Goal: Task Accomplishment & Management: Use online tool/utility

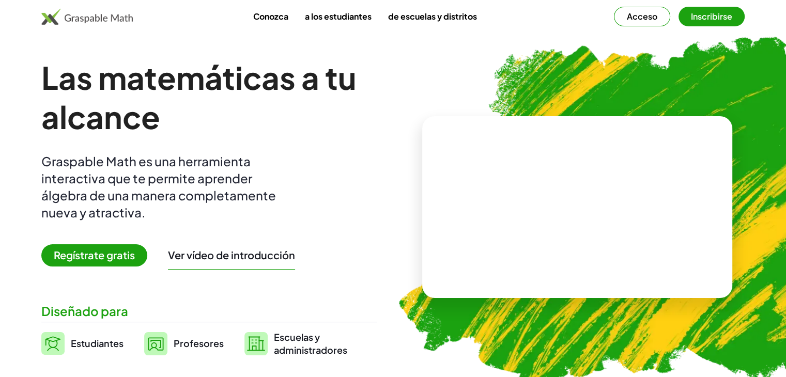
click at [596, 216] on video at bounding box center [577, 208] width 155 height 78
click at [596, 216] on div "+ 2 + · 3 · 5" at bounding box center [575, 196] width 101 height 43
click at [596, 216] on div "+ 2 + · 3 · 5" at bounding box center [576, 196] width 104 height 43
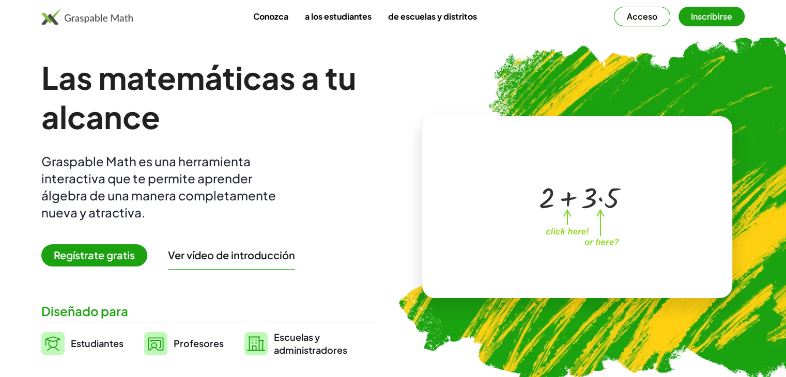
click at [658, 16] on font "Acceso" at bounding box center [642, 16] width 30 height 11
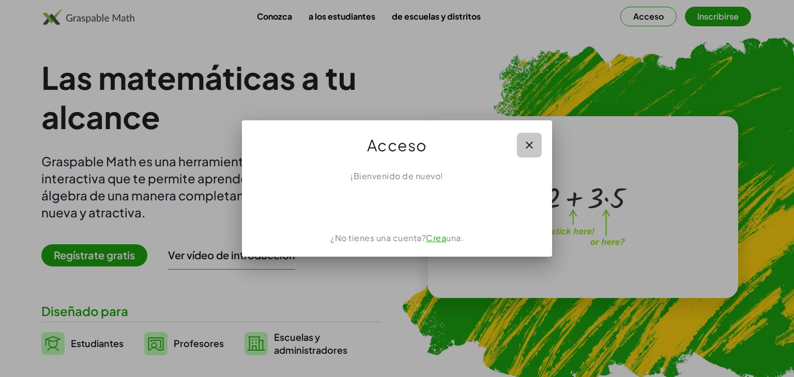
click at [531, 145] on icon "button" at bounding box center [529, 145] width 12 height 12
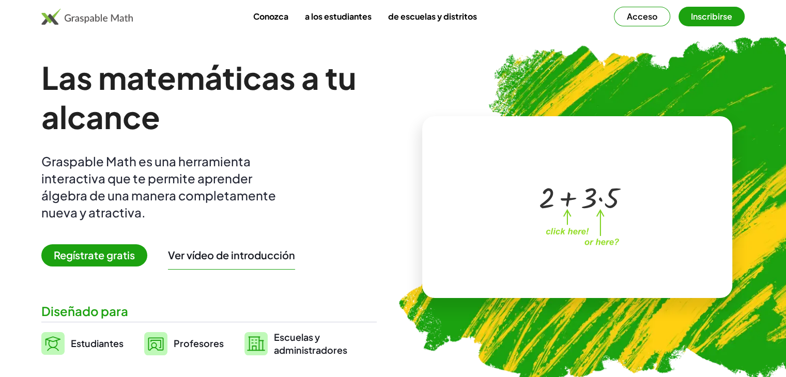
click at [111, 252] on font "Regístrate gratis" at bounding box center [94, 255] width 81 height 13
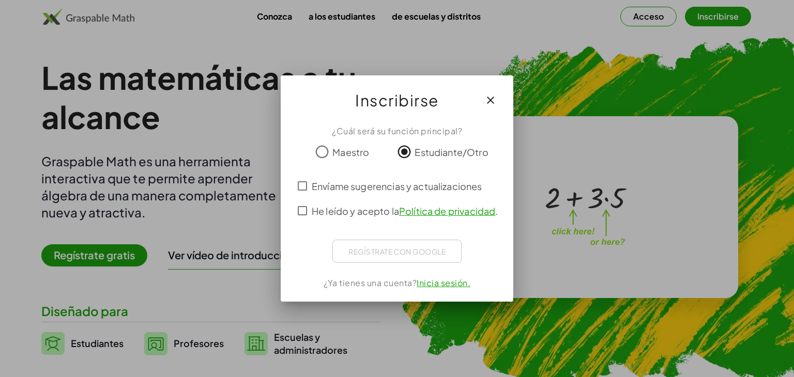
click at [440, 288] on font "Inicia sesión." at bounding box center [444, 283] width 54 height 11
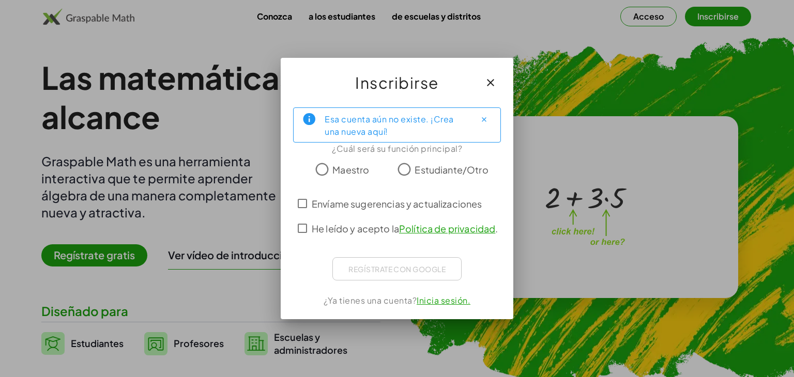
click at [453, 305] on font "Inicia sesión." at bounding box center [444, 300] width 54 height 11
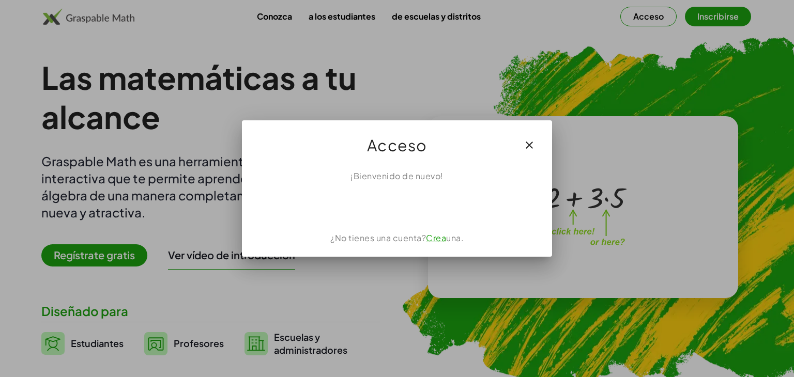
click at [411, 178] on font "¡Bienvenido de nuevo!" at bounding box center [396, 176] width 93 height 11
click at [395, 238] on font "¿No tienes una cuenta?" at bounding box center [378, 238] width 96 height 11
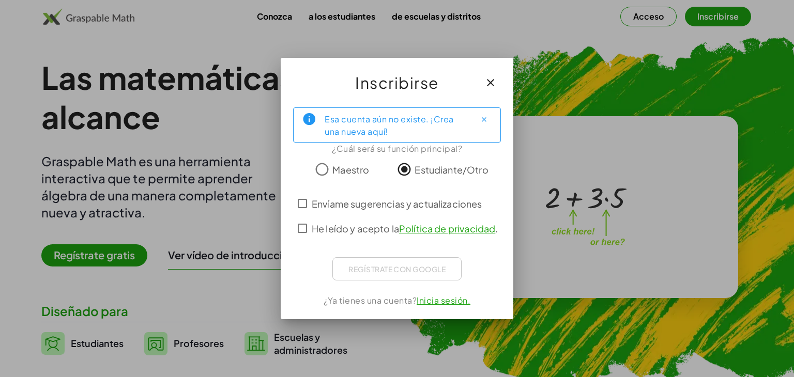
click at [439, 302] on font "Inicia sesión." at bounding box center [444, 300] width 54 height 11
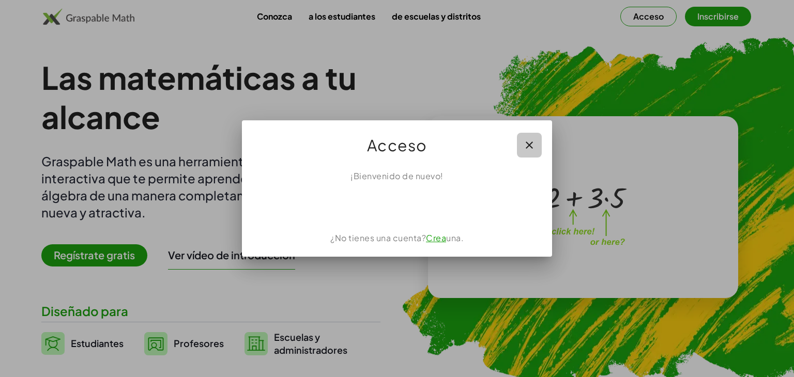
click at [525, 143] on icon "button" at bounding box center [529, 145] width 12 height 12
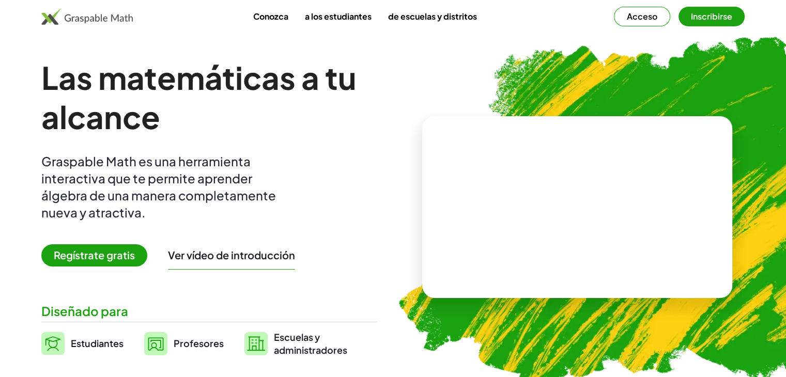
click at [100, 344] on font "Estudiantes" at bounding box center [97, 344] width 53 height 12
click at [178, 338] on font "Profesores" at bounding box center [199, 344] width 50 height 12
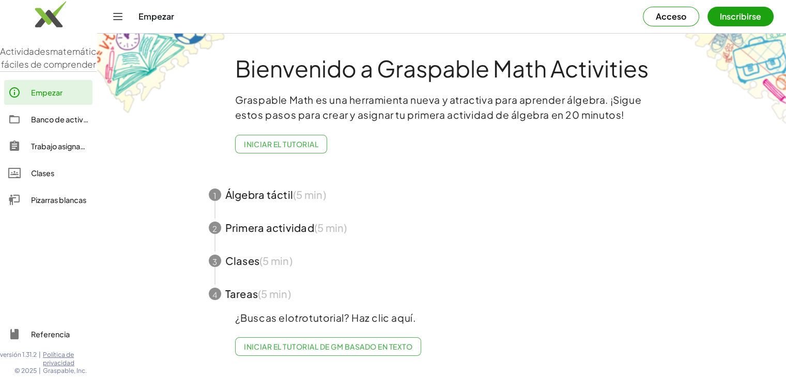
click at [248, 257] on span "button" at bounding box center [441, 261] width 491 height 33
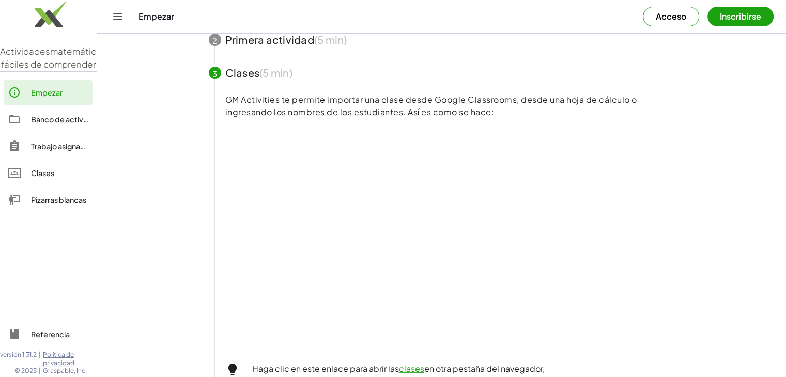
scroll to position [148, 0]
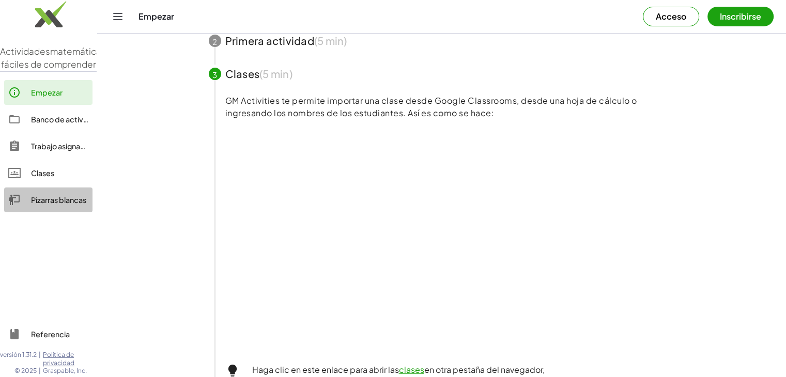
click at [48, 205] on font "Pizarras blancas" at bounding box center [58, 199] width 55 height 9
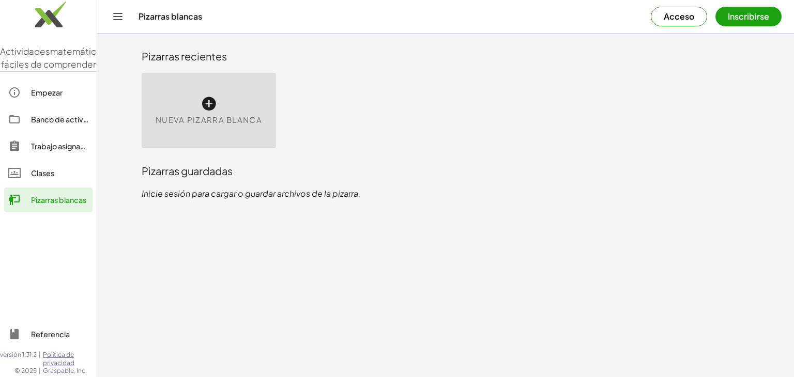
click at [211, 113] on div "Nueva pizarra blanca" at bounding box center [209, 110] width 134 height 75
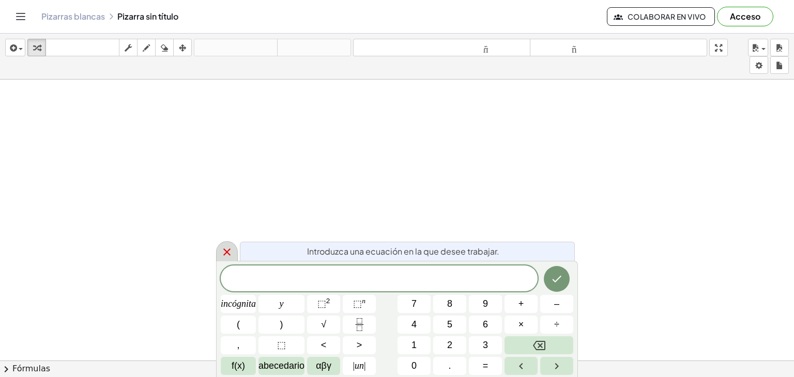
drag, startPoint x: 255, startPoint y: 158, endPoint x: 230, endPoint y: 252, distance: 97.8
click at [230, 252] on body "Actividades matemáticas fáciles de comprender Empezar Banco de actividades Trab…" at bounding box center [397, 188] width 794 height 377
click at [230, 252] on icon at bounding box center [227, 252] width 12 height 12
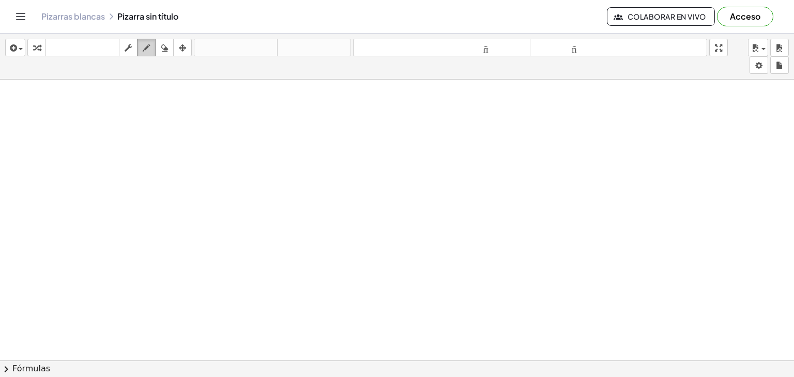
click at [150, 49] on icon "button" at bounding box center [146, 48] width 7 height 12
drag, startPoint x: 95, startPoint y: 125, endPoint x: 99, endPoint y: 141, distance: 16.7
click at [99, 141] on div at bounding box center [397, 368] width 794 height 577
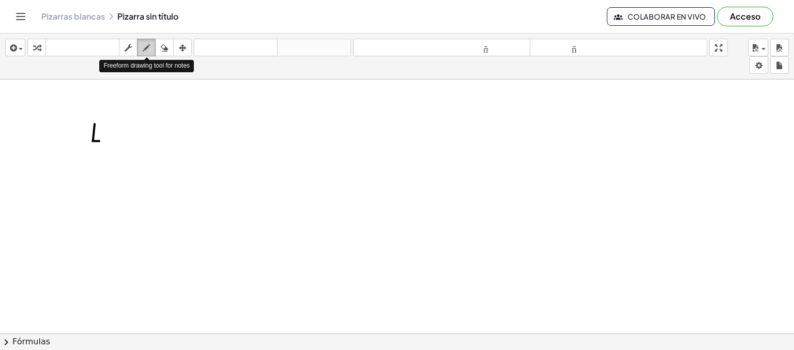
click at [146, 44] on icon "button" at bounding box center [146, 48] width 7 height 12
drag, startPoint x: 109, startPoint y: 134, endPoint x: 108, endPoint y: 140, distance: 6.2
drag, startPoint x: 114, startPoint y: 131, endPoint x: 132, endPoint y: 136, distance: 18.5
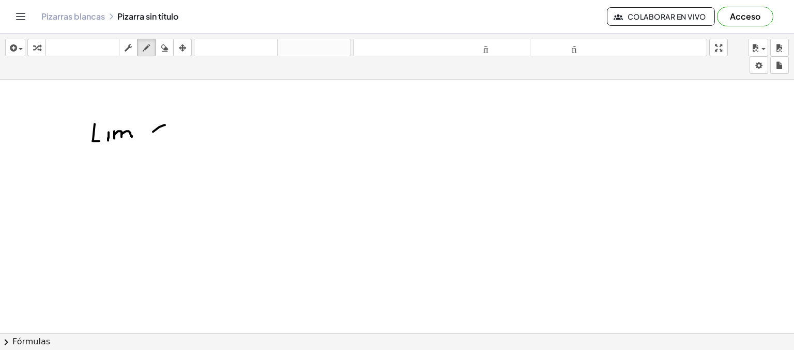
drag, startPoint x: 165, startPoint y: 125, endPoint x: 145, endPoint y: 135, distance: 22.2
drag, startPoint x: 149, startPoint y: 124, endPoint x: 162, endPoint y: 135, distance: 17.6
drag, startPoint x: 169, startPoint y: 114, endPoint x: 170, endPoint y: 126, distance: 12.0
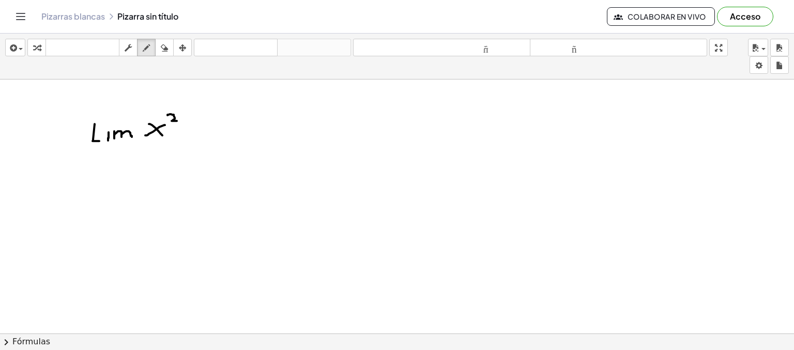
drag, startPoint x: 183, startPoint y: 132, endPoint x: 195, endPoint y: 133, distance: 11.9
drag, startPoint x: 150, startPoint y: 139, endPoint x: 208, endPoint y: 141, distance: 57.9
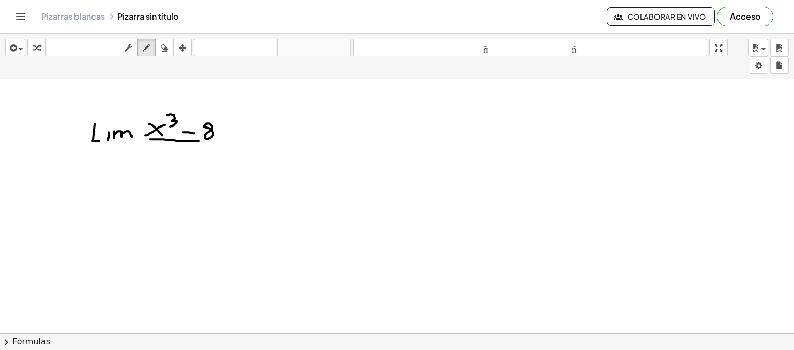
drag, startPoint x: 166, startPoint y: 151, endPoint x: 157, endPoint y: 160, distance: 13.2
drag, startPoint x: 157, startPoint y: 153, endPoint x: 167, endPoint y: 160, distance: 12.3
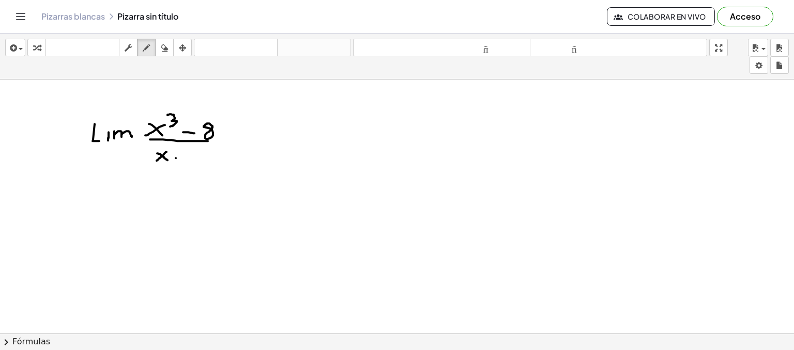
drag, startPoint x: 176, startPoint y: 158, endPoint x: 188, endPoint y: 159, distance: 12.4
drag, startPoint x: 199, startPoint y: 154, endPoint x: 205, endPoint y: 165, distance: 13.4
drag, startPoint x: 101, startPoint y: 159, endPoint x: 91, endPoint y: 167, distance: 12.4
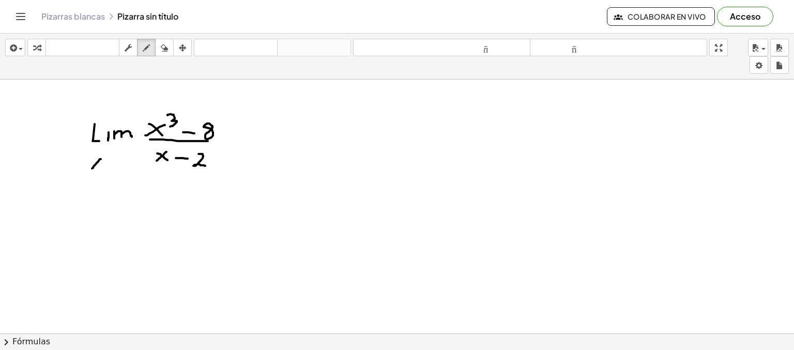
drag, startPoint x: 91, startPoint y: 160, endPoint x: 99, endPoint y: 165, distance: 9.8
drag, startPoint x: 106, startPoint y: 165, endPoint x: 114, endPoint y: 164, distance: 7.3
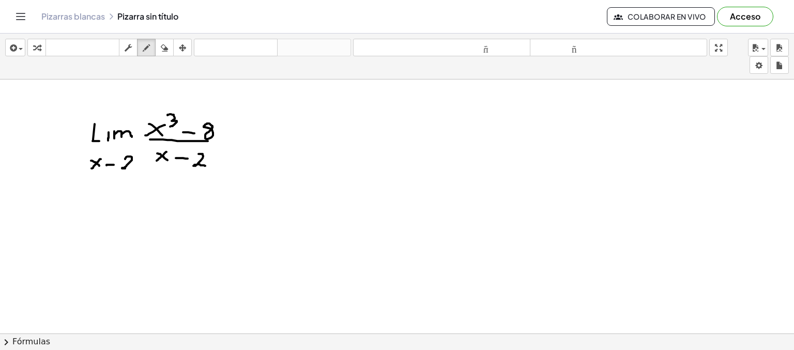
drag, startPoint x: 125, startPoint y: 159, endPoint x: 134, endPoint y: 169, distance: 13.6
drag, startPoint x: 237, startPoint y: 141, endPoint x: 245, endPoint y: 140, distance: 7.4
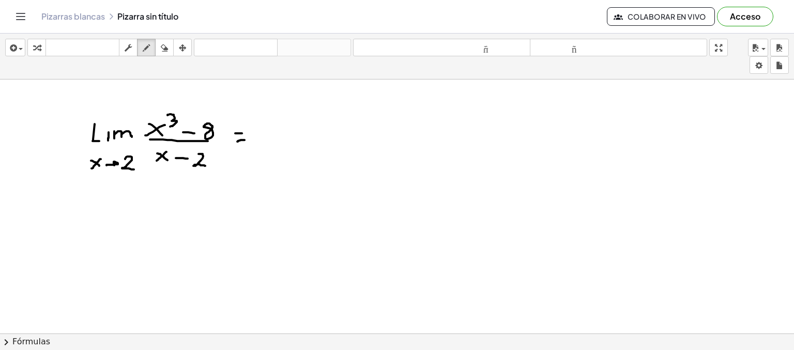
drag, startPoint x: 235, startPoint y: 133, endPoint x: 244, endPoint y: 133, distance: 8.8
drag, startPoint x: 265, startPoint y: 133, endPoint x: 279, endPoint y: 133, distance: 14.5
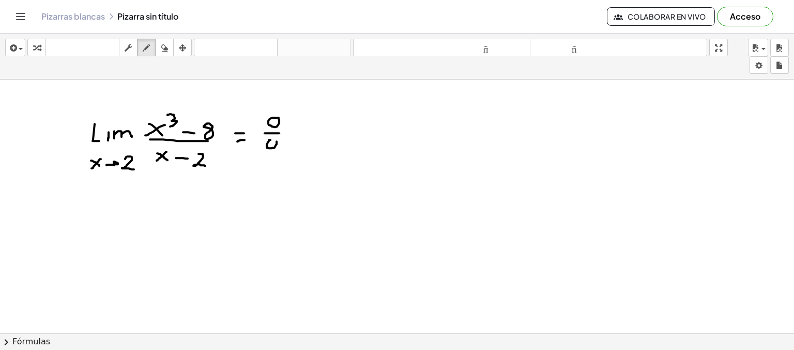
drag, startPoint x: 289, startPoint y: 135, endPoint x: 296, endPoint y: 133, distance: 6.9
drag, startPoint x: 290, startPoint y: 129, endPoint x: 300, endPoint y: 127, distance: 9.9
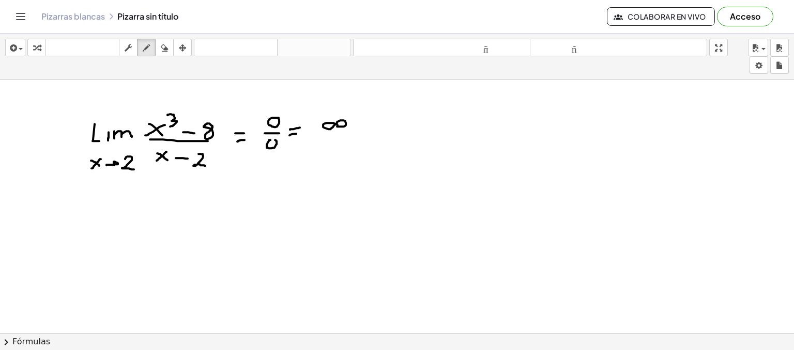
drag, startPoint x: 111, startPoint y: 193, endPoint x: 110, endPoint y: 209, distance: 16.1
drag, startPoint x: 117, startPoint y: 202, endPoint x: 117, endPoint y: 208, distance: 6.7
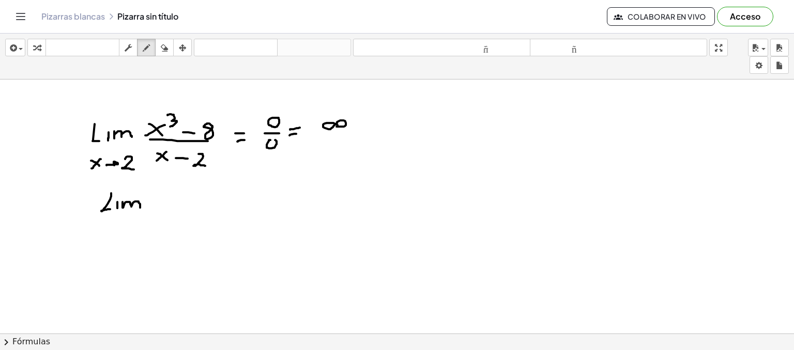
drag, startPoint x: 123, startPoint y: 202, endPoint x: 140, endPoint y: 207, distance: 18.5
drag, startPoint x: 150, startPoint y: 207, endPoint x: 160, endPoint y: 207, distance: 9.8
drag, startPoint x: 150, startPoint y: 202, endPoint x: 159, endPoint y: 202, distance: 9.3
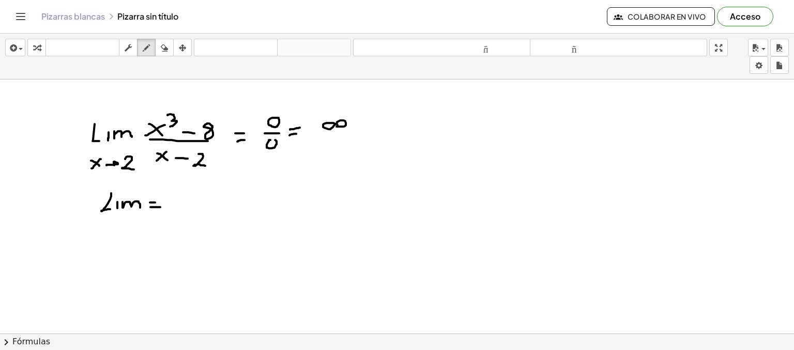
drag, startPoint x: 126, startPoint y: 221, endPoint x: 118, endPoint y: 232, distance: 14.1
drag, startPoint x: 118, startPoint y: 225, endPoint x: 126, endPoint y: 230, distance: 9.5
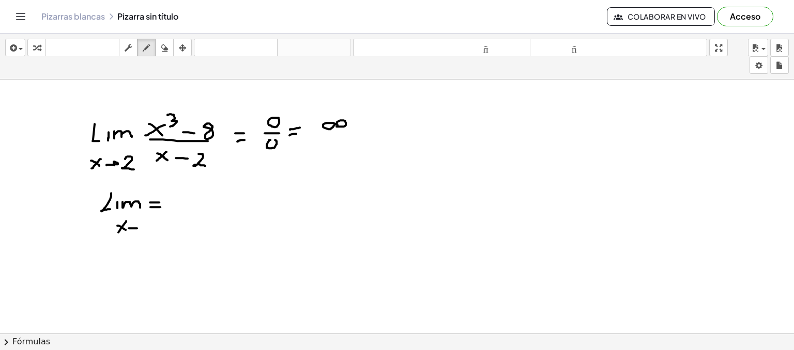
drag, startPoint x: 139, startPoint y: 225, endPoint x: 141, endPoint y: 230, distance: 5.6
drag, startPoint x: 149, startPoint y: 222, endPoint x: 156, endPoint y: 232, distance: 11.6
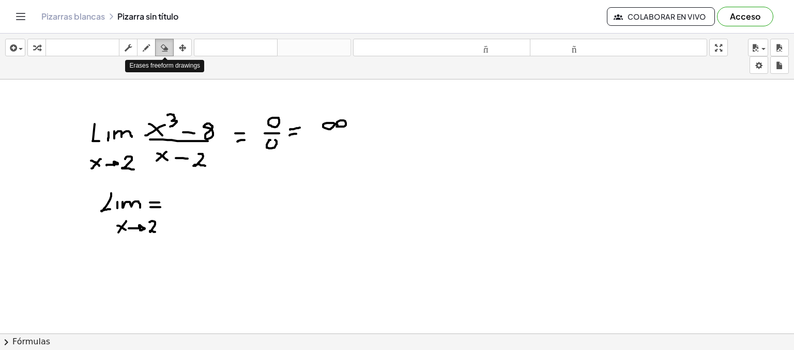
click at [167, 45] on icon "button" at bounding box center [164, 48] width 7 height 12
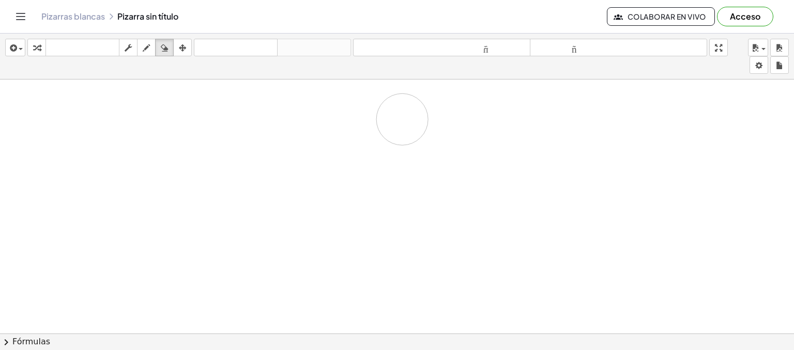
drag, startPoint x: 163, startPoint y: 224, endPoint x: 282, endPoint y: 138, distance: 146.9
click at [142, 51] on div "button" at bounding box center [146, 47] width 13 height 12
click at [147, 45] on icon "button" at bounding box center [146, 48] width 7 height 12
drag, startPoint x: 22, startPoint y: 92, endPoint x: 27, endPoint y: 108, distance: 16.5
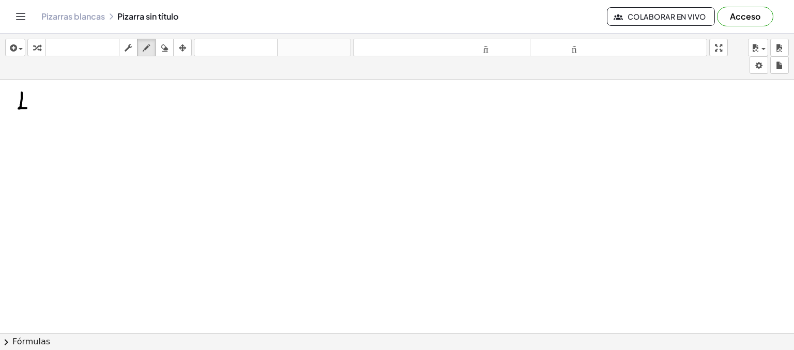
drag, startPoint x: 32, startPoint y: 100, endPoint x: 33, endPoint y: 106, distance: 6.3
drag, startPoint x: 38, startPoint y: 99, endPoint x: 56, endPoint y: 106, distance: 20.0
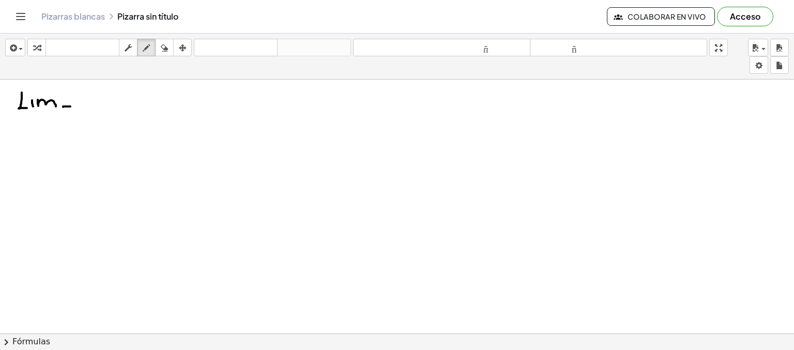
drag, startPoint x: 63, startPoint y: 106, endPoint x: 72, endPoint y: 106, distance: 9.3
drag, startPoint x: 65, startPoint y: 103, endPoint x: 74, endPoint y: 102, distance: 9.3
drag, startPoint x: 112, startPoint y: 97, endPoint x: 97, endPoint y: 105, distance: 17.1
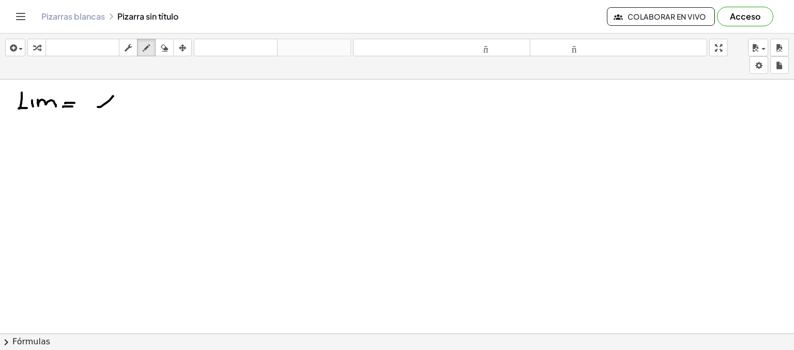
drag, startPoint x: 99, startPoint y: 98, endPoint x: 113, endPoint y: 105, distance: 15.5
drag, startPoint x: 114, startPoint y: 86, endPoint x: 117, endPoint y: 95, distance: 8.8
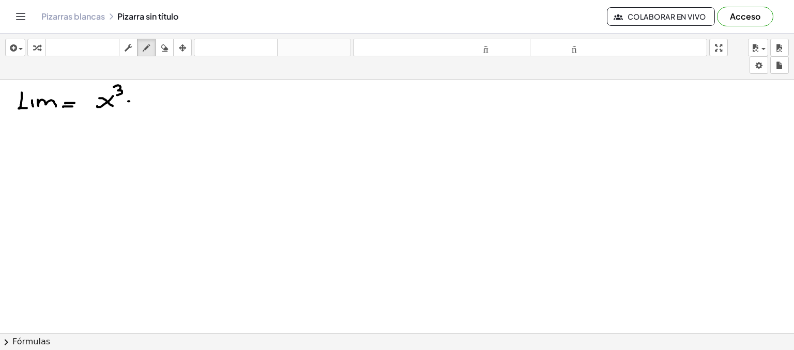
drag, startPoint x: 128, startPoint y: 101, endPoint x: 137, endPoint y: 101, distance: 8.8
drag, startPoint x: 98, startPoint y: 109, endPoint x: 149, endPoint y: 110, distance: 51.2
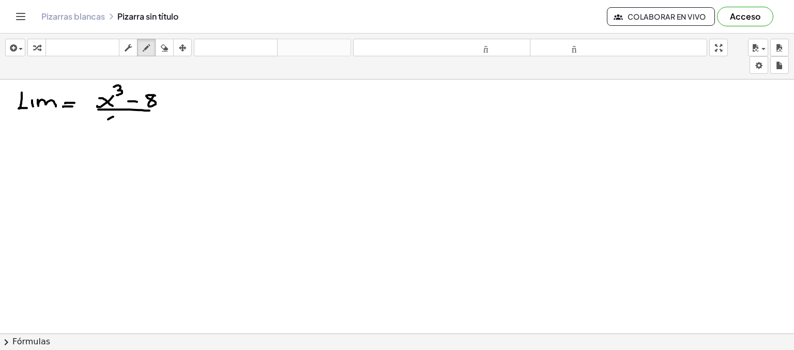
drag, startPoint x: 113, startPoint y: 116, endPoint x: 101, endPoint y: 125, distance: 14.9
drag, startPoint x: 102, startPoint y: 118, endPoint x: 111, endPoint y: 125, distance: 11.5
drag, startPoint x: 122, startPoint y: 122, endPoint x: 128, endPoint y: 121, distance: 6.3
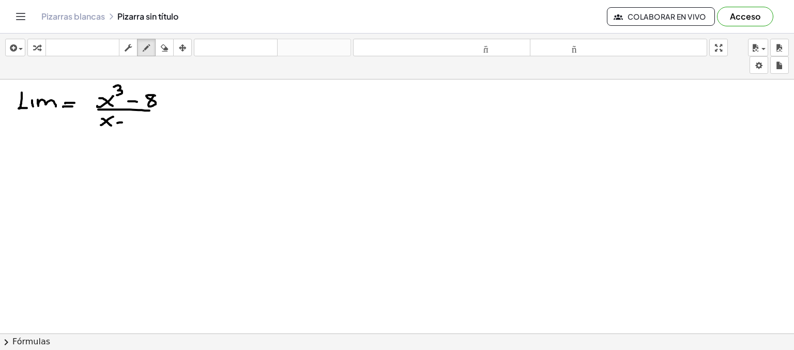
drag, startPoint x: 134, startPoint y: 114, endPoint x: 143, endPoint y: 125, distance: 13.6
drag, startPoint x: 39, startPoint y: 127, endPoint x: 29, endPoint y: 137, distance: 14.6
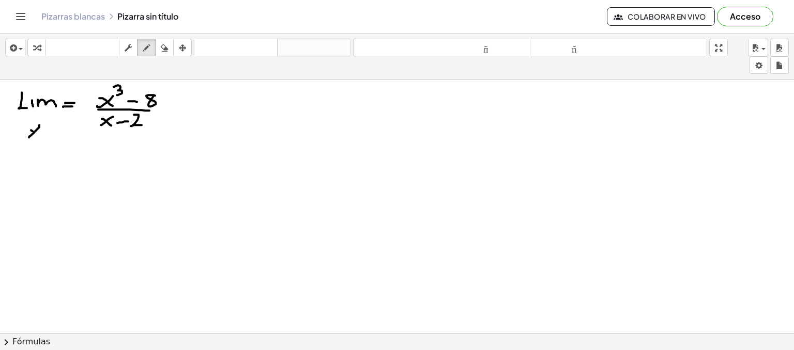
drag, startPoint x: 31, startPoint y: 130, endPoint x: 39, endPoint y: 135, distance: 9.6
drag, startPoint x: 43, startPoint y: 133, endPoint x: 56, endPoint y: 133, distance: 12.9
drag, startPoint x: 66, startPoint y: 124, endPoint x: 68, endPoint y: 137, distance: 13.0
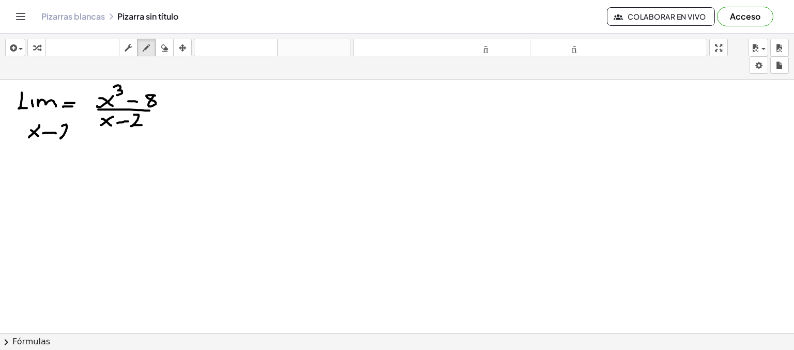
drag, startPoint x: 166, startPoint y: 113, endPoint x: 172, endPoint y: 112, distance: 6.2
drag, startPoint x: 164, startPoint y: 108, endPoint x: 174, endPoint y: 108, distance: 9.8
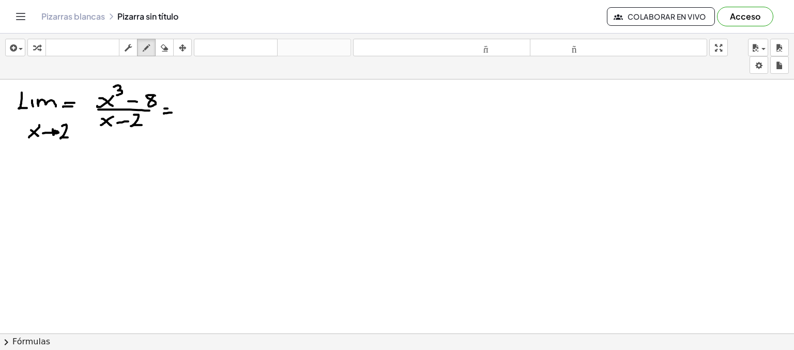
drag, startPoint x: 274, startPoint y: 85, endPoint x: 262, endPoint y: 96, distance: 16.6
drag, startPoint x: 265, startPoint y: 84, endPoint x: 270, endPoint y: 91, distance: 9.0
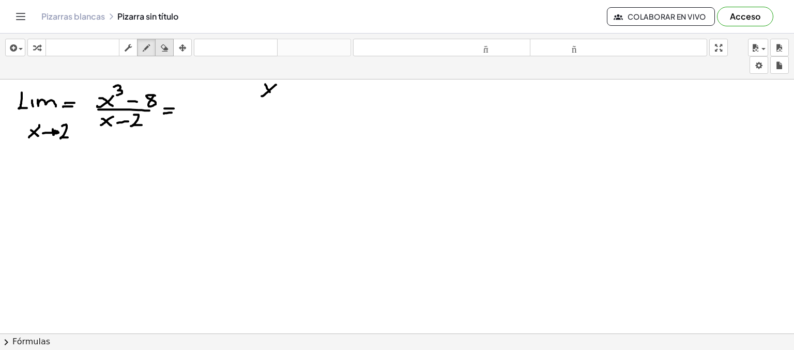
click at [160, 42] on div "button" at bounding box center [164, 47] width 13 height 12
drag, startPoint x: 283, startPoint y: 87, endPoint x: 258, endPoint y: 89, distance: 24.4
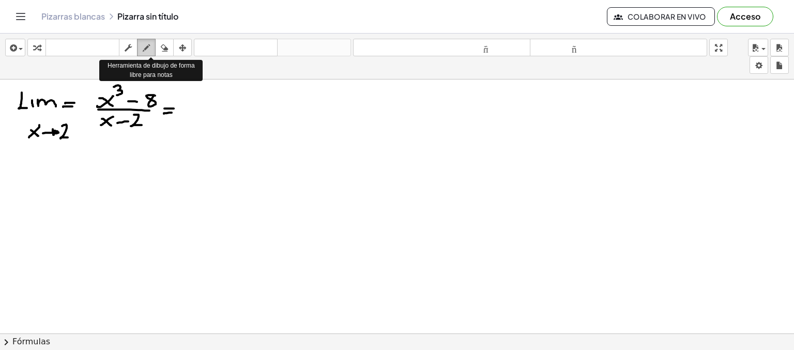
click at [143, 45] on icon "button" at bounding box center [146, 48] width 7 height 12
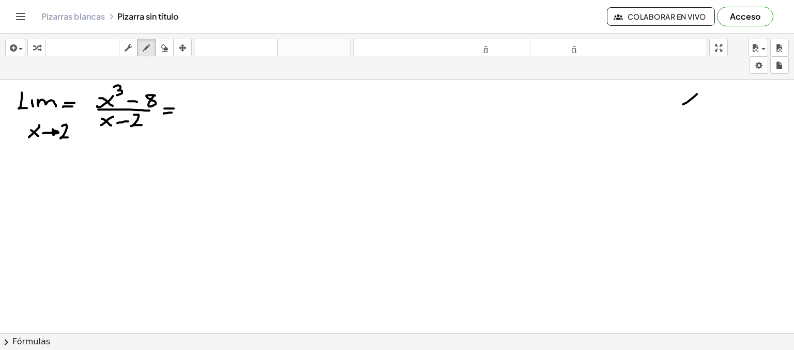
drag, startPoint x: 697, startPoint y: 94, endPoint x: 681, endPoint y: 104, distance: 18.9
drag, startPoint x: 684, startPoint y: 95, endPoint x: 696, endPoint y: 103, distance: 14.5
drag, startPoint x: 708, startPoint y: 89, endPoint x: 727, endPoint y: 230, distance: 142.0
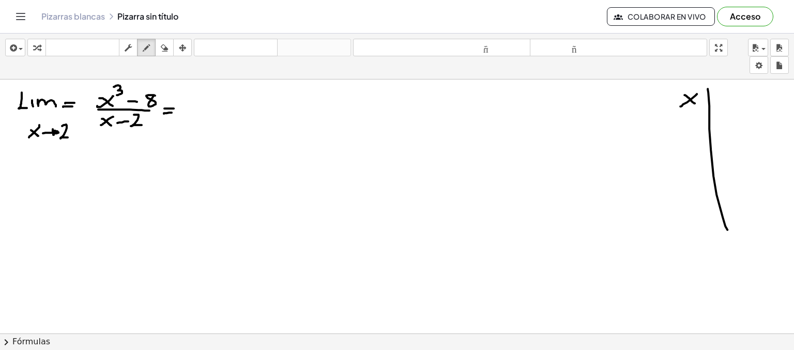
drag, startPoint x: 680, startPoint y: 115, endPoint x: 751, endPoint y: 106, distance: 70.9
drag, startPoint x: 726, startPoint y: 85, endPoint x: 720, endPoint y: 100, distance: 16.2
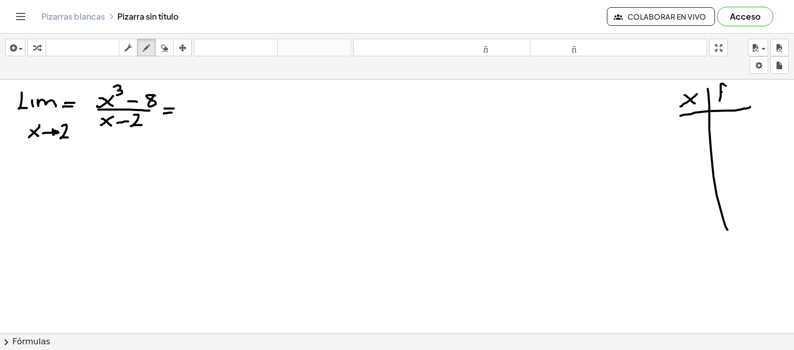
drag, startPoint x: 732, startPoint y: 91, endPoint x: 722, endPoint y: 100, distance: 13.2
drag, startPoint x: 726, startPoint y: 93, endPoint x: 730, endPoint y: 99, distance: 7.8
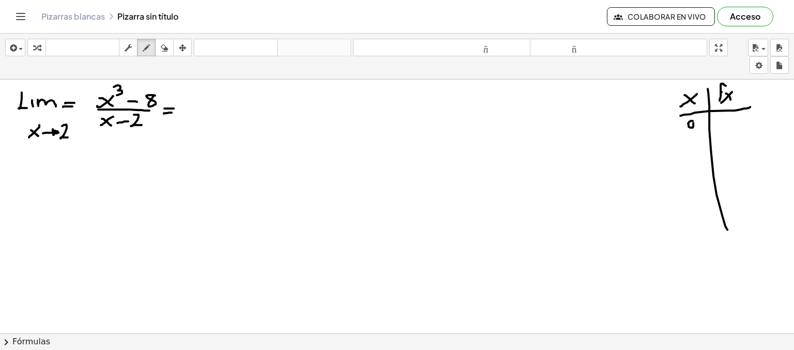
drag
drag, startPoint x: 683, startPoint y: 163, endPoint x: 686, endPoint y: 169, distance: 6.0
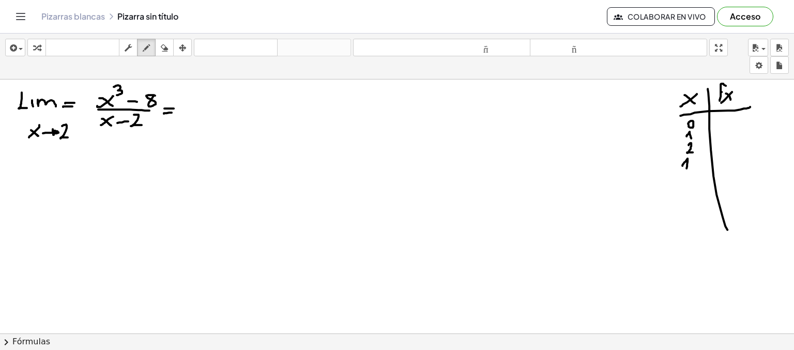
drag, startPoint x: 689, startPoint y: 167, endPoint x: 689, endPoint y: 174, distance: 6.2
drag, startPoint x: 693, startPoint y: 156, endPoint x: 693, endPoint y: 168, distance: 12.4
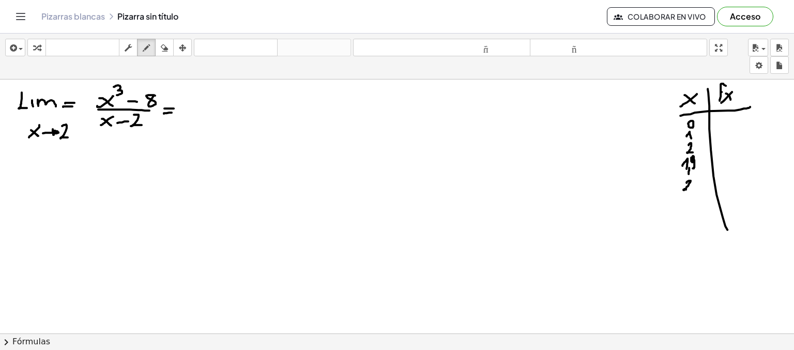
drag, startPoint x: 686, startPoint y: 182, endPoint x: 690, endPoint y: 190, distance: 8.4
drag, startPoint x: 693, startPoint y: 190, endPoint x: 690, endPoint y: 199, distance: 9.7
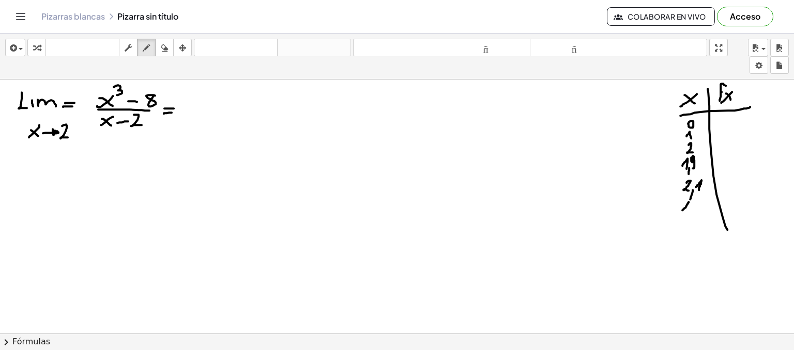
drag, startPoint x: 682, startPoint y: 210, endPoint x: 688, endPoint y: 211, distance: 5.3
drag, startPoint x: 701, startPoint y: 201, endPoint x: 696, endPoint y: 211, distance: 10.9
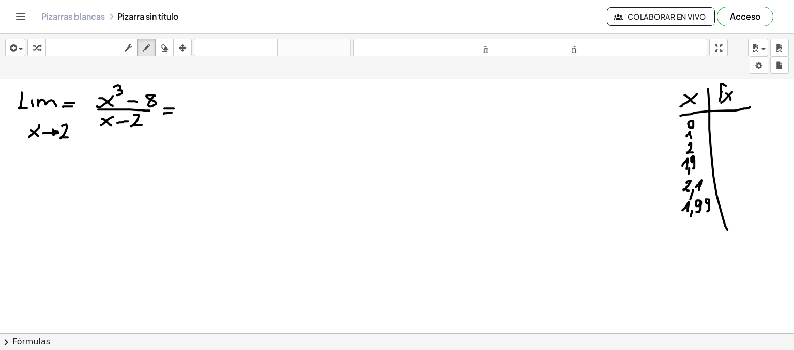
drag, startPoint x: 707, startPoint y: 199, endPoint x: 706, endPoint y: 211, distance: 12.0
drag, startPoint x: 686, startPoint y: 225, endPoint x: 691, endPoint y: 231, distance: 7.3
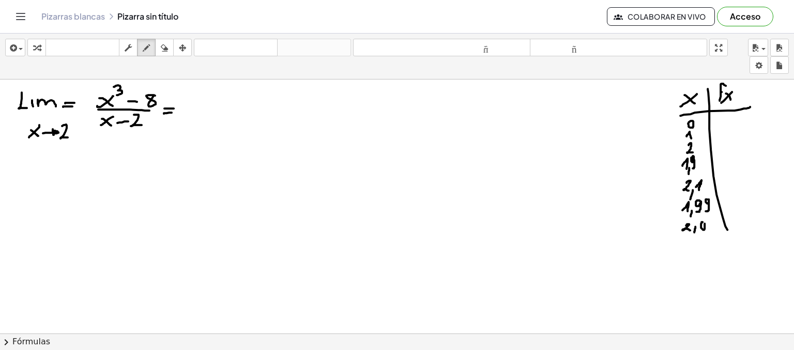
drag, startPoint x: 696, startPoint y: 251, endPoint x: 695, endPoint y: 259, distance: 7.9
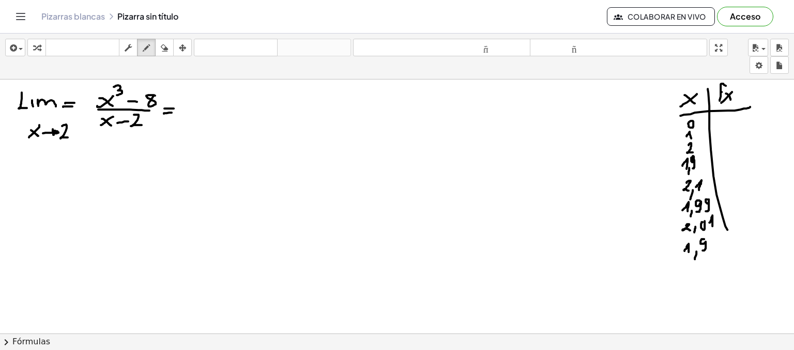
drag, startPoint x: 702, startPoint y: 239, endPoint x: 702, endPoint y: 250, distance: 11.4
drag, startPoint x: 713, startPoint y: 237, endPoint x: 712, endPoint y: 249, distance: 11.5
drag, startPoint x: 684, startPoint y: 268, endPoint x: 692, endPoint y: 274, distance: 9.2
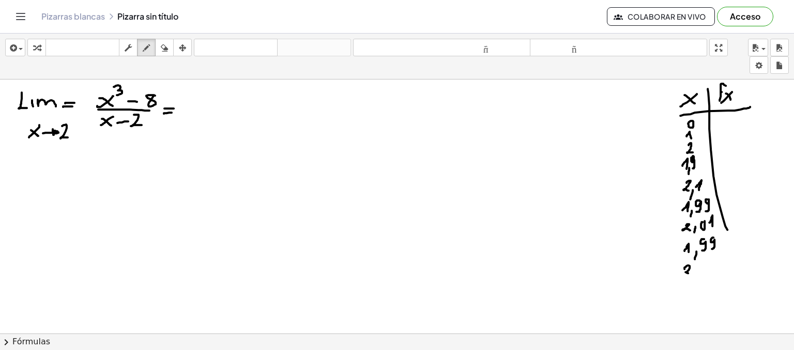
drag, startPoint x: 695, startPoint y: 271, endPoint x: 694, endPoint y: 277, distance: 5.7
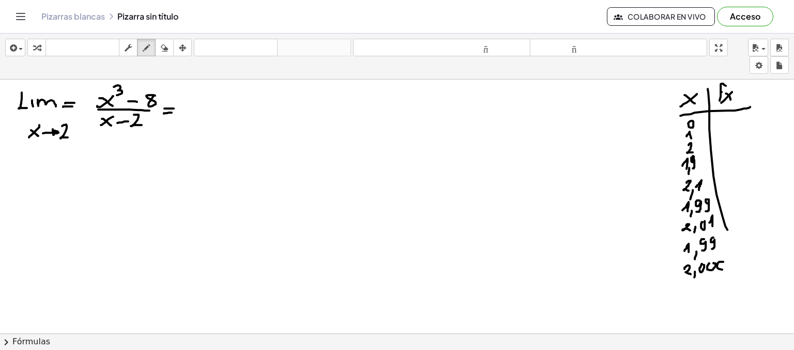
drag, startPoint x: 707, startPoint y: 286, endPoint x: 712, endPoint y: 294, distance: 9.5
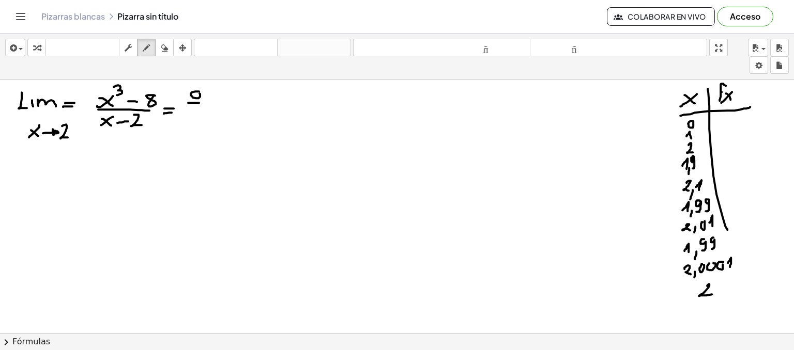
drag, startPoint x: 211, startPoint y: 102, endPoint x: 217, endPoint y: 102, distance: 5.7
drag, startPoint x: 212, startPoint y: 97, endPoint x: 219, endPoint y: 97, distance: 6.7
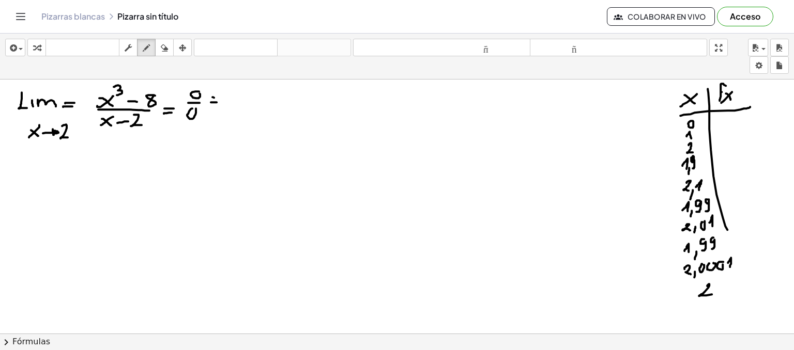
drag, startPoint x: 670, startPoint y: 125, endPoint x: 680, endPoint y: 125, distance: 9.8
drag, startPoint x: 58, startPoint y: 163, endPoint x: 64, endPoint y: 162, distance: 6.3
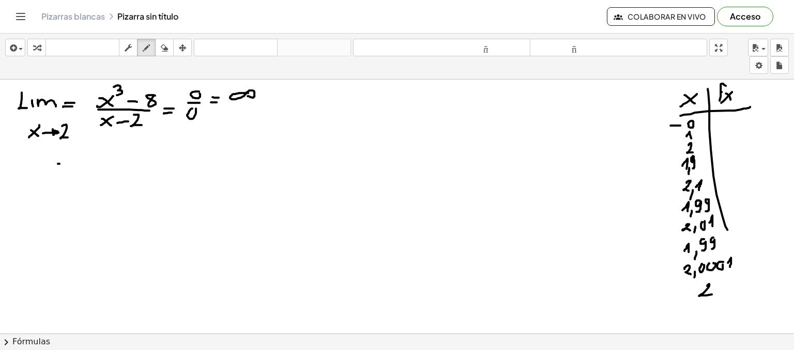
drag, startPoint x: 58, startPoint y: 159, endPoint x: 66, endPoint y: 159, distance: 7.8
drag, startPoint x: 99, startPoint y: 151, endPoint x: 90, endPoint y: 160, distance: 12.1
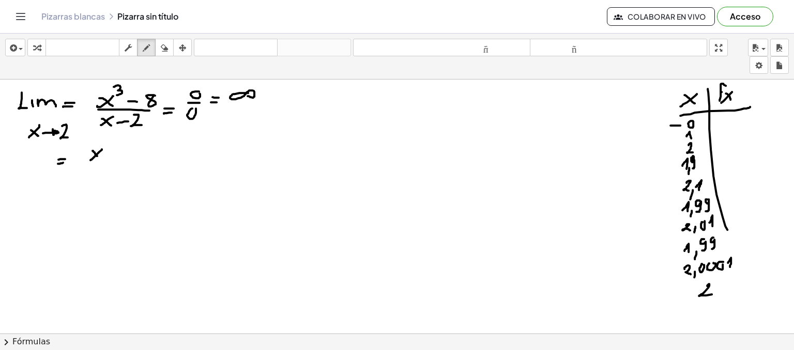
drag, startPoint x: 93, startPoint y: 150, endPoint x: 97, endPoint y: 157, distance: 7.9
drag, startPoint x: 104, startPoint y: 143, endPoint x: 107, endPoint y: 149, distance: 6.5
drag, startPoint x: 115, startPoint y: 154, endPoint x: 121, endPoint y: 154, distance: 5.7
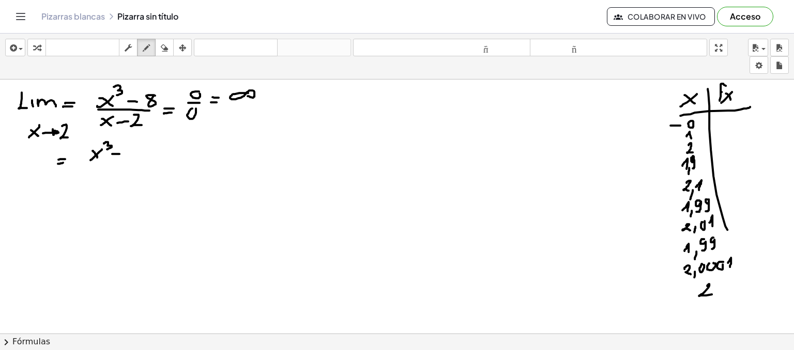
drag, startPoint x: 95, startPoint y: 165, endPoint x: 133, endPoint y: 161, distance: 39.0
drag, startPoint x: 108, startPoint y: 174, endPoint x: 99, endPoint y: 178, distance: 9.2
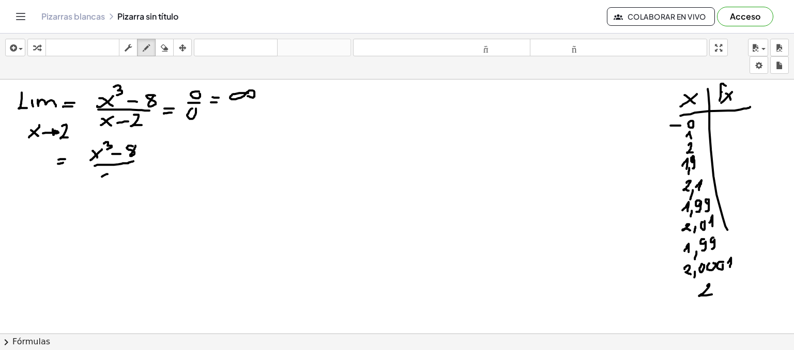
drag, startPoint x: 99, startPoint y: 172, endPoint x: 105, endPoint y: 178, distance: 8.0
drag, startPoint x: 111, startPoint y: 175, endPoint x: 119, endPoint y: 174, distance: 8.3
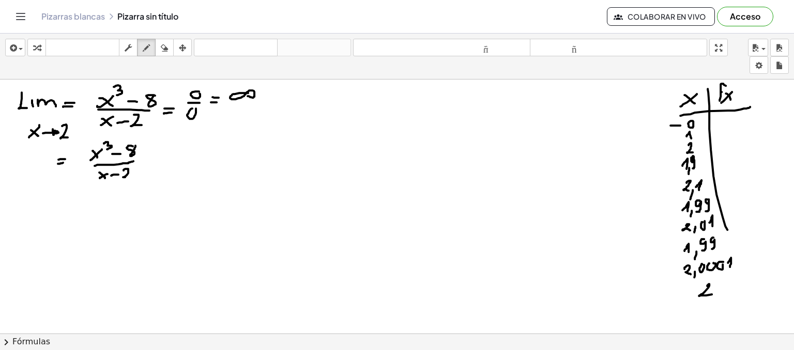
drag, startPoint x: 124, startPoint y: 170, endPoint x: 128, endPoint y: 177, distance: 8.2
drag, startPoint x: 147, startPoint y: 162, endPoint x: 155, endPoint y: 161, distance: 7.3
drag, startPoint x: 149, startPoint y: 157, endPoint x: 157, endPoint y: 157, distance: 7.8
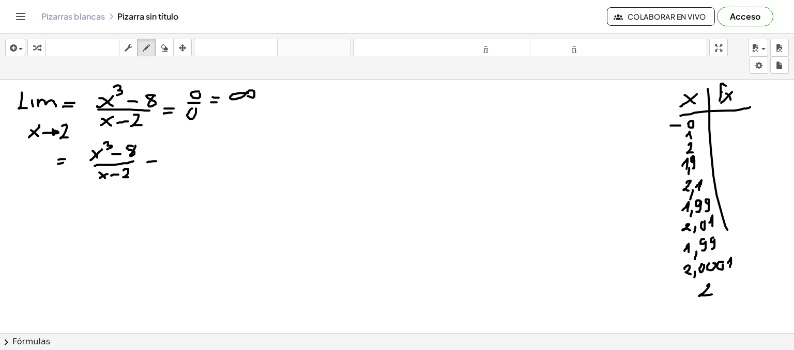
drag, startPoint x: 43, startPoint y: 176, endPoint x: 29, endPoint y: 188, distance: 18.7
drag, startPoint x: 31, startPoint y: 179, endPoint x: 42, endPoint y: 187, distance: 13.8
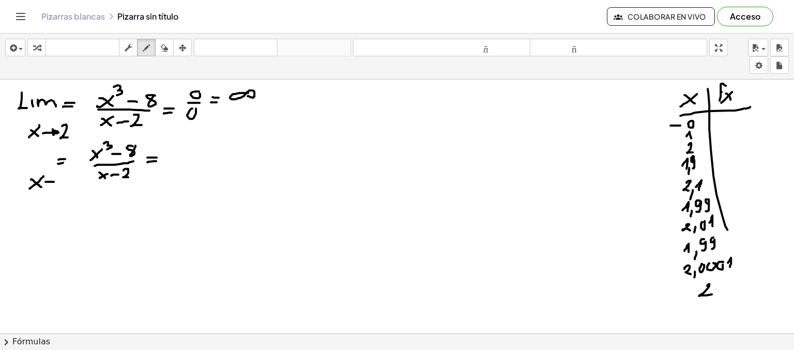
drag, startPoint x: 45, startPoint y: 181, endPoint x: 55, endPoint y: 181, distance: 9.8
drag, startPoint x: 167, startPoint y: 158, endPoint x: 174, endPoint y: 158, distance: 6.7
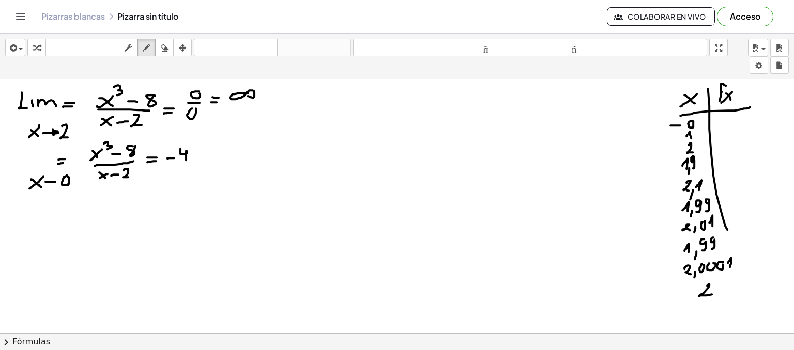
drag, startPoint x: 180, startPoint y: 148, endPoint x: 186, endPoint y: 160, distance: 13.2
click at [161, 48] on icon "button" at bounding box center [164, 48] width 7 height 12
drag, startPoint x: 170, startPoint y: 150, endPoint x: 207, endPoint y: 152, distance: 37.3
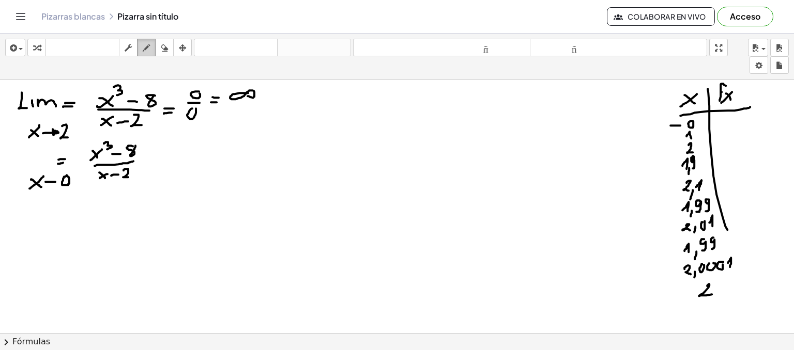
click at [145, 43] on icon "button" at bounding box center [146, 48] width 7 height 12
drag, startPoint x: 147, startPoint y: 156, endPoint x: 159, endPoint y: 157, distance: 12.4
drag, startPoint x: 150, startPoint y: 160, endPoint x: 162, endPoint y: 159, distance: 12.4
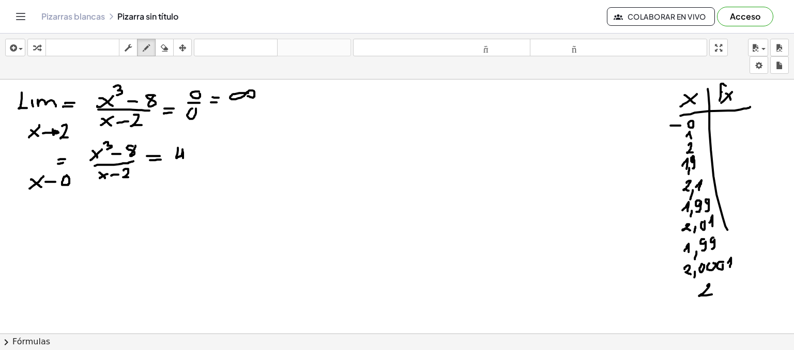
drag, startPoint x: 178, startPoint y: 147, endPoint x: 183, endPoint y: 158, distance: 12.0
drag, startPoint x: 714, startPoint y: 116, endPoint x: 722, endPoint y: 128, distance: 14.2
drag, startPoint x: 59, startPoint y: 209, endPoint x: 66, endPoint y: 209, distance: 7.2
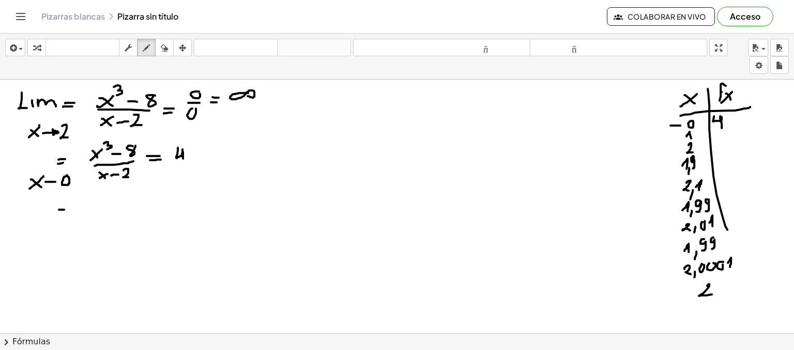
drag, startPoint x: 56, startPoint y: 204, endPoint x: 64, endPoint y: 203, distance: 7.8
drag, startPoint x: 84, startPoint y: 194, endPoint x: 90, endPoint y: 205, distance: 13.2
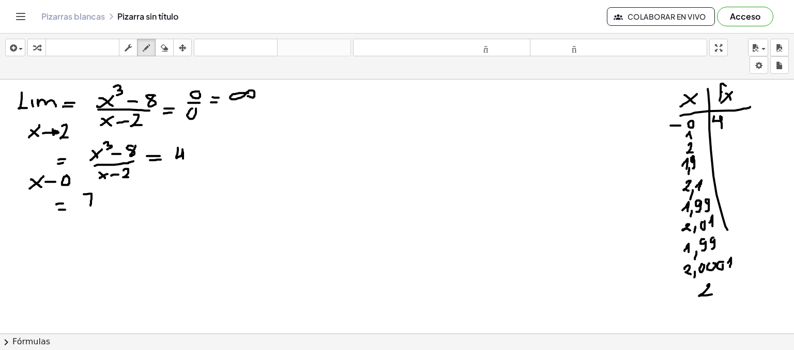
drag, startPoint x: 87, startPoint y: 201, endPoint x: 95, endPoint y: 200, distance: 8.3
drag, startPoint x: 713, startPoint y: 129, endPoint x: 718, endPoint y: 139, distance: 11.3
drag, startPoint x: 716, startPoint y: 134, endPoint x: 722, endPoint y: 134, distance: 6.2
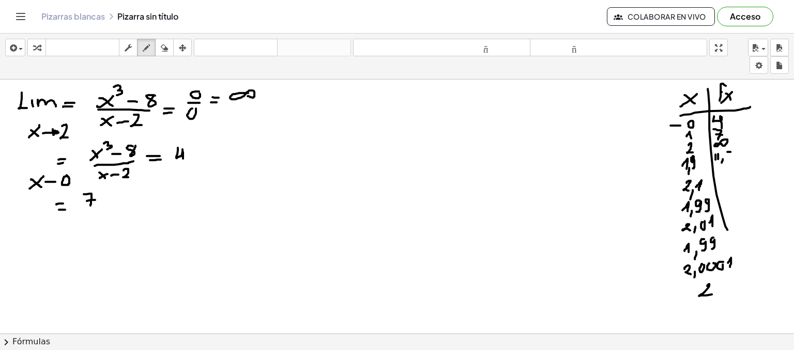
drag, startPoint x: 731, startPoint y: 151, endPoint x: 730, endPoint y: 159, distance: 7.4
drag, startPoint x: 736, startPoint y: 151, endPoint x: 738, endPoint y: 157, distance: 5.6
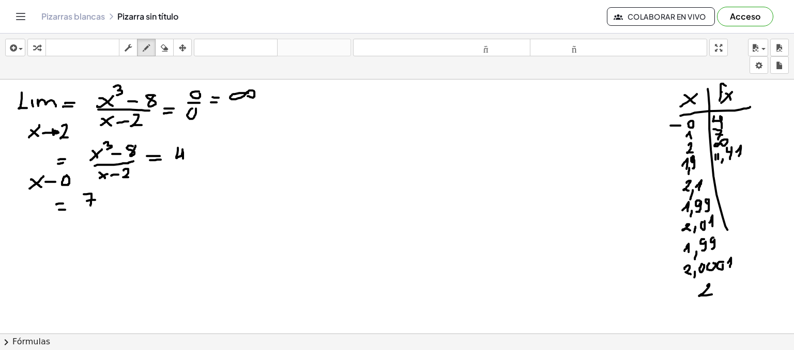
drag, startPoint x: 721, startPoint y: 173, endPoint x: 720, endPoint y: 180, distance: 7.3
drag, startPoint x: 725, startPoint y: 174, endPoint x: 728, endPoint y: 180, distance: 7.4
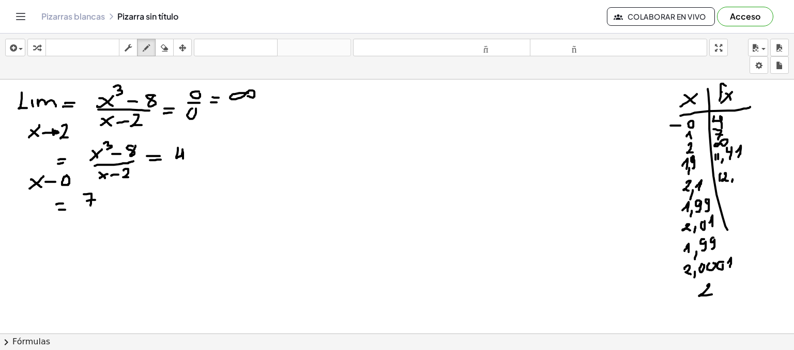
drag, startPoint x: 742, startPoint y: 166, endPoint x: 739, endPoint y: 172, distance: 6.7
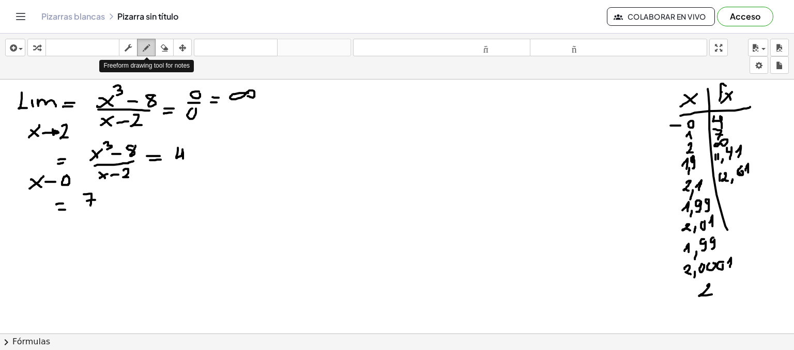
click at [148, 49] on icon "button" at bounding box center [146, 48] width 7 height 12
drag, startPoint x: 722, startPoint y: 197, endPoint x: 728, endPoint y: 200, distance: 6.7
drag, startPoint x: 741, startPoint y: 197, endPoint x: 740, endPoint y: 205, distance: 8.3
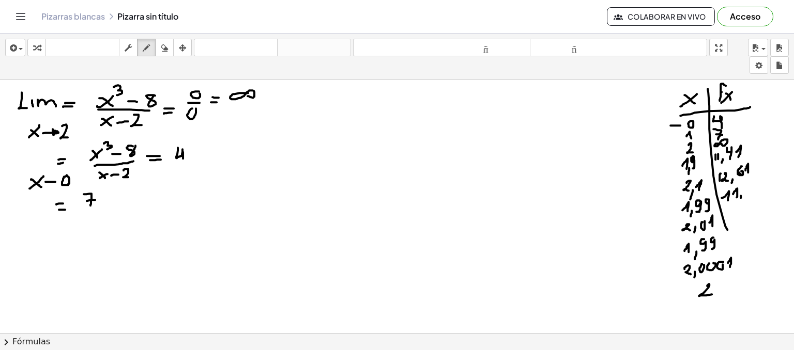
drag, startPoint x: 749, startPoint y: 185, endPoint x: 749, endPoint y: 195, distance: 10.4
drag, startPoint x: 756, startPoint y: 182, endPoint x: 758, endPoint y: 192, distance: 10.2
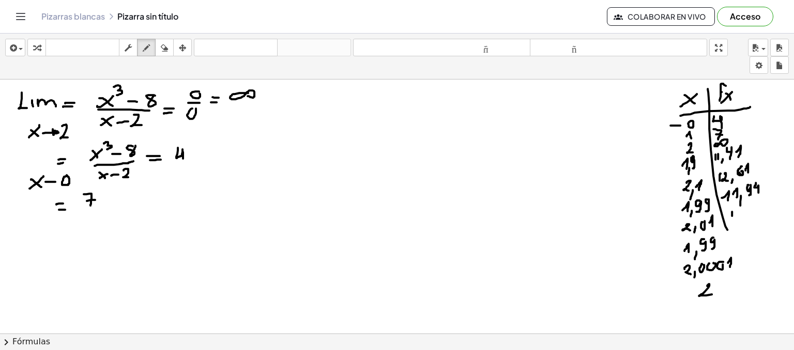
drag, startPoint x: 732, startPoint y: 211, endPoint x: 732, endPoint y: 218, distance: 6.2
drag, startPoint x: 736, startPoint y: 210, endPoint x: 741, endPoint y: 216, distance: 7.7
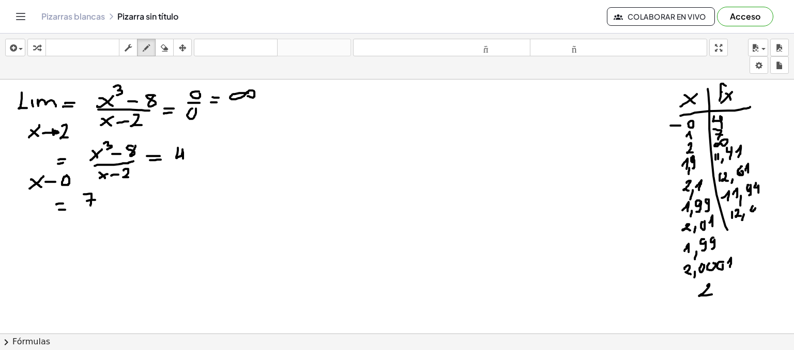
drag, startPoint x: 764, startPoint y: 203, endPoint x: 761, endPoint y: 213, distance: 10.3
drag, startPoint x: 722, startPoint y: 234, endPoint x: 720, endPoint y: 244, distance: 10.5
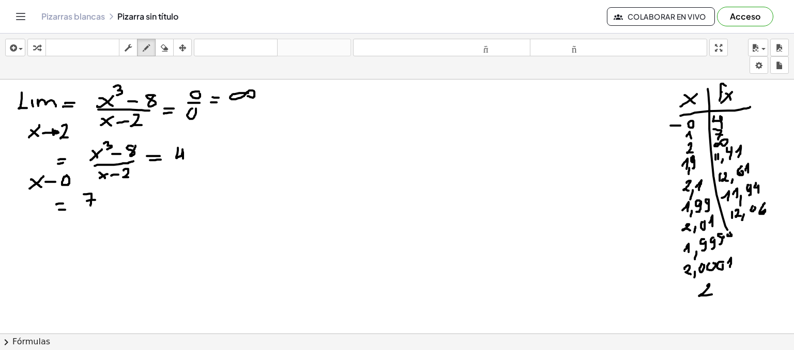
drag, startPoint x: 732, startPoint y: 235, endPoint x: 727, endPoint y: 243, distance: 9.8
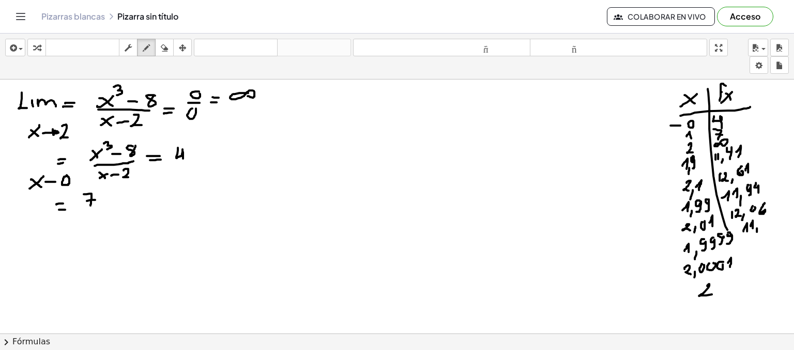
drag, startPoint x: 764, startPoint y: 218, endPoint x: 762, endPoint y: 226, distance: 8.5
drag, startPoint x: 772, startPoint y: 216, endPoint x: 771, endPoint y: 226, distance: 10.4
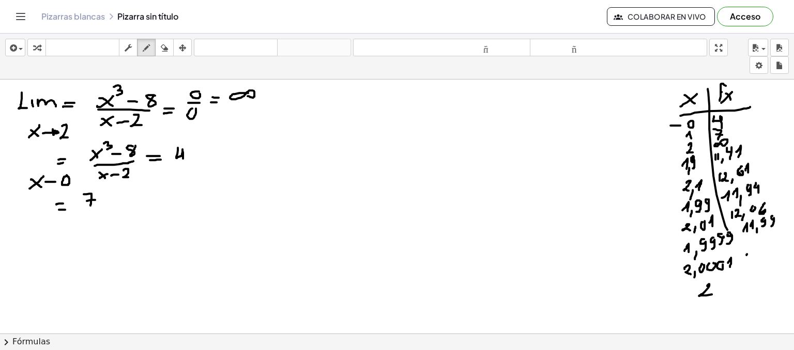
drag, startPoint x: 747, startPoint y: 254, endPoint x: 746, endPoint y: 261, distance: 7.3
drag, startPoint x: 751, startPoint y: 255, endPoint x: 756, endPoint y: 261, distance: 7.7
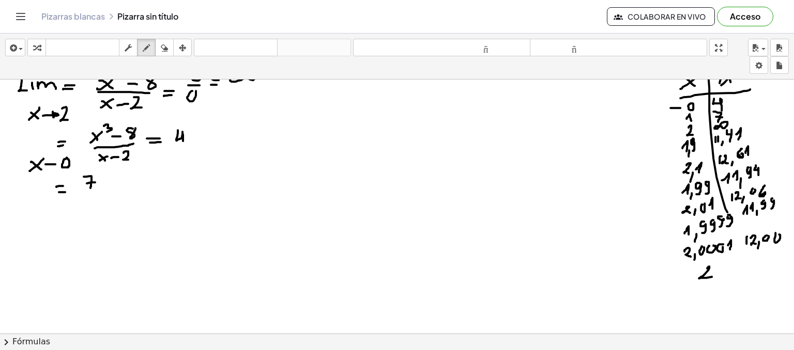
scroll to position [17, 0]
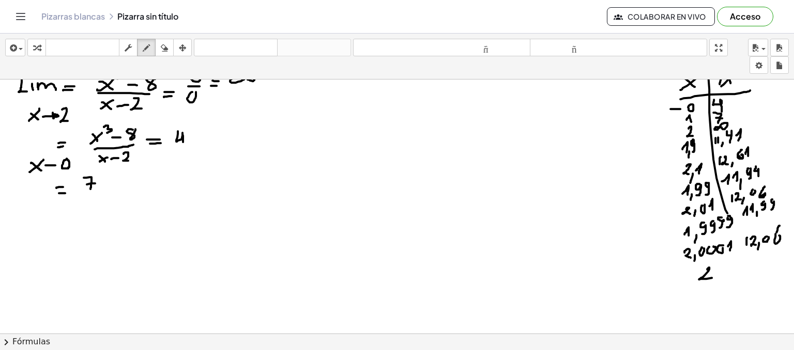
drag, startPoint x: 780, startPoint y: 225, endPoint x: 776, endPoint y: 234, distance: 9.3
click at [776, 234] on div at bounding box center [397, 351] width 794 height 577
drag, startPoint x: 267, startPoint y: 174, endPoint x: 504, endPoint y: 157, distance: 237.3
click at [539, 170] on div at bounding box center [397, 351] width 794 height 577
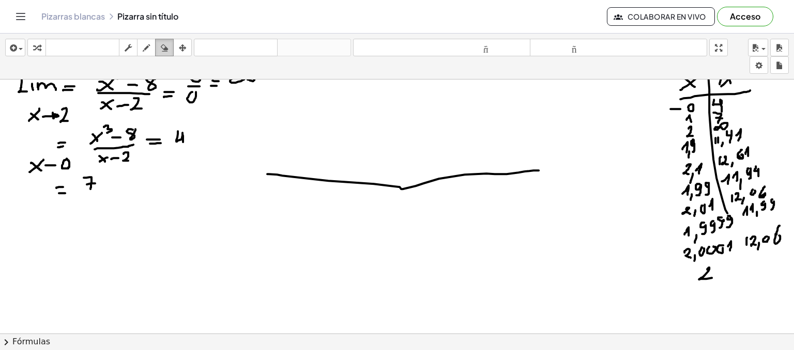
click at [165, 46] on icon "button" at bounding box center [164, 48] width 7 height 12
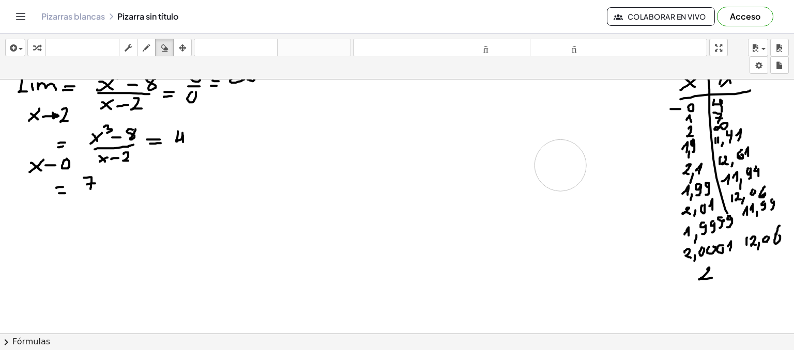
drag, startPoint x: 263, startPoint y: 167, endPoint x: 520, endPoint y: 147, distance: 257.7
click at [560, 165] on div at bounding box center [397, 351] width 794 height 577
click at [145, 45] on icon "button" at bounding box center [146, 48] width 7 height 12
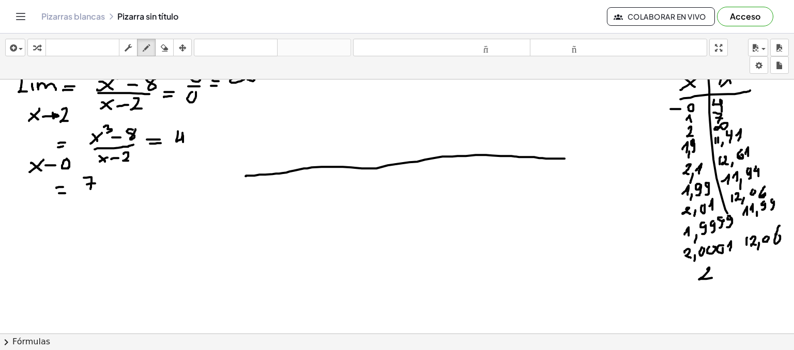
drag, startPoint x: 246, startPoint y: 176, endPoint x: 566, endPoint y: 158, distance: 321.0
click at [566, 158] on div at bounding box center [397, 351] width 794 height 577
click at [256, 156] on div at bounding box center [397, 351] width 794 height 577
click at [277, 162] on div at bounding box center [397, 351] width 794 height 577
drag, startPoint x: 289, startPoint y: 155, endPoint x: 296, endPoint y: 160, distance: 8.6
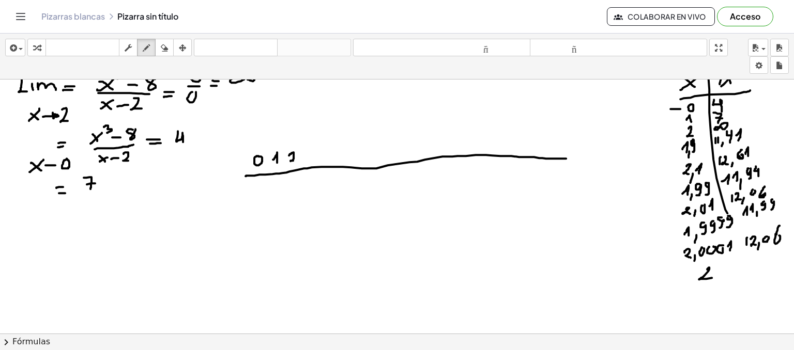
click at [296, 160] on div at bounding box center [397, 351] width 794 height 577
drag, startPoint x: 312, startPoint y: 153, endPoint x: 314, endPoint y: 159, distance: 6.5
click at [314, 159] on div at bounding box center [397, 351] width 794 height 577
drag, startPoint x: 321, startPoint y: 156, endPoint x: 320, endPoint y: 162, distance: 6.3
click at [320, 162] on div at bounding box center [397, 351] width 794 height 577
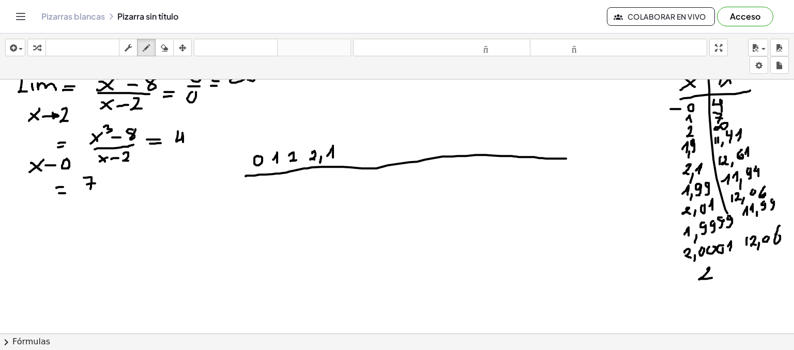
drag, startPoint x: 327, startPoint y: 156, endPoint x: 333, endPoint y: 157, distance: 5.9
click at [333, 157] on div at bounding box center [397, 351] width 794 height 577
click at [169, 50] on div "button" at bounding box center [164, 47] width 13 height 12
drag, startPoint x: 750, startPoint y: 264, endPoint x: 749, endPoint y: 271, distance: 7.3
click at [749, 271] on div at bounding box center [397, 351] width 794 height 577
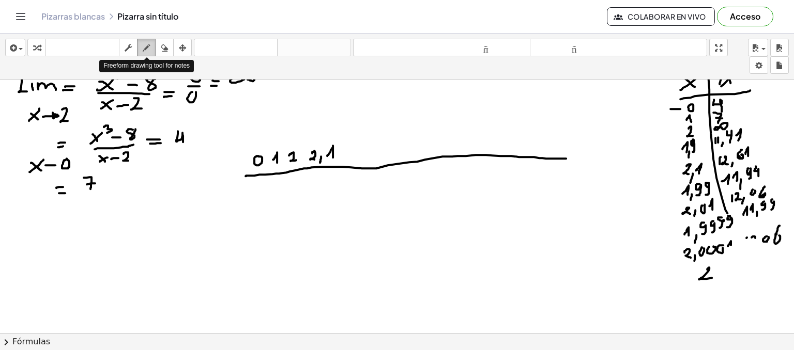
click at [148, 42] on icon "button" at bounding box center [146, 48] width 7 height 12
drag, startPoint x: 753, startPoint y: 261, endPoint x: 753, endPoint y: 271, distance: 10.3
click at [753, 271] on div at bounding box center [397, 351] width 794 height 577
drag, startPoint x: 757, startPoint y: 261, endPoint x: 764, endPoint y: 271, distance: 13.0
click at [764, 271] on div at bounding box center [397, 351] width 794 height 577
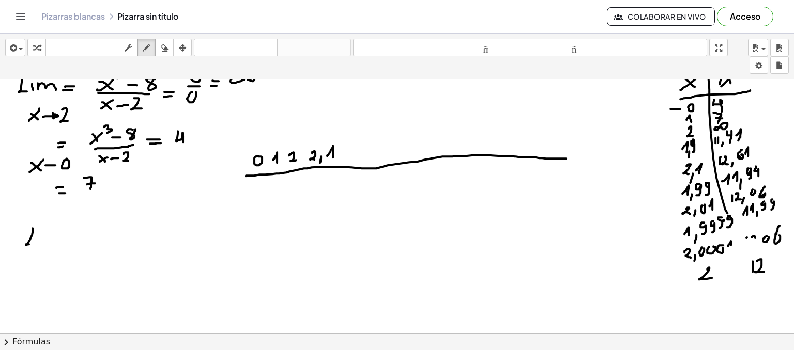
drag, startPoint x: 33, startPoint y: 228, endPoint x: 32, endPoint y: 244, distance: 16.1
click at [31, 244] on div at bounding box center [397, 351] width 794 height 577
drag, startPoint x: 40, startPoint y: 236, endPoint x: 39, endPoint y: 242, distance: 6.3
click at [39, 242] on div at bounding box center [397, 351] width 794 height 577
drag, startPoint x: 43, startPoint y: 234, endPoint x: 57, endPoint y: 239, distance: 14.7
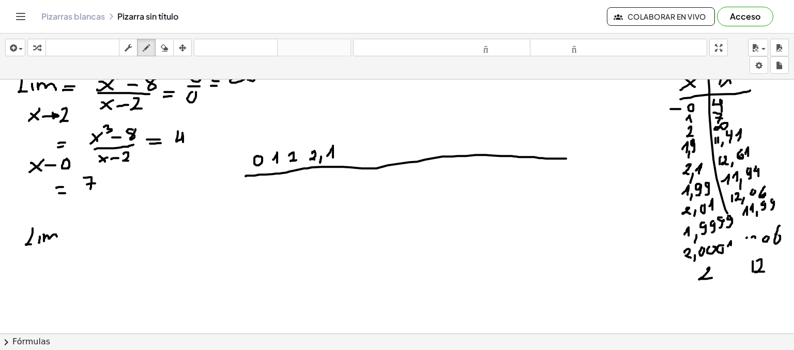
click at [57, 239] on div at bounding box center [397, 351] width 794 height 577
drag, startPoint x: 76, startPoint y: 243, endPoint x: 84, endPoint y: 239, distance: 9.2
click at [84, 239] on div at bounding box center [397, 351] width 794 height 577
drag, startPoint x: 80, startPoint y: 236, endPoint x: 87, endPoint y: 236, distance: 7.3
click at [83, 236] on div at bounding box center [397, 351] width 794 height 577
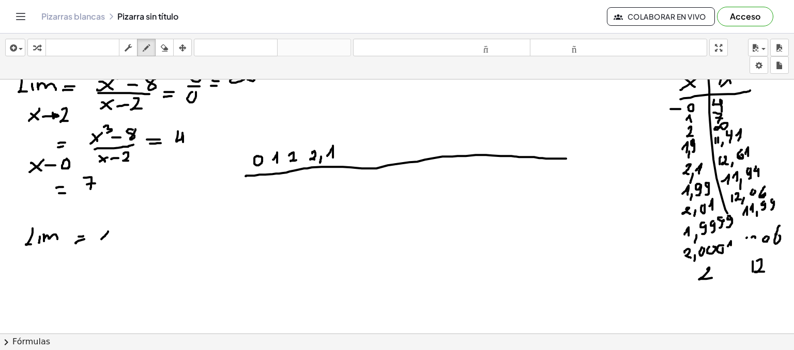
drag, startPoint x: 108, startPoint y: 231, endPoint x: 100, endPoint y: 240, distance: 11.7
click at [100, 240] on div at bounding box center [397, 351] width 794 height 577
drag, startPoint x: 100, startPoint y: 234, endPoint x: 106, endPoint y: 238, distance: 7.5
click at [105, 238] on div at bounding box center [397, 351] width 794 height 577
drag, startPoint x: 110, startPoint y: 223, endPoint x: 114, endPoint y: 230, distance: 7.9
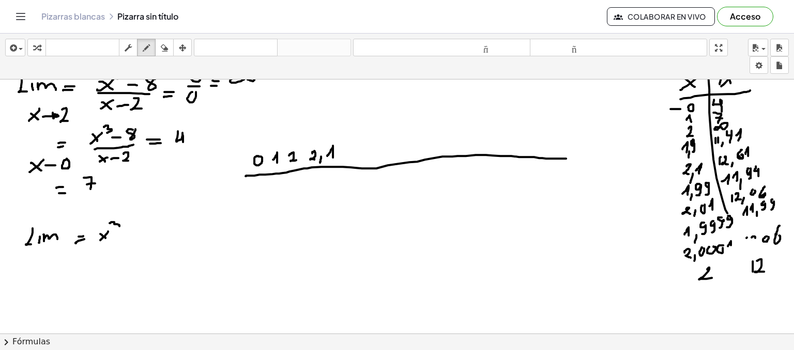
click at [115, 230] on div at bounding box center [397, 351] width 794 height 577
drag, startPoint x: 123, startPoint y: 237, endPoint x: 136, endPoint y: 232, distance: 14.7
click at [132, 236] on div at bounding box center [397, 351] width 794 height 577
click at [142, 228] on div at bounding box center [397, 351] width 794 height 577
drag, startPoint x: 101, startPoint y: 246, endPoint x: 134, endPoint y: 242, distance: 33.3
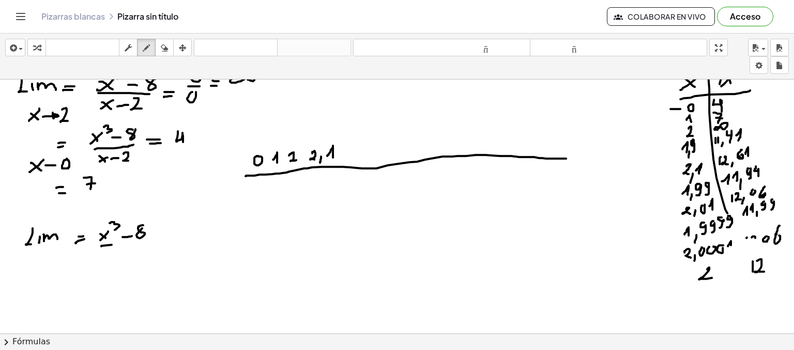
click at [134, 242] on div at bounding box center [397, 351] width 794 height 577
drag, startPoint x: 108, startPoint y: 252, endPoint x: 101, endPoint y: 259, distance: 9.5
click at [101, 259] on div at bounding box center [397, 351] width 794 height 577
drag, startPoint x: 102, startPoint y: 252, endPoint x: 109, endPoint y: 257, distance: 8.9
click at [109, 257] on div at bounding box center [397, 351] width 794 height 577
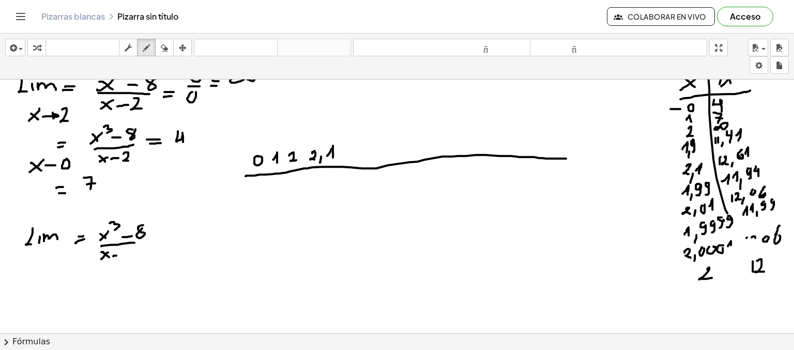
drag, startPoint x: 114, startPoint y: 255, endPoint x: 124, endPoint y: 255, distance: 10.4
click at [122, 255] on div at bounding box center [397, 351] width 794 height 577
drag, startPoint x: 128, startPoint y: 251, endPoint x: 134, endPoint y: 258, distance: 9.2
click at [134, 258] on div at bounding box center [397, 351] width 794 height 577
drag, startPoint x: 37, startPoint y: 268, endPoint x: 29, endPoint y: 279, distance: 13.3
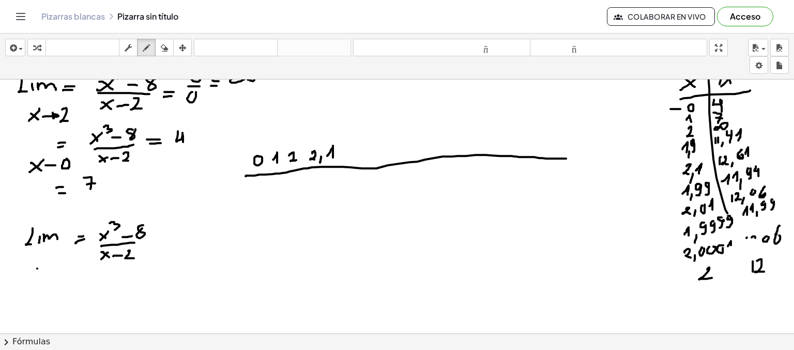
click at [30, 279] on div at bounding box center [397, 351] width 794 height 577
drag, startPoint x: 29, startPoint y: 271, endPoint x: 41, endPoint y: 278, distance: 13.9
click at [40, 278] on div at bounding box center [397, 351] width 794 height 577
drag, startPoint x: 46, startPoint y: 273, endPoint x: 56, endPoint y: 272, distance: 9.9
click at [56, 272] on div at bounding box center [397, 351] width 794 height 577
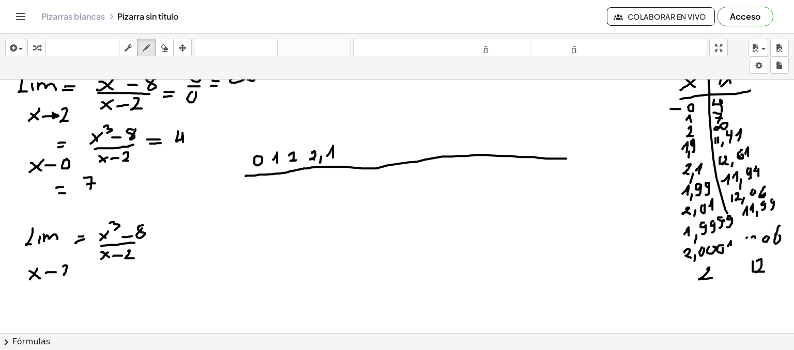
drag, startPoint x: 63, startPoint y: 266, endPoint x: 71, endPoint y: 276, distance: 12.1
click at [71, 276] on div at bounding box center [397, 351] width 794 height 577
drag, startPoint x: 169, startPoint y: 241, endPoint x: 180, endPoint y: 240, distance: 10.9
click at [179, 240] on div at bounding box center [397, 351] width 794 height 577
drag, startPoint x: 175, startPoint y: 234, endPoint x: 181, endPoint y: 233, distance: 6.8
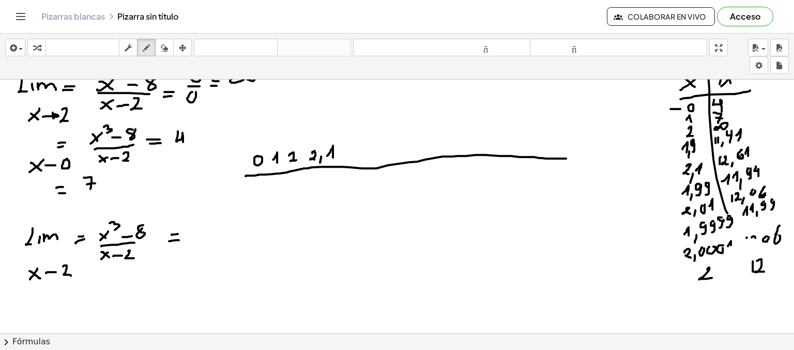
click at [180, 233] on div at bounding box center [397, 351] width 794 height 577
drag, startPoint x: 210, startPoint y: 228, endPoint x: 210, endPoint y: 238, distance: 10.4
click at [210, 238] on div at bounding box center [397, 351] width 794 height 577
drag, startPoint x: 216, startPoint y: 227, endPoint x: 221, endPoint y: 239, distance: 12.8
click at [221, 239] on div at bounding box center [397, 351] width 794 height 577
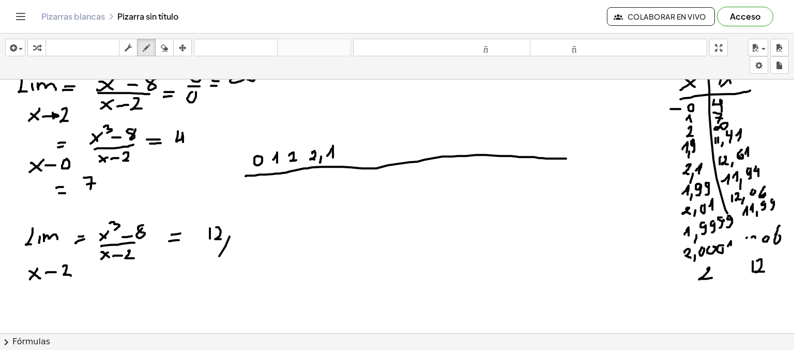
drag, startPoint x: 230, startPoint y: 236, endPoint x: 223, endPoint y: 255, distance: 19.8
click at [219, 259] on div at bounding box center [397, 351] width 794 height 577
drag, startPoint x: 233, startPoint y: 241, endPoint x: 226, endPoint y: 257, distance: 17.4
click at [226, 256] on div at bounding box center [397, 351] width 794 height 577
click at [163, 45] on icon "button" at bounding box center [164, 48] width 7 height 12
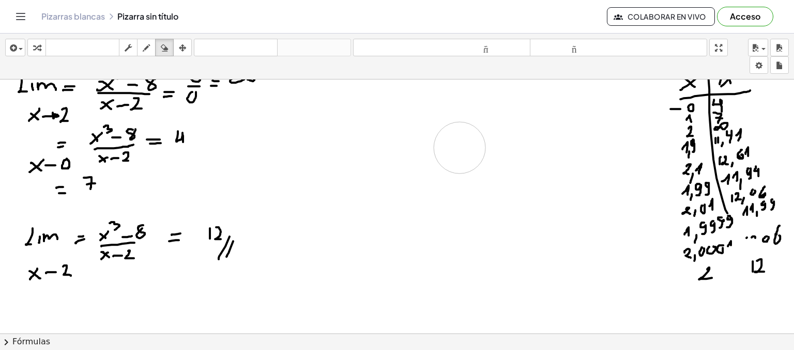
drag, startPoint x: 342, startPoint y: 148, endPoint x: 431, endPoint y: 150, distance: 89.0
click at [431, 150] on div at bounding box center [397, 351] width 794 height 577
click at [149, 47] on icon "button" at bounding box center [146, 48] width 7 height 12
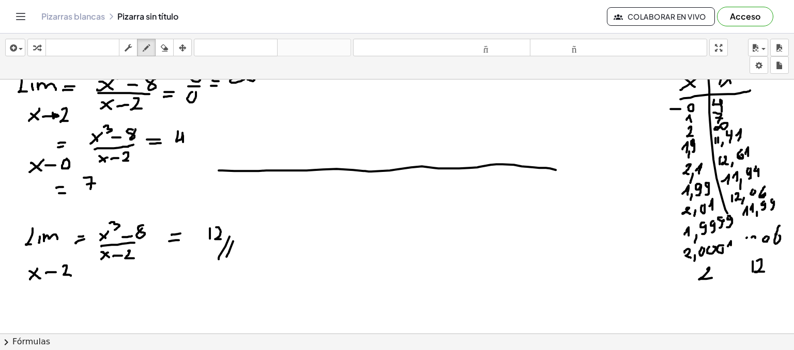
drag, startPoint x: 219, startPoint y: 170, endPoint x: 562, endPoint y: 170, distance: 343.2
click at [562, 170] on div at bounding box center [397, 351] width 794 height 577
click at [223, 156] on div at bounding box center [397, 351] width 794 height 577
drag, startPoint x: 234, startPoint y: 157, endPoint x: 238, endPoint y: 161, distance: 6.2
click at [238, 161] on div at bounding box center [397, 351] width 794 height 577
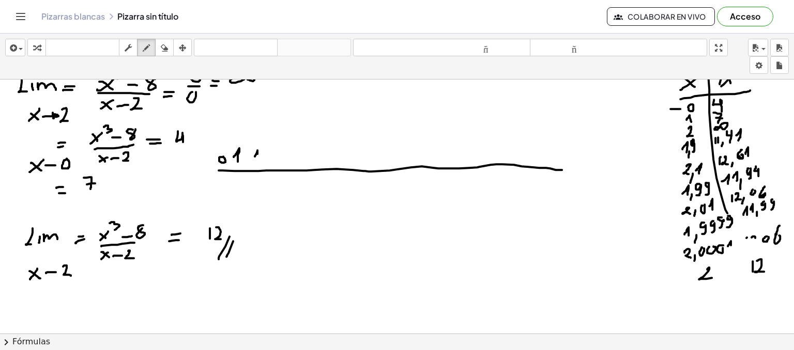
click at [257, 156] on div at bounding box center [397, 351] width 794 height 577
click at [263, 163] on div at bounding box center [397, 351] width 794 height 577
drag, startPoint x: 272, startPoint y: 148, endPoint x: 275, endPoint y: 154, distance: 6.9
click at [269, 158] on div at bounding box center [397, 351] width 794 height 577
drag, startPoint x: 281, startPoint y: 147, endPoint x: 279, endPoint y: 156, distance: 8.9
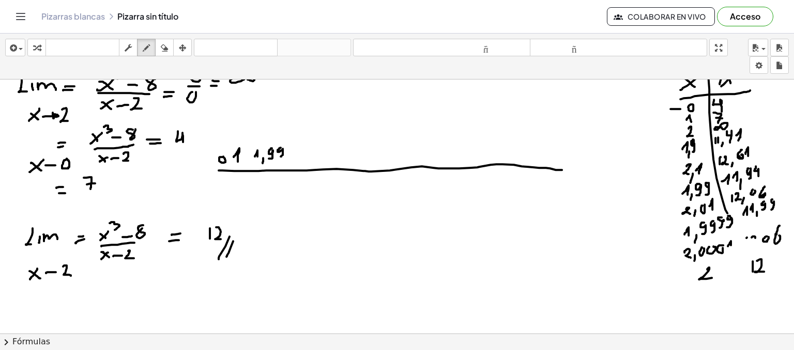
click at [279, 156] on div at bounding box center [397, 351] width 794 height 577
click at [165, 49] on icon "button" at bounding box center [164, 48] width 7 height 12
drag, startPoint x: 311, startPoint y: 150, endPoint x: 325, endPoint y: 132, distance: 22.4
click at [325, 132] on div at bounding box center [397, 351] width 794 height 577
click at [147, 46] on icon "button" at bounding box center [146, 48] width 7 height 12
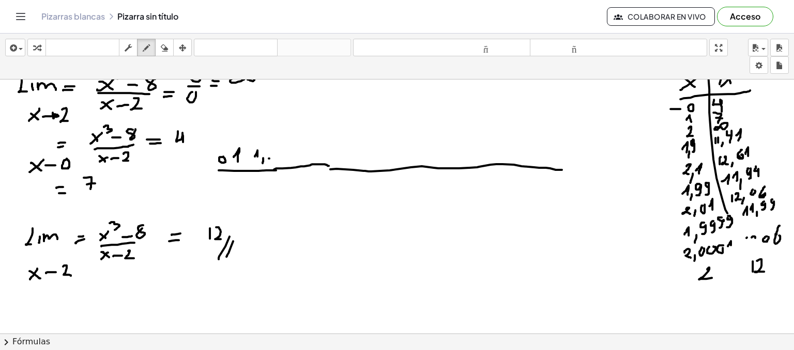
drag, startPoint x: 274, startPoint y: 170, endPoint x: 333, endPoint y: 167, distance: 59.0
click at [333, 167] on div at bounding box center [397, 351] width 794 height 577
drag, startPoint x: 271, startPoint y: 145, endPoint x: 267, endPoint y: 157, distance: 12.1
click at [267, 157] on div at bounding box center [397, 351] width 794 height 577
click at [287, 158] on div at bounding box center [397, 351] width 794 height 577
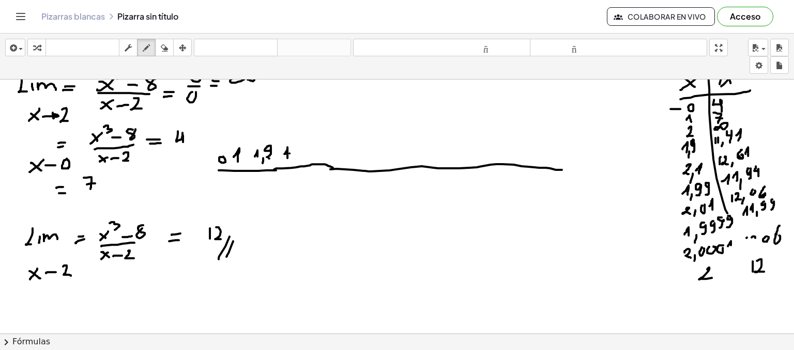
drag, startPoint x: 289, startPoint y: 153, endPoint x: 290, endPoint y: 160, distance: 6.7
click at [290, 160] on div at bounding box center [397, 351] width 794 height 577
drag, startPoint x: 298, startPoint y: 147, endPoint x: 296, endPoint y: 158, distance: 11.2
click at [296, 158] on div at bounding box center [397, 351] width 794 height 577
drag, startPoint x: 304, startPoint y: 147, endPoint x: 302, endPoint y: 156, distance: 8.5
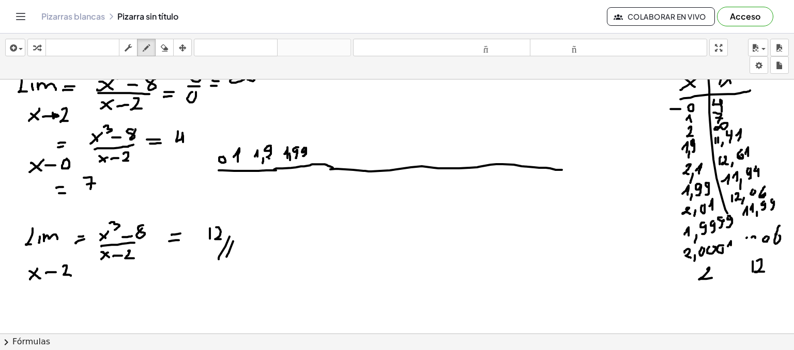
click at [302, 156] on div at bounding box center [397, 351] width 794 height 577
click at [328, 151] on div at bounding box center [397, 351] width 794 height 577
drag, startPoint x: 330, startPoint y: 150, endPoint x: 330, endPoint y: 156, distance: 5.2
click at [330, 156] on div at bounding box center [397, 351] width 794 height 577
drag, startPoint x: 339, startPoint y: 141, endPoint x: 337, endPoint y: 150, distance: 9.5
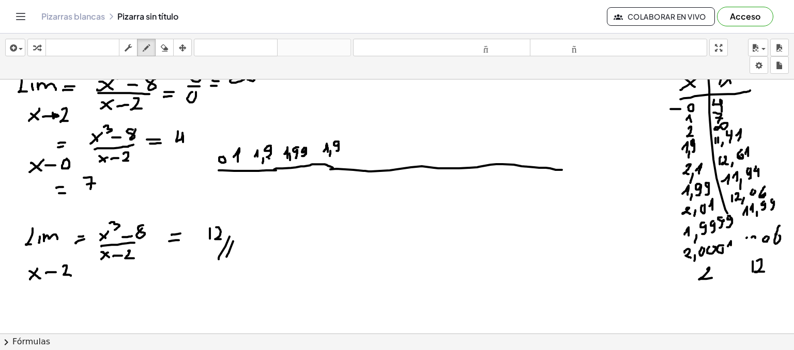
click at [337, 150] on div at bounding box center [397, 351] width 794 height 577
drag, startPoint x: 347, startPoint y: 138, endPoint x: 343, endPoint y: 150, distance: 13.1
click at [343, 150] on div at bounding box center [397, 351] width 794 height 577
drag, startPoint x: 361, startPoint y: 138, endPoint x: 354, endPoint y: 146, distance: 11.0
click at [354, 146] on div at bounding box center [397, 351] width 794 height 577
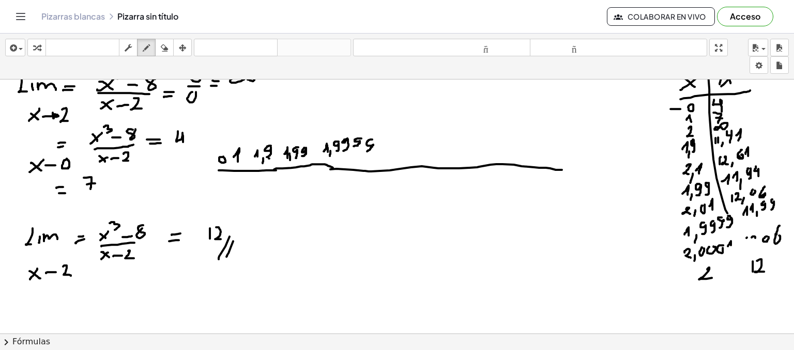
drag, startPoint x: 372, startPoint y: 139, endPoint x: 365, endPoint y: 151, distance: 14.4
click at [365, 151] on div at bounding box center [397, 351] width 794 height 577
drag, startPoint x: 399, startPoint y: 145, endPoint x: 405, endPoint y: 154, distance: 10.3
click at [405, 154] on div at bounding box center [397, 351] width 794 height 577
drag, startPoint x: 215, startPoint y: 180, endPoint x: 219, endPoint y: 192, distance: 13.3
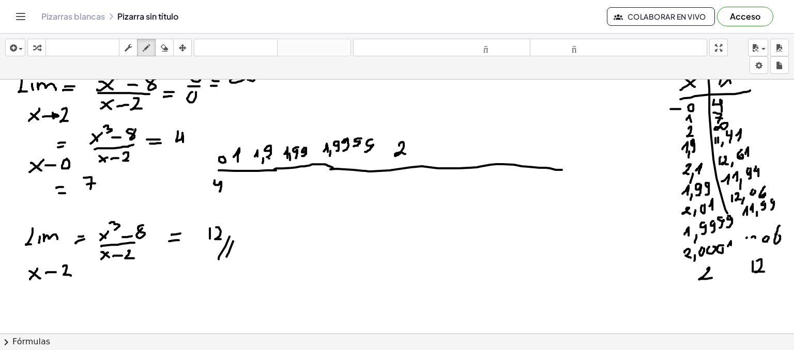
click at [220, 192] on div at bounding box center [397, 351] width 794 height 577
drag, startPoint x: 233, startPoint y: 180, endPoint x: 240, endPoint y: 181, distance: 7.3
click at [240, 181] on div at bounding box center [397, 351] width 794 height 577
drag, startPoint x: 240, startPoint y: 181, endPoint x: 238, endPoint y: 193, distance: 12.1
click at [238, 193] on div at bounding box center [397, 351] width 794 height 577
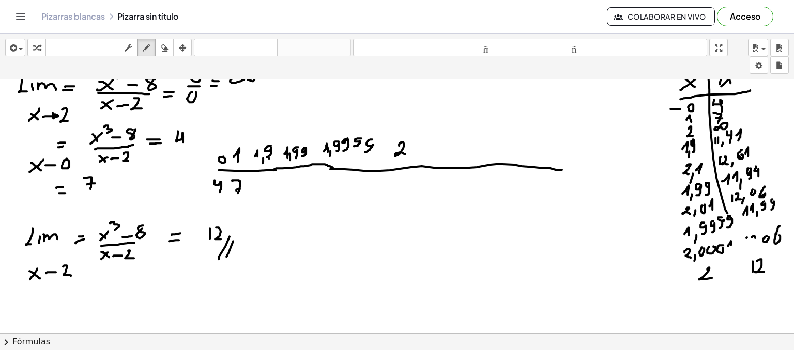
click at [240, 189] on div at bounding box center [397, 351] width 794 height 577
drag, startPoint x: 254, startPoint y: 181, endPoint x: 253, endPoint y: 189, distance: 7.9
click at [253, 189] on div at bounding box center [397, 351] width 794 height 577
click at [258, 188] on div at bounding box center [397, 351] width 794 height 577
drag, startPoint x: 262, startPoint y: 187, endPoint x: 262, endPoint y: 193, distance: 6.2
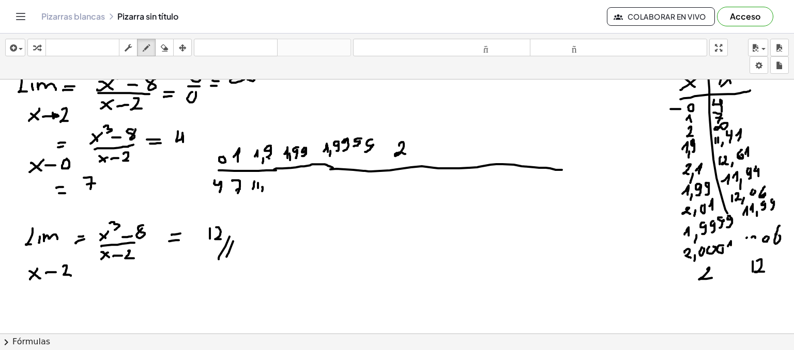
click at [262, 192] on div at bounding box center [397, 351] width 794 height 577
drag, startPoint x: 265, startPoint y: 180, endPoint x: 266, endPoint y: 187, distance: 6.9
click at [266, 187] on div at bounding box center [397, 351] width 794 height 577
drag, startPoint x: 273, startPoint y: 177, endPoint x: 274, endPoint y: 186, distance: 8.9
click at [274, 186] on div at bounding box center [397, 351] width 794 height 577
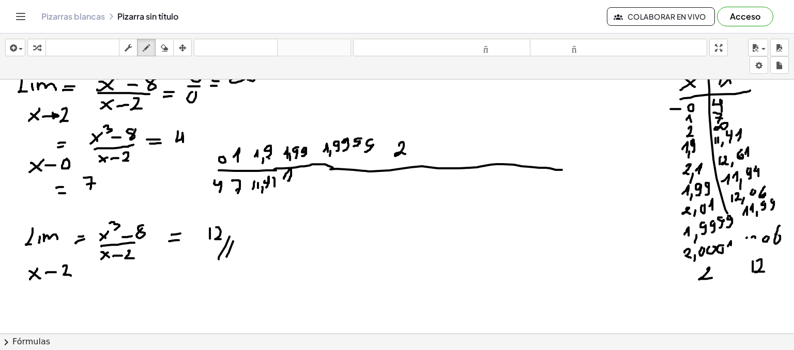
click at [288, 180] on div at bounding box center [397, 351] width 794 height 577
click at [298, 180] on div at bounding box center [397, 351] width 794 height 577
click at [302, 185] on div at bounding box center [397, 351] width 794 height 577
drag, startPoint x: 312, startPoint y: 175, endPoint x: 312, endPoint y: 187, distance: 11.9
click at [312, 187] on div at bounding box center [397, 351] width 794 height 577
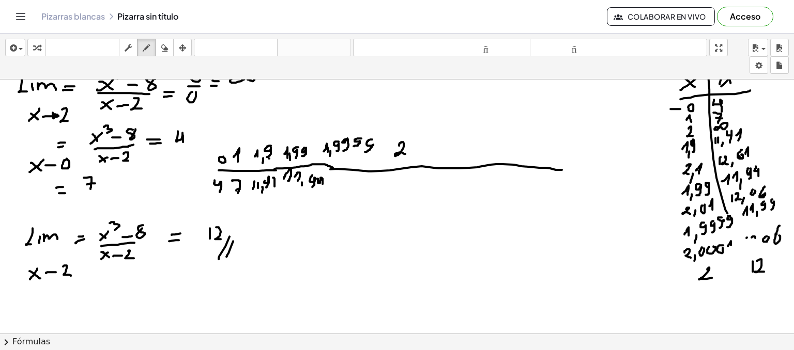
drag, startPoint x: 317, startPoint y: 178, endPoint x: 322, endPoint y: 185, distance: 7.8
click at [322, 185] on div at bounding box center [397, 351] width 794 height 577
click at [340, 179] on div at bounding box center [397, 351] width 794 height 577
drag, startPoint x: 347, startPoint y: 174, endPoint x: 347, endPoint y: 180, distance: 5.7
click at [347, 180] on div at bounding box center [397, 351] width 794 height 577
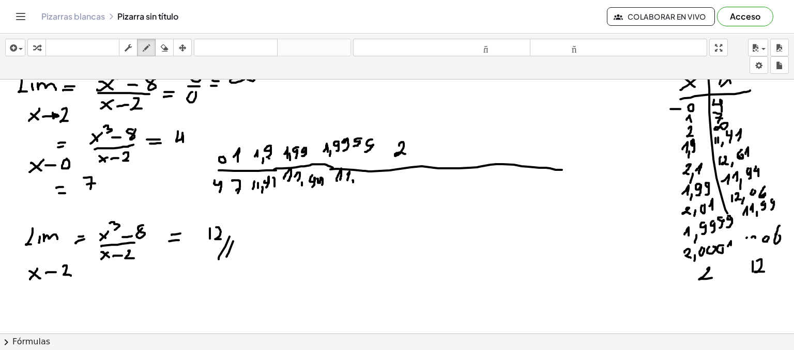
click at [352, 184] on div at bounding box center [397, 351] width 794 height 577
drag, startPoint x: 362, startPoint y: 174, endPoint x: 360, endPoint y: 187, distance: 12.6
click at [360, 187] on div at bounding box center [397, 351] width 794 height 577
drag, startPoint x: 372, startPoint y: 177, endPoint x: 369, endPoint y: 189, distance: 12.3
click at [370, 189] on div at bounding box center [397, 351] width 794 height 577
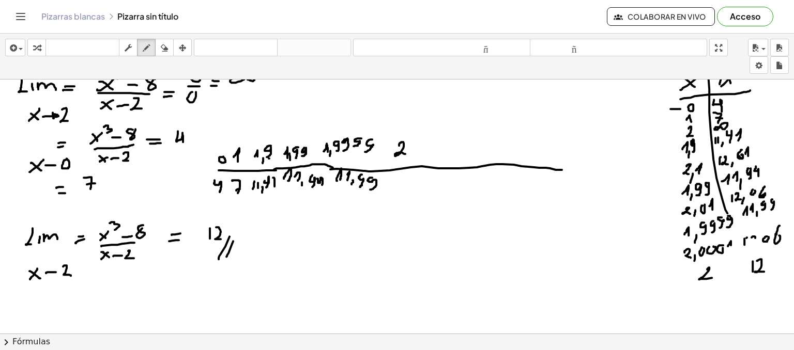
drag, startPoint x: 744, startPoint y: 238, endPoint x: 744, endPoint y: 248, distance: 9.8
click at [744, 248] on div at bounding box center [397, 351] width 794 height 577
drag, startPoint x: 752, startPoint y: 238, endPoint x: 755, endPoint y: 245, distance: 7.2
click at [755, 245] on div at bounding box center [397, 351] width 794 height 577
drag, startPoint x: 760, startPoint y: 243, endPoint x: 758, endPoint y: 252, distance: 9.5
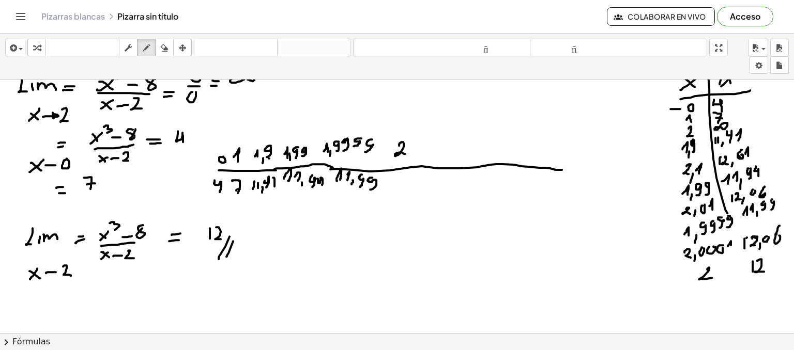
click at [758, 252] on div at bounding box center [397, 351] width 794 height 577
drag, startPoint x: 677, startPoint y: 255, endPoint x: 664, endPoint y: 257, distance: 13.1
click at [664, 257] on div at bounding box center [397, 351] width 794 height 577
drag, startPoint x: 678, startPoint y: 216, endPoint x: 662, endPoint y: 221, distance: 17.2
click at [663, 221] on div at bounding box center [397, 351] width 794 height 577
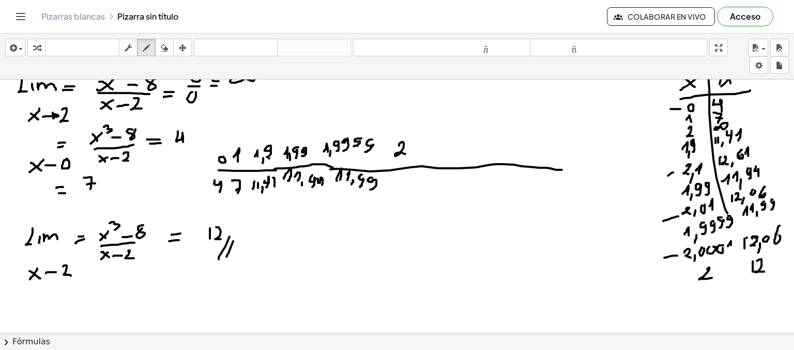
drag, startPoint x: 673, startPoint y: 172, endPoint x: 656, endPoint y: 179, distance: 18.5
click at [656, 179] on div at bounding box center [397, 351] width 794 height 577
drag, startPoint x: 421, startPoint y: 143, endPoint x: 425, endPoint y: 148, distance: 6.6
click at [425, 148] on div at bounding box center [397, 351] width 794 height 577
drag, startPoint x: 431, startPoint y: 147, endPoint x: 429, endPoint y: 152, distance: 5.4
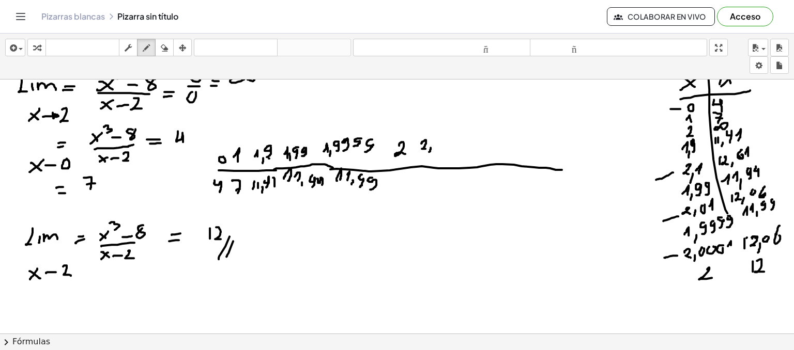
click at [429, 152] on div at bounding box center [397, 351] width 794 height 577
drag, startPoint x: 437, startPoint y: 138, endPoint x: 438, endPoint y: 145, distance: 7.3
click at [438, 145] on div at bounding box center [397, 351] width 794 height 577
drag, startPoint x: 677, startPoint y: 244, endPoint x: 669, endPoint y: 258, distance: 16.0
click at [669, 258] on div at bounding box center [397, 351] width 794 height 577
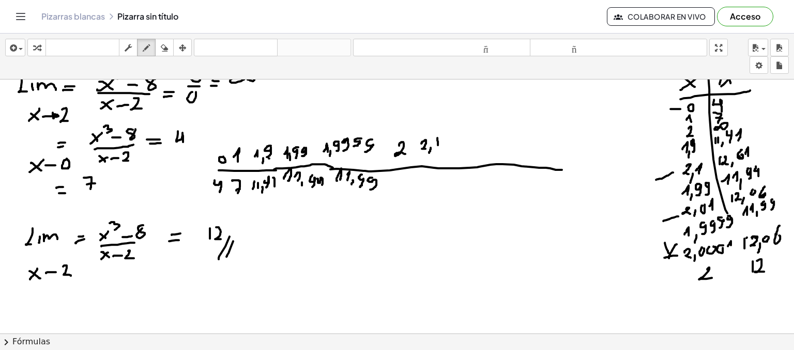
drag, startPoint x: 665, startPoint y: 242, endPoint x: 674, endPoint y: 259, distance: 19.0
click at [674, 259] on div at bounding box center [397, 351] width 794 height 577
drag, startPoint x: 660, startPoint y: 255, endPoint x: 676, endPoint y: 253, distance: 16.7
click at [676, 253] on div at bounding box center [397, 351] width 794 height 577
click at [167, 49] on icon "button" at bounding box center [164, 48] width 7 height 12
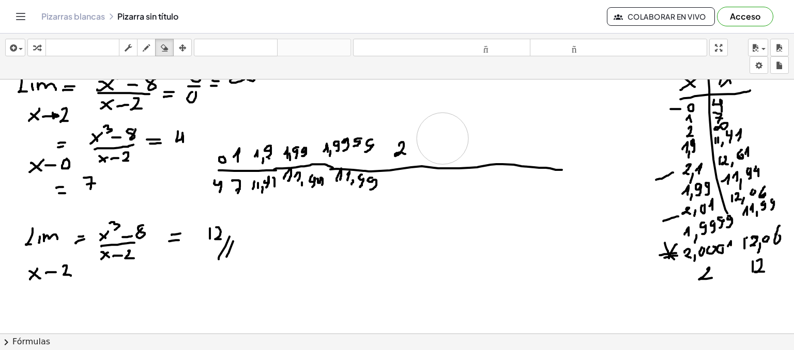
drag, startPoint x: 455, startPoint y: 136, endPoint x: 441, endPoint y: 137, distance: 13.5
click at [441, 138] on div at bounding box center [397, 351] width 794 height 577
click at [146, 52] on icon "button" at bounding box center [146, 48] width 7 height 12
drag, startPoint x: 428, startPoint y: 144, endPoint x: 430, endPoint y: 152, distance: 8.5
click at [430, 152] on div at bounding box center [397, 351] width 794 height 577
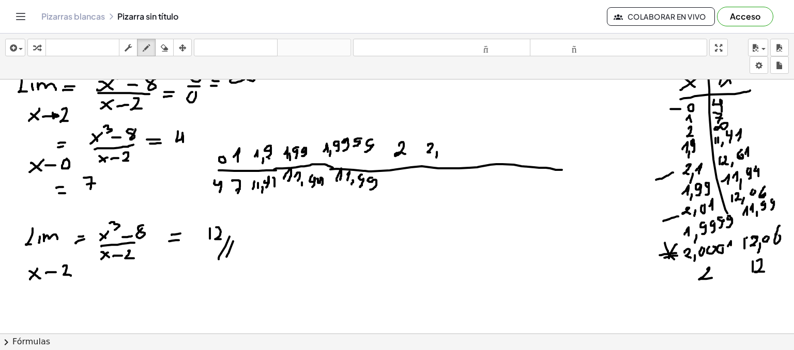
drag, startPoint x: 437, startPoint y: 151, endPoint x: 436, endPoint y: 158, distance: 6.2
click at [436, 158] on div at bounding box center [397, 351] width 794 height 577
click at [448, 140] on div at bounding box center [397, 351] width 794 height 577
click at [460, 139] on div at bounding box center [397, 351] width 794 height 577
click at [474, 145] on div at bounding box center [397, 351] width 794 height 577
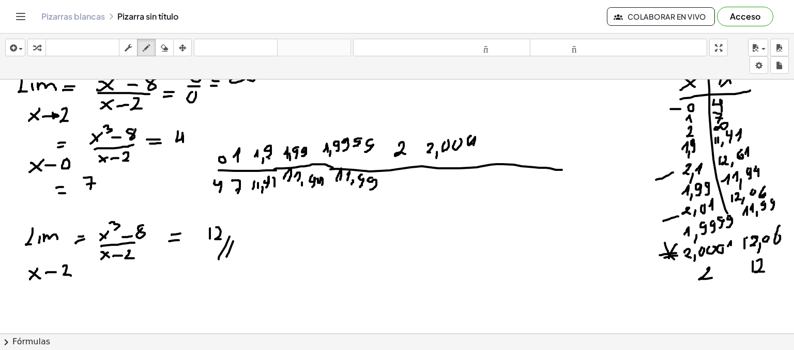
click at [474, 138] on div at bounding box center [397, 351] width 794 height 577
drag, startPoint x: 482, startPoint y: 140, endPoint x: 486, endPoint y: 144, distance: 5.5
click at [486, 144] on div at bounding box center [397, 351] width 794 height 577
drag, startPoint x: 516, startPoint y: 137, endPoint x: 518, endPoint y: 145, distance: 8.5
click at [518, 145] on div at bounding box center [397, 351] width 794 height 577
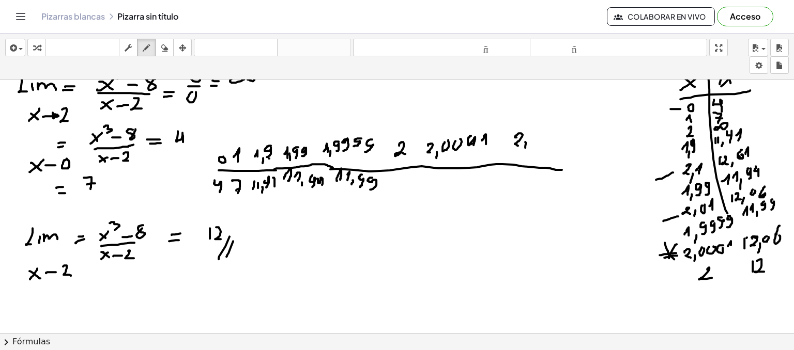
drag, startPoint x: 526, startPoint y: 143, endPoint x: 525, endPoint y: 149, distance: 6.2
click at [525, 149] on div at bounding box center [397, 351] width 794 height 577
click at [537, 135] on div at bounding box center [397, 351] width 794 height 577
drag, startPoint x: 544, startPoint y: 136, endPoint x: 544, endPoint y: 142, distance: 5.2
click at [544, 142] on div at bounding box center [397, 351] width 794 height 577
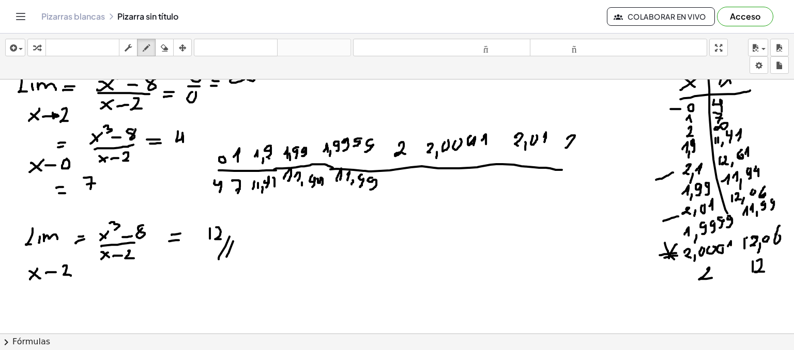
drag, startPoint x: 568, startPoint y: 138, endPoint x: 570, endPoint y: 147, distance: 9.5
click at [570, 147] on div at bounding box center [397, 351] width 794 height 577
click at [574, 150] on div at bounding box center [397, 351] width 794 height 577
click at [589, 144] on div at bounding box center [397, 351] width 794 height 577
drag, startPoint x: 442, startPoint y: 176, endPoint x: 440, endPoint y: 184, distance: 7.5
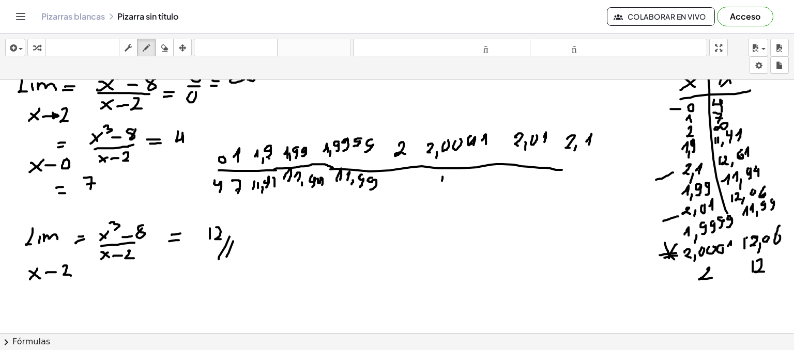
click at [440, 183] on div at bounding box center [397, 351] width 794 height 577
drag, startPoint x: 449, startPoint y: 175, endPoint x: 452, endPoint y: 182, distance: 8.1
click at [452, 182] on div at bounding box center [397, 351] width 794 height 577
click at [455, 188] on div at bounding box center [397, 351] width 794 height 577
click at [463, 175] on div at bounding box center [397, 351] width 794 height 577
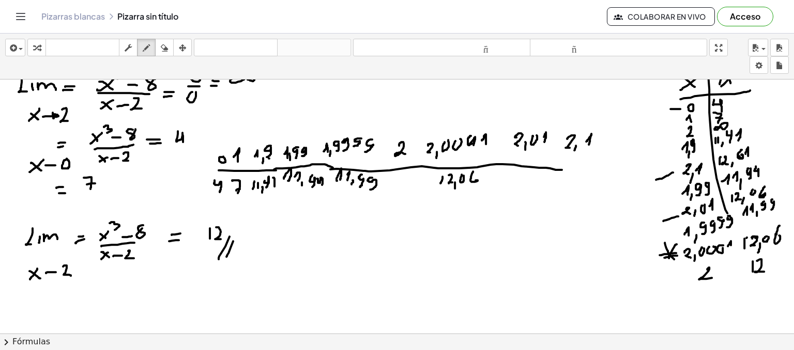
drag, startPoint x: 473, startPoint y: 171, endPoint x: 474, endPoint y: 180, distance: 9.3
click at [474, 180] on div at bounding box center [397, 351] width 794 height 577
click at [518, 179] on div at bounding box center [397, 351] width 794 height 577
drag, startPoint x: 522, startPoint y: 174, endPoint x: 526, endPoint y: 181, distance: 7.9
click at [526, 181] on div at bounding box center [397, 351] width 794 height 577
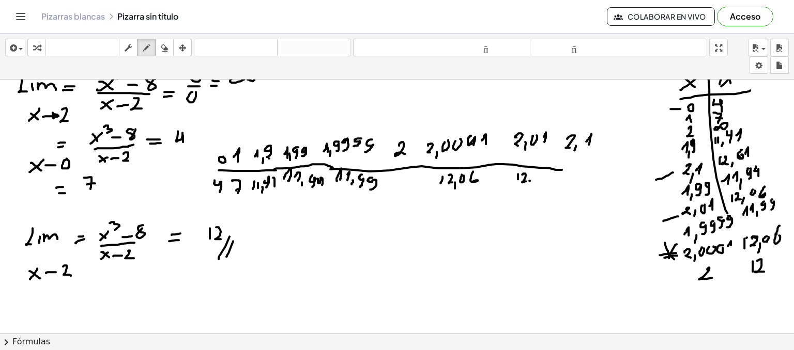
click at [530, 188] on div at bounding box center [397, 351] width 794 height 577
click at [539, 175] on div at bounding box center [397, 351] width 794 height 577
drag, startPoint x: 546, startPoint y: 170, endPoint x: 546, endPoint y: 176, distance: 6.2
click at [546, 176] on div at bounding box center [397, 351] width 794 height 577
click at [574, 182] on div at bounding box center [397, 351] width 794 height 577
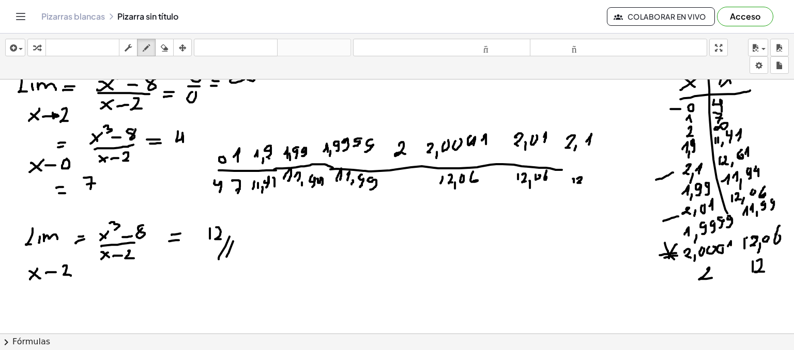
drag, startPoint x: 577, startPoint y: 178, endPoint x: 581, endPoint y: 182, distance: 5.5
click at [581, 182] on div at bounding box center [397, 351] width 794 height 577
drag, startPoint x: 584, startPoint y: 180, endPoint x: 584, endPoint y: 186, distance: 5.7
click at [584, 186] on div at bounding box center [397, 351] width 794 height 577
drag, startPoint x: 593, startPoint y: 175, endPoint x: 592, endPoint y: 181, distance: 6.2
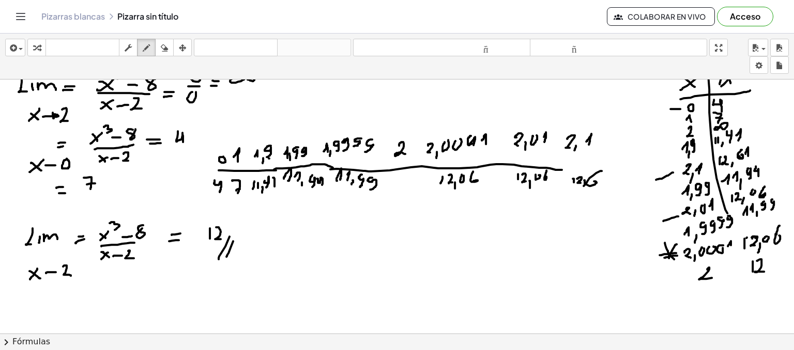
click at [592, 181] on div at bounding box center [397, 351] width 794 height 577
click at [602, 181] on div at bounding box center [397, 351] width 794 height 577
click at [162, 42] on icon "button" at bounding box center [164, 48] width 7 height 12
drag, startPoint x: 488, startPoint y: 190, endPoint x: 488, endPoint y: 197, distance: 7.8
click at [488, 197] on div at bounding box center [397, 351] width 794 height 577
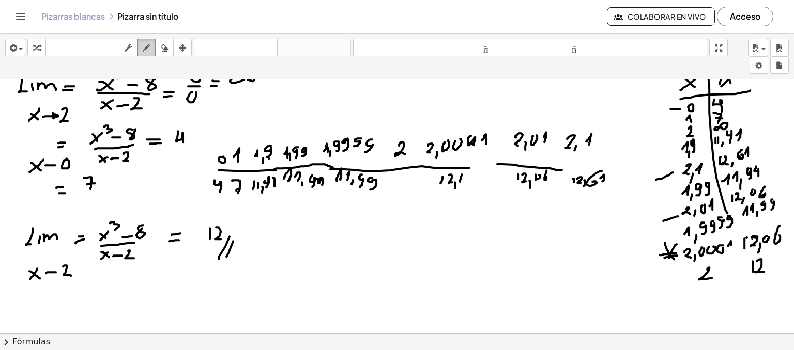
click at [144, 50] on icon "button" at bounding box center [146, 48] width 7 height 12
click at [465, 174] on div at bounding box center [397, 351] width 794 height 577
click at [477, 173] on div at bounding box center [397, 351] width 794 height 577
click at [483, 173] on div at bounding box center [397, 351] width 794 height 577
click at [494, 174] on div at bounding box center [397, 351] width 794 height 577
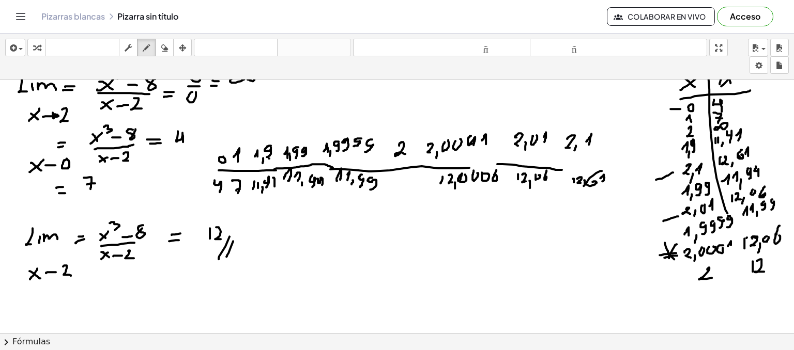
click at [494, 174] on div at bounding box center [397, 351] width 794 height 577
drag, startPoint x: 394, startPoint y: 176, endPoint x: 394, endPoint y: 187, distance: 10.4
click at [394, 187] on div at bounding box center [397, 351] width 794 height 577
drag, startPoint x: 399, startPoint y: 176, endPoint x: 404, endPoint y: 185, distance: 9.9
click at [404, 185] on div at bounding box center [397, 351] width 794 height 577
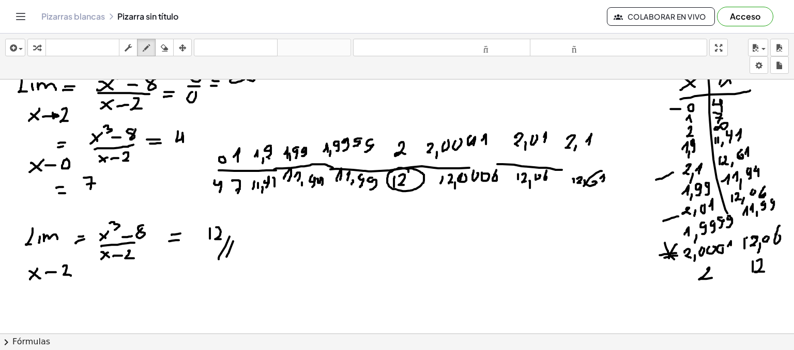
click at [409, 167] on div at bounding box center [397, 351] width 794 height 577
click at [171, 48] on div "button" at bounding box center [164, 47] width 13 height 12
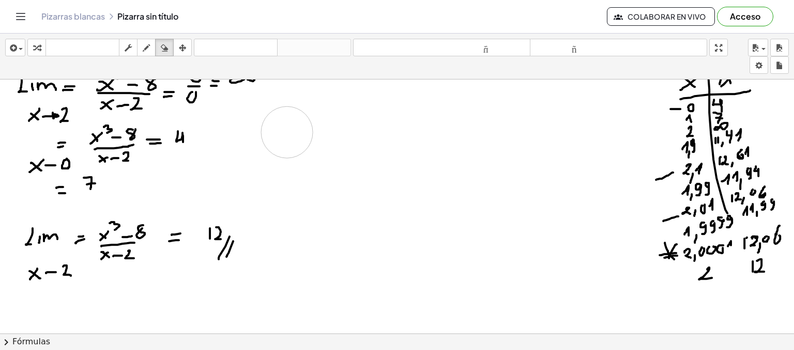
drag, startPoint x: 609, startPoint y: 184, endPoint x: 286, endPoint y: 132, distance: 327.2
click at [286, 132] on div at bounding box center [397, 351] width 794 height 577
click at [145, 50] on icon "button" at bounding box center [146, 48] width 7 height 12
drag, startPoint x: 213, startPoint y: 210, endPoint x: 221, endPoint y: 205, distance: 9.5
click at [221, 205] on div at bounding box center [397, 351] width 794 height 577
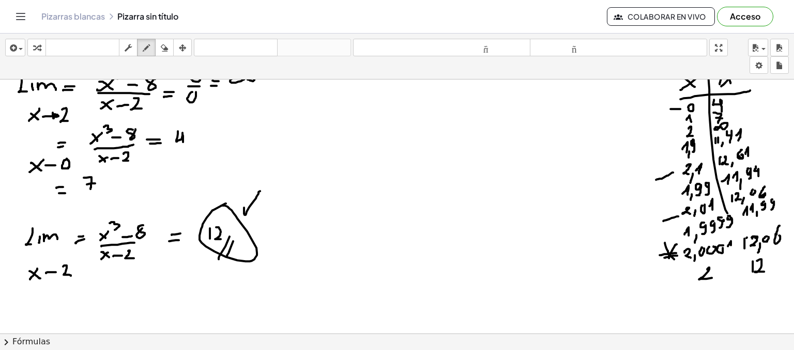
drag, startPoint x: 244, startPoint y: 207, endPoint x: 261, endPoint y: 190, distance: 24.1
click at [261, 190] on div at bounding box center [397, 351] width 794 height 577
click at [170, 46] on div "button" at bounding box center [164, 47] width 13 height 12
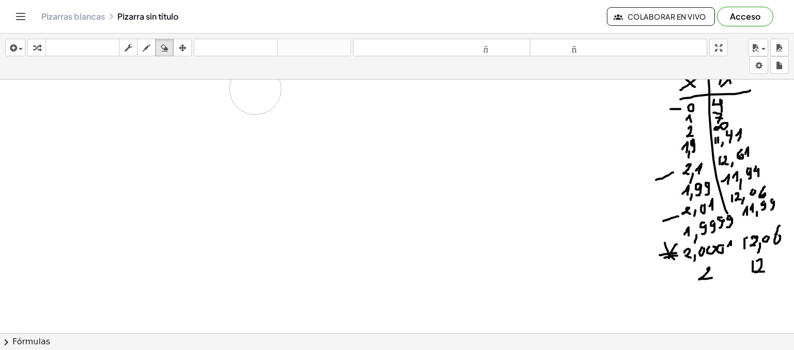
drag, startPoint x: 304, startPoint y: 279, endPoint x: 436, endPoint y: 311, distance: 136.0
click at [273, 90] on div at bounding box center [397, 351] width 794 height 577
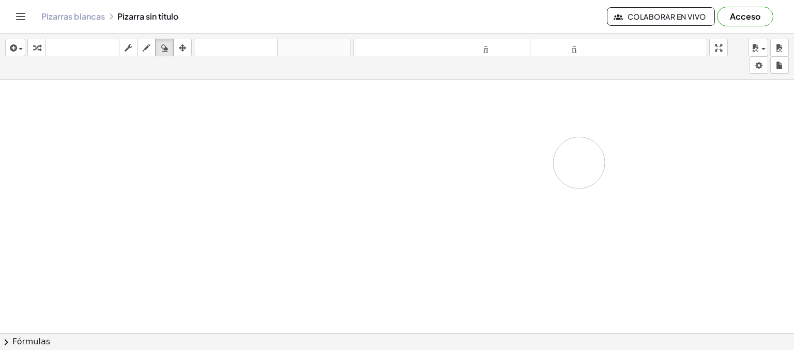
drag, startPoint x: 735, startPoint y: 281, endPoint x: 340, endPoint y: 152, distance: 415.9
click at [340, 152] on div at bounding box center [397, 351] width 794 height 577
click at [151, 52] on div "button" at bounding box center [146, 47] width 13 height 12
drag, startPoint x: 20, startPoint y: 96, endPoint x: 19, endPoint y: 113, distance: 17.1
click at [19, 113] on div at bounding box center [397, 351] width 794 height 577
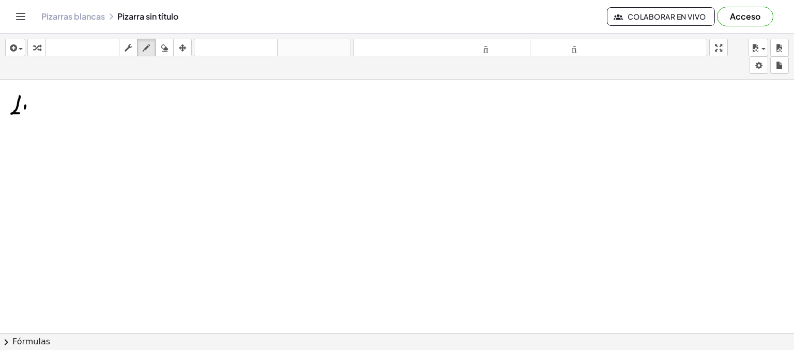
drag, startPoint x: 25, startPoint y: 105, endPoint x: 25, endPoint y: 112, distance: 7.3
click at [25, 112] on div at bounding box center [397, 351] width 794 height 577
drag, startPoint x: 28, startPoint y: 105, endPoint x: 38, endPoint y: 110, distance: 10.4
click at [38, 110] on div at bounding box center [397, 351] width 794 height 577
drag, startPoint x: 35, startPoint y: 128, endPoint x: 25, endPoint y: 135, distance: 12.2
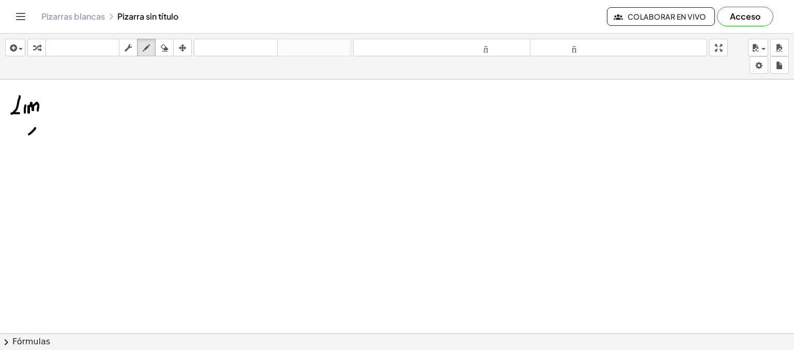
click at [25, 137] on div at bounding box center [397, 351] width 794 height 577
drag, startPoint x: 26, startPoint y: 129, endPoint x: 33, endPoint y: 137, distance: 10.7
click at [32, 137] on div at bounding box center [397, 351] width 794 height 577
drag, startPoint x: 37, startPoint y: 134, endPoint x: 48, endPoint y: 134, distance: 10.3
click at [48, 134] on div at bounding box center [397, 351] width 794 height 577
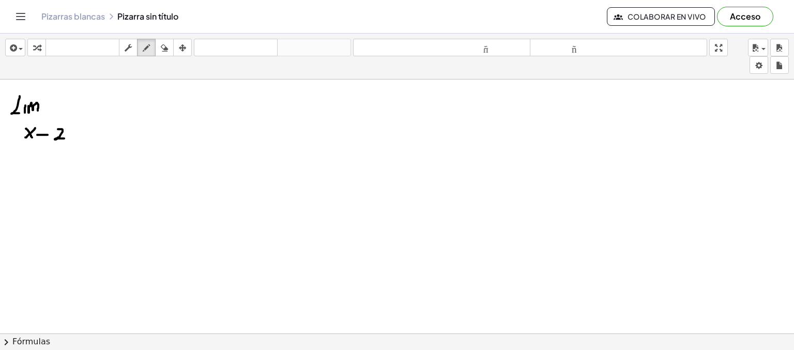
drag, startPoint x: 58, startPoint y: 129, endPoint x: 66, endPoint y: 138, distance: 12.1
click at [65, 138] on div at bounding box center [397, 351] width 794 height 577
drag, startPoint x: 75, startPoint y: 102, endPoint x: 81, endPoint y: 110, distance: 9.9
click at [81, 110] on div at bounding box center [397, 351] width 794 height 577
drag, startPoint x: 94, startPoint y: 102, endPoint x: 88, endPoint y: 110, distance: 9.9
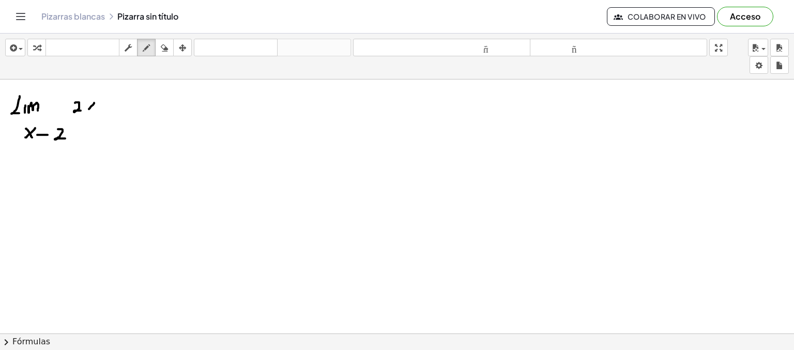
click at [88, 110] on div at bounding box center [397, 351] width 794 height 577
drag, startPoint x: 88, startPoint y: 103, endPoint x: 94, endPoint y: 109, distance: 8.1
click at [94, 109] on div at bounding box center [397, 351] width 794 height 577
drag, startPoint x: 97, startPoint y: 96, endPoint x: 103, endPoint y: 101, distance: 7.7
click at [103, 101] on div at bounding box center [397, 351] width 794 height 577
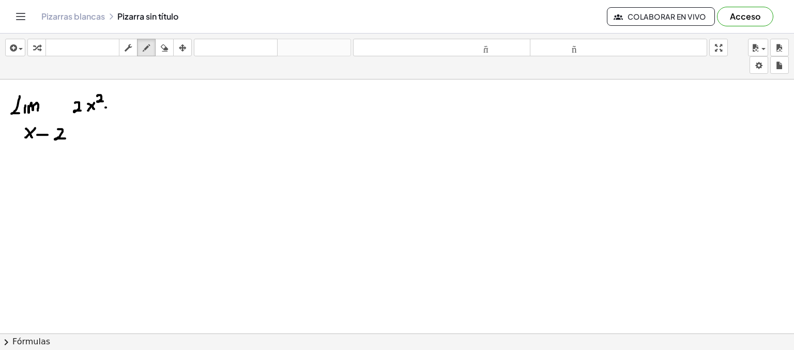
drag, startPoint x: 105, startPoint y: 107, endPoint x: 112, endPoint y: 105, distance: 6.5
click at [112, 105] on div at bounding box center [397, 351] width 794 height 577
drag, startPoint x: 120, startPoint y: 97, endPoint x: 125, endPoint y: 108, distance: 12.3
click at [125, 108] on div at bounding box center [397, 351] width 794 height 577
drag, startPoint x: 139, startPoint y: 101, endPoint x: 132, endPoint y: 107, distance: 9.1
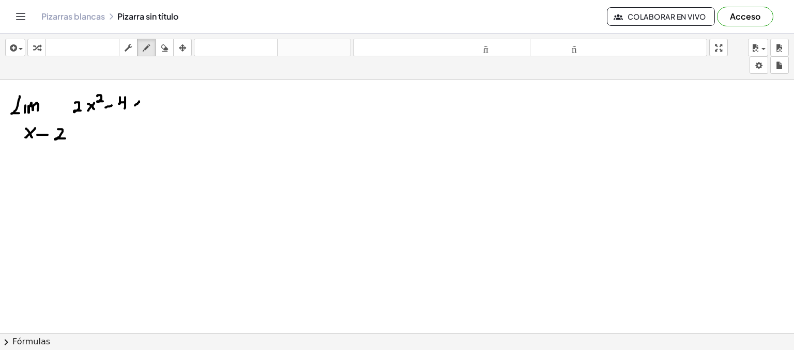
click at [132, 107] on div at bounding box center [397, 351] width 794 height 577
drag, startPoint x: 132, startPoint y: 101, endPoint x: 139, endPoint y: 109, distance: 9.9
click at [139, 109] on div at bounding box center [397, 351] width 794 height 577
drag, startPoint x: 72, startPoint y: 114, endPoint x: 141, endPoint y: 113, distance: 68.2
click at [141, 113] on div at bounding box center [397, 351] width 794 height 577
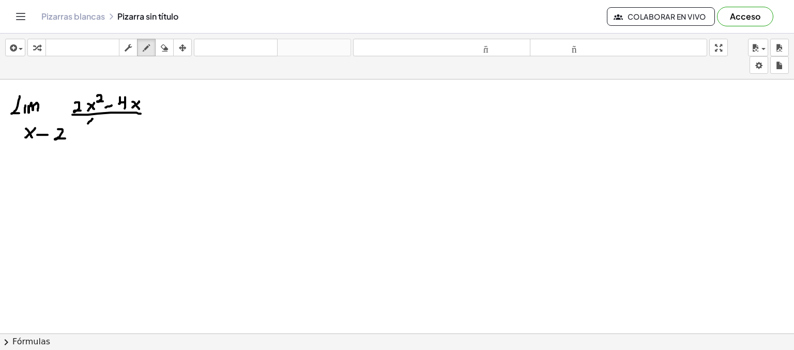
drag, startPoint x: 89, startPoint y: 121, endPoint x: 85, endPoint y: 127, distance: 6.3
click at [85, 127] on div at bounding box center [397, 351] width 794 height 577
drag, startPoint x: 85, startPoint y: 119, endPoint x: 91, endPoint y: 127, distance: 9.9
click at [91, 127] on div at bounding box center [397, 351] width 794 height 577
drag, startPoint x: 95, startPoint y: 123, endPoint x: 102, endPoint y: 123, distance: 7.2
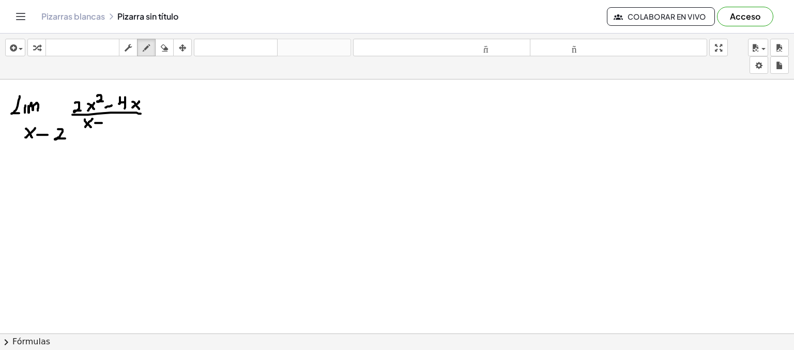
click at [102, 123] on div at bounding box center [397, 351] width 794 height 577
drag, startPoint x: 114, startPoint y: 120, endPoint x: 120, endPoint y: 125, distance: 7.7
click at [120, 125] on div at bounding box center [397, 351] width 794 height 577
drag, startPoint x: 45, startPoint y: 129, endPoint x: 47, endPoint y: 138, distance: 9.4
click at [47, 138] on div at bounding box center [397, 351] width 794 height 577
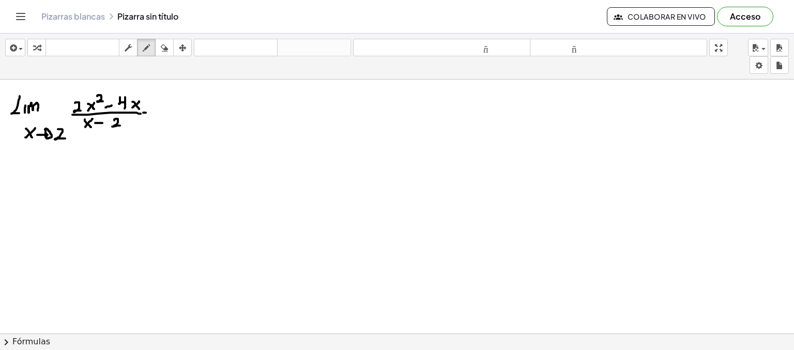
drag, startPoint x: 143, startPoint y: 112, endPoint x: 151, endPoint y: 112, distance: 8.3
click at [151, 112] on div at bounding box center [397, 351] width 794 height 577
drag, startPoint x: 147, startPoint y: 108, endPoint x: 156, endPoint y: 104, distance: 9.7
click at [155, 104] on div at bounding box center [397, 351] width 794 height 577
click at [181, 98] on div at bounding box center [397, 351] width 794 height 577
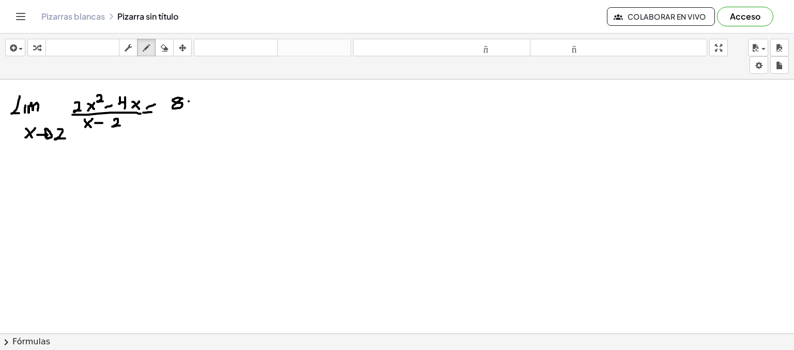
drag, startPoint x: 189, startPoint y: 101, endPoint x: 194, endPoint y: 100, distance: 5.7
click at [194, 100] on div at bounding box center [397, 351] width 794 height 577
click at [216, 95] on div at bounding box center [397, 351] width 794 height 577
drag, startPoint x: 170, startPoint y: 113, endPoint x: 217, endPoint y: 110, distance: 47.7
click at [217, 110] on div at bounding box center [397, 351] width 794 height 577
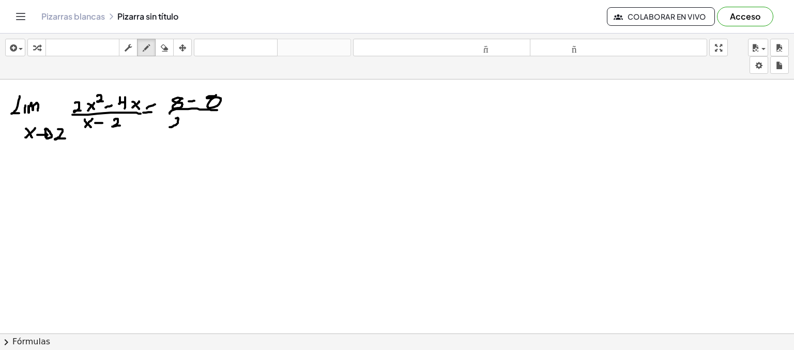
drag, startPoint x: 176, startPoint y: 118, endPoint x: 173, endPoint y: 126, distance: 8.8
click at [173, 126] on div at bounding box center [397, 351] width 794 height 577
drag, startPoint x: 184, startPoint y: 124, endPoint x: 189, endPoint y: 123, distance: 5.8
click at [189, 123] on div at bounding box center [397, 351] width 794 height 577
drag, startPoint x: 197, startPoint y: 120, endPoint x: 202, endPoint y: 126, distance: 7.0
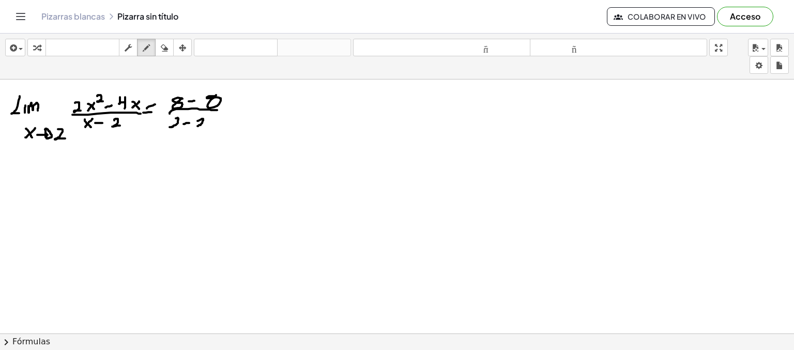
click at [202, 126] on div at bounding box center [397, 351] width 794 height 577
drag, startPoint x: 234, startPoint y: 112, endPoint x: 241, endPoint y: 110, distance: 8.0
click at [241, 110] on div at bounding box center [397, 351] width 794 height 577
drag, startPoint x: 234, startPoint y: 108, endPoint x: 240, endPoint y: 105, distance: 6.5
click at [240, 105] on div at bounding box center [397, 351] width 794 height 577
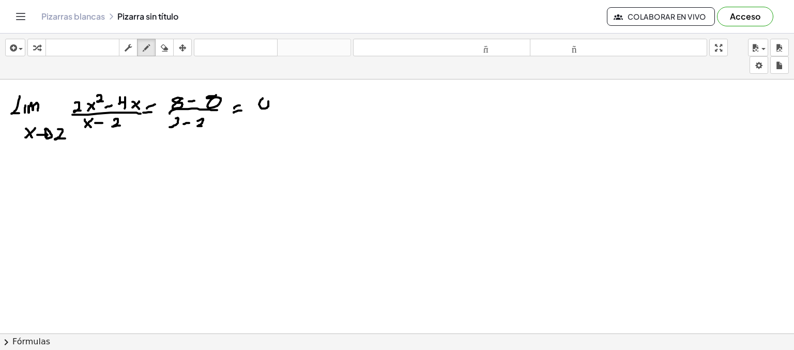
click at [266, 98] on div at bounding box center [397, 351] width 794 height 577
drag, startPoint x: 256, startPoint y: 116, endPoint x: 267, endPoint y: 112, distance: 11.6
click at [267, 112] on div at bounding box center [397, 351] width 794 height 577
click at [265, 120] on div at bounding box center [397, 351] width 794 height 577
click at [279, 108] on div at bounding box center [397, 351] width 794 height 577
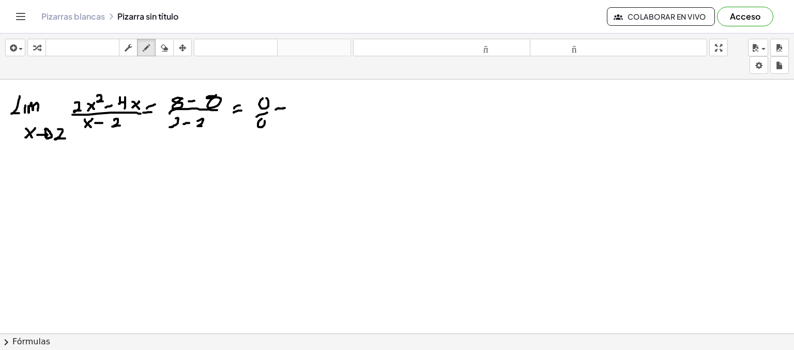
drag, startPoint x: 276, startPoint y: 109, endPoint x: 285, endPoint y: 108, distance: 9.9
click at [285, 108] on div at bounding box center [397, 351] width 794 height 577
drag, startPoint x: 278, startPoint y: 105, endPoint x: 283, endPoint y: 104, distance: 5.9
click at [283, 104] on div at bounding box center [397, 351] width 794 height 577
click at [324, 100] on div at bounding box center [397, 351] width 794 height 577
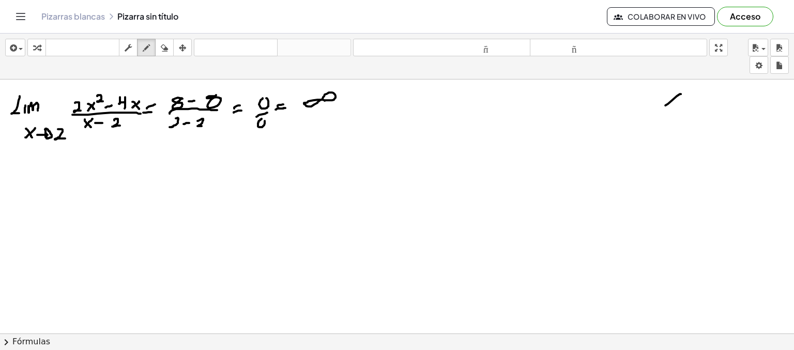
drag, startPoint x: 681, startPoint y: 94, endPoint x: 663, endPoint y: 106, distance: 21.9
click at [663, 106] on div at bounding box center [397, 351] width 794 height 577
drag, startPoint x: 668, startPoint y: 96, endPoint x: 670, endPoint y: 102, distance: 6.5
click at [670, 102] on div at bounding box center [397, 351] width 794 height 577
drag, startPoint x: 669, startPoint y: 99, endPoint x: 675, endPoint y: 109, distance: 11.3
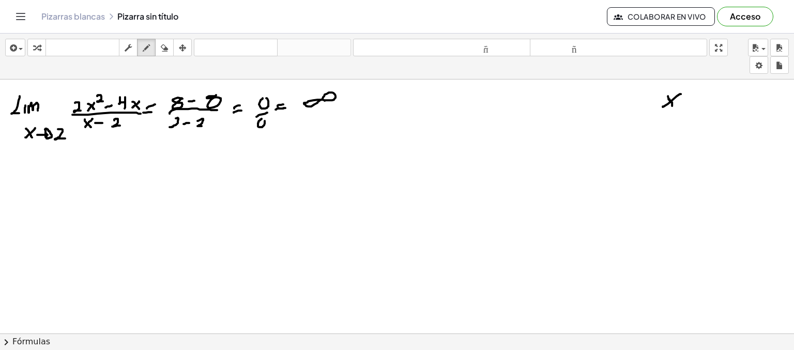
click at [675, 108] on div at bounding box center [397, 351] width 794 height 577
drag, startPoint x: 694, startPoint y: 89, endPoint x: 697, endPoint y: 184, distance: 94.1
click at [697, 184] on div at bounding box center [397, 351] width 794 height 577
drag, startPoint x: 714, startPoint y: 83, endPoint x: 713, endPoint y: 97, distance: 13.5
click at [713, 97] on div at bounding box center [397, 351] width 794 height 577
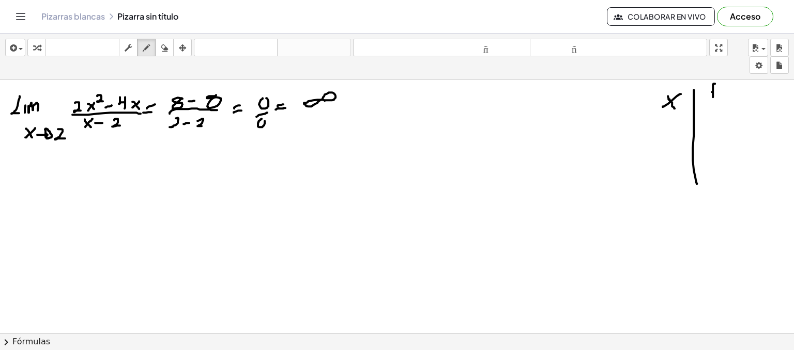
click at [712, 90] on div at bounding box center [397, 351] width 794 height 577
drag, startPoint x: 721, startPoint y: 87, endPoint x: 719, endPoint y: 93, distance: 6.1
click at [719, 93] on div at bounding box center [397, 351] width 794 height 577
drag, startPoint x: 718, startPoint y: 87, endPoint x: 727, endPoint y: 92, distance: 10.9
click at [727, 91] on div at bounding box center [397, 351] width 794 height 577
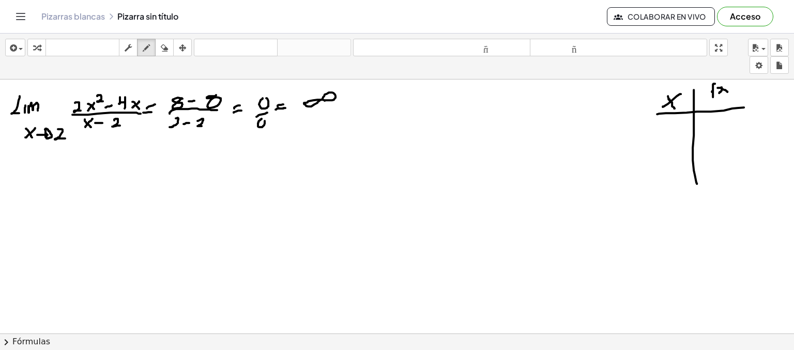
drag, startPoint x: 657, startPoint y: 114, endPoint x: 753, endPoint y: 105, distance: 96.5
click at [753, 105] on div at bounding box center [397, 351] width 794 height 577
drag, startPoint x: 664, startPoint y: 127, endPoint x: 670, endPoint y: 127, distance: 6.2
click at [670, 127] on div at bounding box center [397, 351] width 794 height 577
drag, startPoint x: 664, startPoint y: 140, endPoint x: 672, endPoint y: 141, distance: 7.8
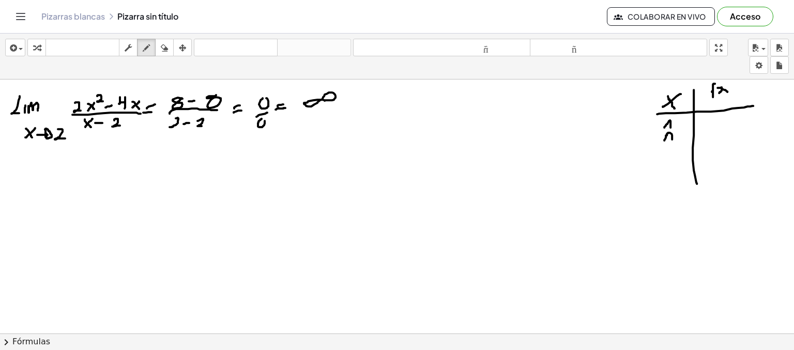
click at [672, 141] on div at bounding box center [397, 351] width 794 height 577
drag, startPoint x: 674, startPoint y: 139, endPoint x: 677, endPoint y: 147, distance: 8.4
click at [676, 147] on div at bounding box center [397, 351] width 794 height 577
drag, startPoint x: 684, startPoint y: 132, endPoint x: 678, endPoint y: 142, distance: 11.3
click at [678, 142] on div at bounding box center [397, 351] width 794 height 577
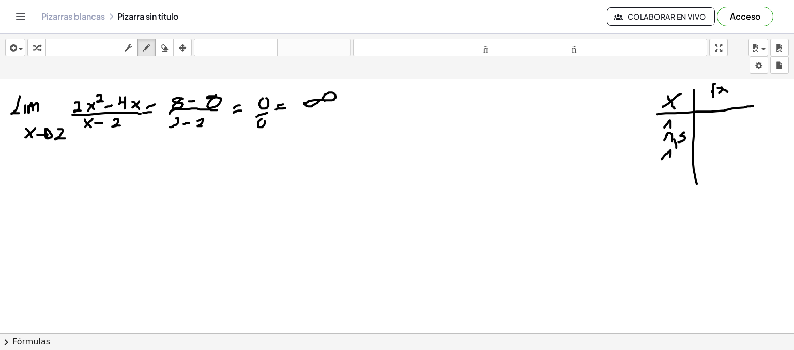
drag, startPoint x: 662, startPoint y: 159, endPoint x: 669, endPoint y: 157, distance: 7.9
click at [669, 157] on div at bounding box center [397, 351] width 794 height 577
drag, startPoint x: 672, startPoint y: 157, endPoint x: 673, endPoint y: 162, distance: 5.2
click at [673, 162] on div at bounding box center [397, 351] width 794 height 577
drag, startPoint x: 680, startPoint y: 151, endPoint x: 682, endPoint y: 160, distance: 9.0
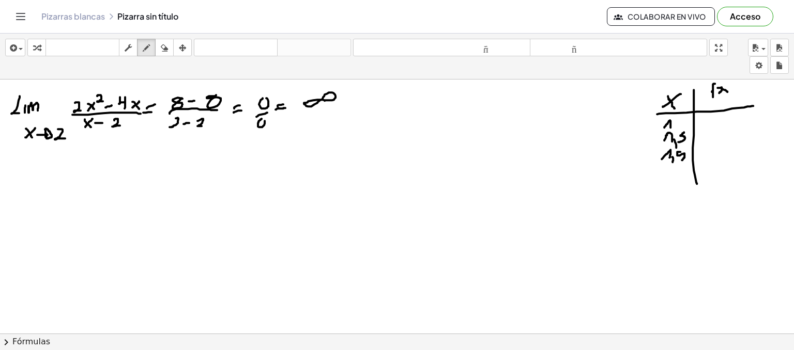
click at [682, 160] on div at bounding box center [397, 351] width 794 height 577
drag, startPoint x: 659, startPoint y: 172, endPoint x: 664, endPoint y: 172, distance: 5.2
click at [664, 172] on div at bounding box center [397, 351] width 794 height 577
drag, startPoint x: 666, startPoint y: 171, endPoint x: 667, endPoint y: 178, distance: 7.8
click at [667, 178] on div at bounding box center [397, 351] width 794 height 577
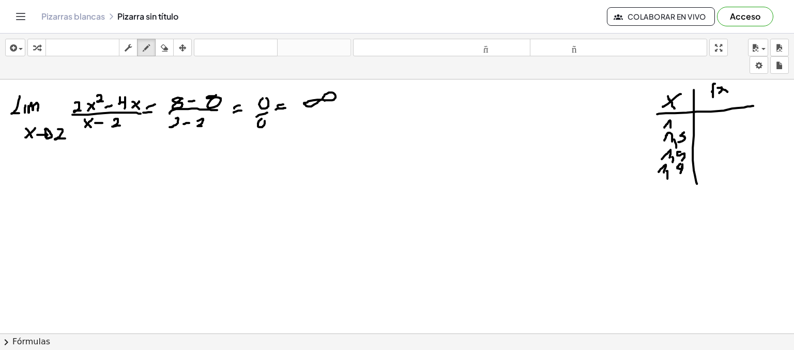
drag, startPoint x: 680, startPoint y: 163, endPoint x: 679, endPoint y: 174, distance: 10.9
click at [679, 174] on div at bounding box center [397, 351] width 794 height 577
drag, startPoint x: 689, startPoint y: 164, endPoint x: 686, endPoint y: 173, distance: 9.0
click at [686, 173] on div at bounding box center [397, 351] width 794 height 577
drag, startPoint x: 676, startPoint y: 181, endPoint x: 678, endPoint y: 189, distance: 7.7
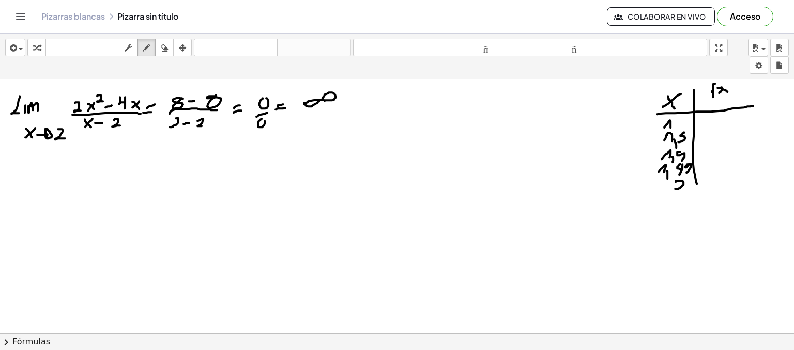
click at [678, 189] on div at bounding box center [397, 351] width 794 height 577
drag, startPoint x: 664, startPoint y: 197, endPoint x: 664, endPoint y: 206, distance: 9.3
click at [664, 206] on div at bounding box center [397, 351] width 794 height 577
drag, startPoint x: 673, startPoint y: 203, endPoint x: 669, endPoint y: 209, distance: 7.5
click at [669, 209] on div at bounding box center [397, 351] width 794 height 577
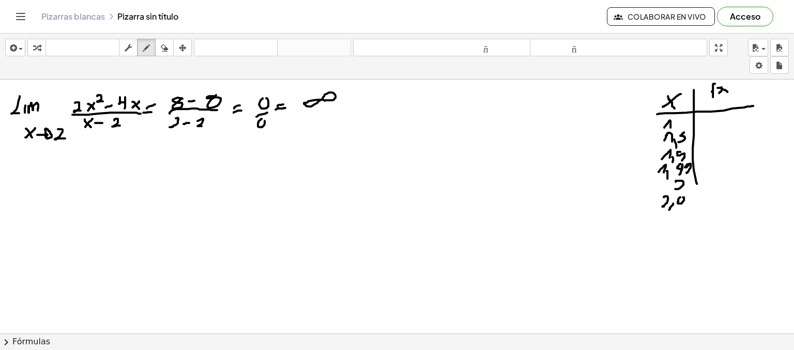
click at [682, 197] on div at bounding box center [397, 351] width 794 height 577
drag, startPoint x: 686, startPoint y: 197, endPoint x: 689, endPoint y: 203, distance: 6.1
click at [689, 203] on div at bounding box center [397, 351] width 794 height 577
drag, startPoint x: 663, startPoint y: 222, endPoint x: 669, endPoint y: 230, distance: 9.5
click at [669, 230] on div at bounding box center [397, 351] width 794 height 577
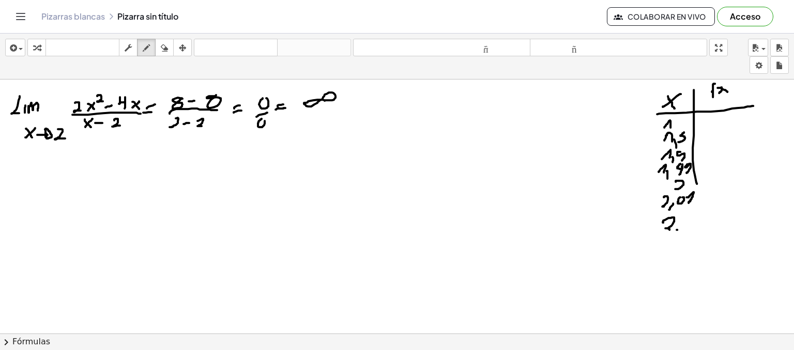
click at [677, 233] on div at bounding box center [397, 351] width 794 height 577
drag, startPoint x: 685, startPoint y: 223, endPoint x: 688, endPoint y: 228, distance: 6.0
click at [688, 228] on div at bounding box center [397, 351] width 794 height 577
drag, startPoint x: 666, startPoint y: 245, endPoint x: 671, endPoint y: 251, distance: 7.8
click at [671, 251] on div at bounding box center [397, 351] width 794 height 577
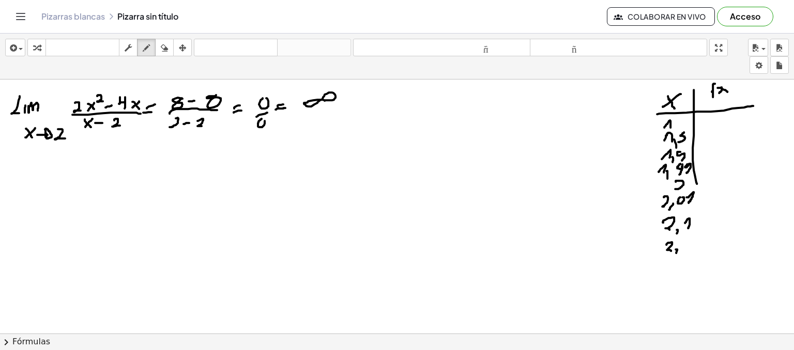
click at [676, 253] on div at bounding box center [397, 351] width 794 height 577
drag, startPoint x: 690, startPoint y: 239, endPoint x: 684, endPoint y: 248, distance: 9.8
click at [684, 248] on div at bounding box center [397, 351] width 794 height 577
drag, startPoint x: 679, startPoint y: 257, endPoint x: 683, endPoint y: 265, distance: 9.2
click at [683, 265] on div at bounding box center [397, 351] width 794 height 577
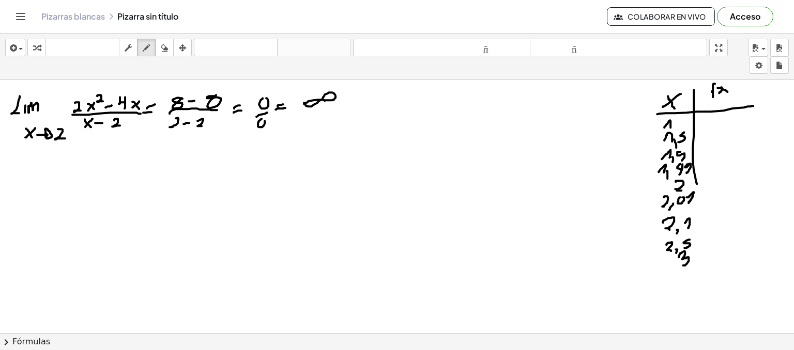
drag, startPoint x: 677, startPoint y: 190, endPoint x: 683, endPoint y: 190, distance: 6.7
click at [683, 190] on div at bounding box center [397, 351] width 794 height 577
drag, startPoint x: 19, startPoint y: 186, endPoint x: 29, endPoint y: 186, distance: 10.4
click at [29, 186] on div at bounding box center [397, 351] width 794 height 577
drag, startPoint x: 18, startPoint y: 182, endPoint x: 26, endPoint y: 180, distance: 8.0
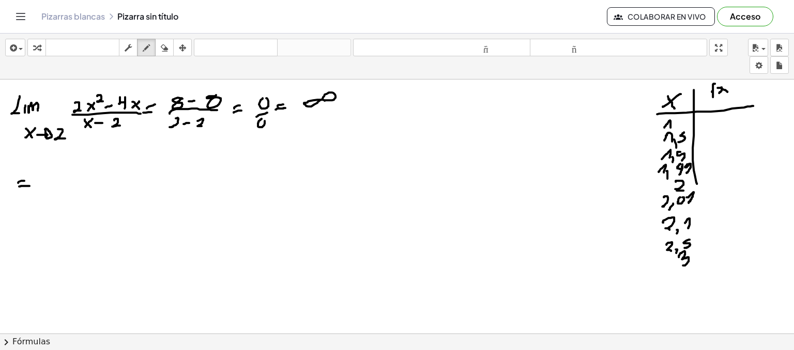
click at [26, 180] on div at bounding box center [397, 351] width 794 height 577
drag, startPoint x: 43, startPoint y: 173, endPoint x: 52, endPoint y: 181, distance: 11.3
click at [52, 181] on div at bounding box center [397, 351] width 794 height 577
drag, startPoint x: 66, startPoint y: 172, endPoint x: 58, endPoint y: 179, distance: 10.7
click at [58, 180] on div at bounding box center [397, 351] width 794 height 577
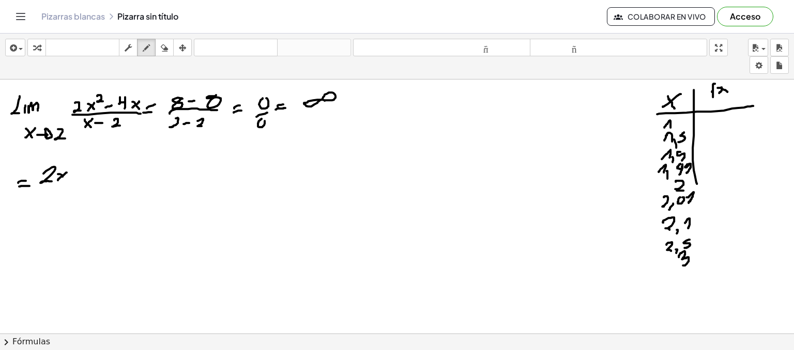
drag, startPoint x: 58, startPoint y: 174, endPoint x: 63, endPoint y: 176, distance: 5.3
click at [63, 176] on div at bounding box center [397, 351] width 794 height 577
drag, startPoint x: 72, startPoint y: 162, endPoint x: 74, endPoint y: 168, distance: 6.5
click at [74, 168] on div at bounding box center [397, 351] width 794 height 577
drag, startPoint x: 84, startPoint y: 170, endPoint x: 91, endPoint y: 170, distance: 7.2
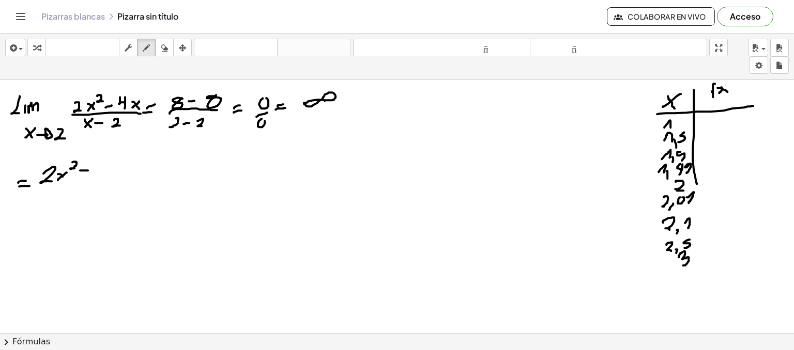
click at [91, 170] on div at bounding box center [397, 351] width 794 height 577
drag, startPoint x: 101, startPoint y: 162, endPoint x: 104, endPoint y: 171, distance: 9.8
click at [104, 171] on div at bounding box center [397, 351] width 794 height 577
drag, startPoint x: 122, startPoint y: 164, endPoint x: 113, endPoint y: 172, distance: 12.1
click at [113, 172] on div at bounding box center [397, 351] width 794 height 577
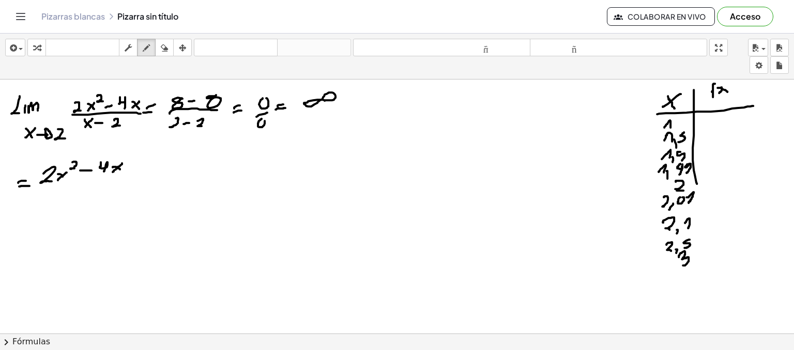
drag, startPoint x: 113, startPoint y: 167, endPoint x: 120, endPoint y: 170, distance: 8.2
click at [120, 170] on div at bounding box center [397, 351] width 794 height 577
drag, startPoint x: 62, startPoint y: 174, endPoint x: 62, endPoint y: 180, distance: 6.2
click at [62, 180] on div at bounding box center [397, 351] width 794 height 577
drag, startPoint x: 43, startPoint y: 189, endPoint x: 120, endPoint y: 186, distance: 77.6
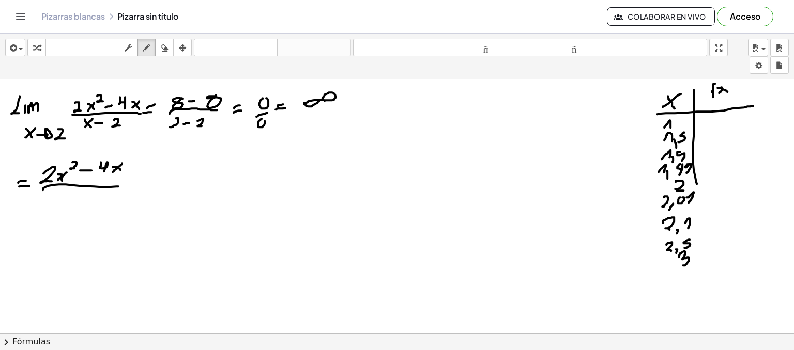
click at [120, 186] on div at bounding box center [397, 351] width 794 height 577
drag, startPoint x: 78, startPoint y: 196, endPoint x: 60, endPoint y: 207, distance: 20.9
click at [61, 207] on div at bounding box center [397, 351] width 794 height 577
drag, startPoint x: 64, startPoint y: 197, endPoint x: 73, endPoint y: 207, distance: 13.2
click at [73, 206] on div at bounding box center [397, 351] width 794 height 577
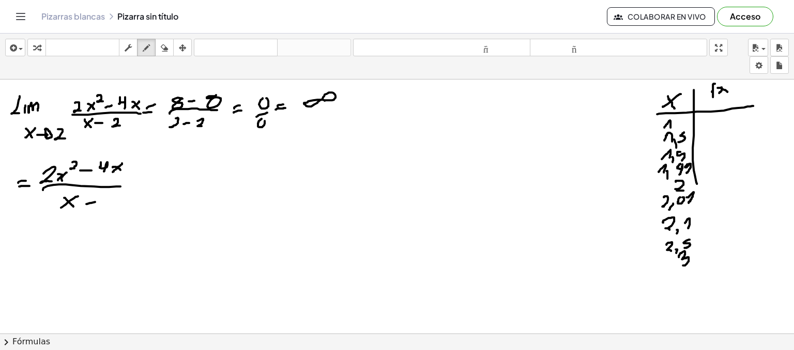
drag, startPoint x: 95, startPoint y: 202, endPoint x: 100, endPoint y: 201, distance: 5.2
click at [99, 201] on div at bounding box center [397, 351] width 794 height 577
drag, startPoint x: 108, startPoint y: 196, endPoint x: 110, endPoint y: 205, distance: 8.9
click at [110, 205] on div at bounding box center [397, 351] width 794 height 577
drag, startPoint x: 19, startPoint y: 202, endPoint x: 8, endPoint y: 212, distance: 15.4
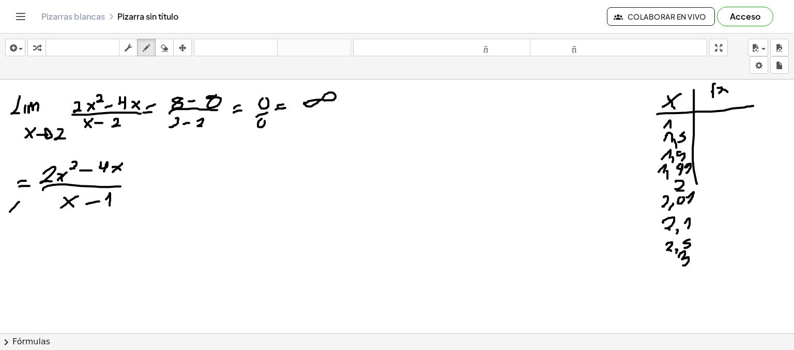
click at [8, 212] on div at bounding box center [397, 351] width 794 height 577
drag, startPoint x: 10, startPoint y: 205, endPoint x: 14, endPoint y: 212, distance: 7.9
click at [14, 212] on div at bounding box center [397, 351] width 794 height 577
drag, startPoint x: 26, startPoint y: 208, endPoint x: 35, endPoint y: 206, distance: 9.0
click at [35, 206] on div at bounding box center [397, 351] width 794 height 577
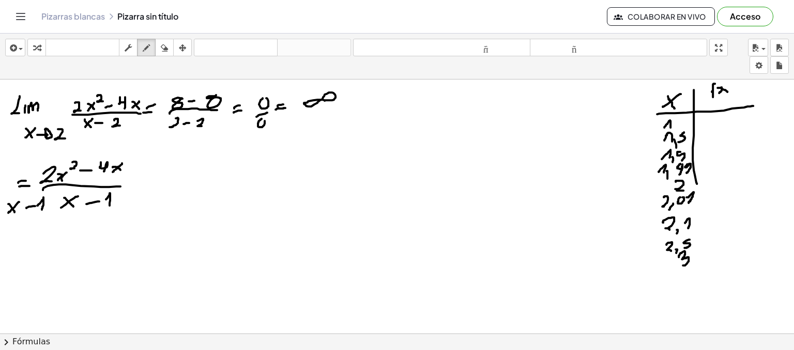
drag, startPoint x: 38, startPoint y: 205, endPoint x: 42, endPoint y: 209, distance: 5.8
click at [42, 209] on div at bounding box center [397, 351] width 794 height 577
drag, startPoint x: 136, startPoint y: 183, endPoint x: 145, endPoint y: 181, distance: 8.9
click at [145, 181] on div at bounding box center [397, 351] width 794 height 577
drag, startPoint x: 137, startPoint y: 177, endPoint x: 149, endPoint y: 174, distance: 12.3
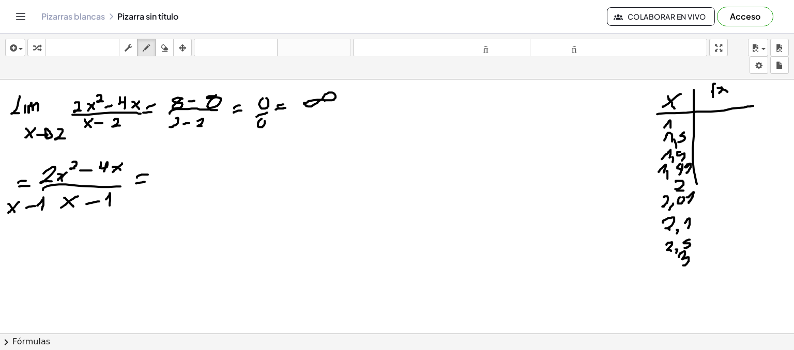
click at [149, 174] on div at bounding box center [397, 351] width 794 height 577
drag, startPoint x: 171, startPoint y: 170, endPoint x: 174, endPoint y: 179, distance: 9.7
click at [174, 179] on div at bounding box center [397, 351] width 794 height 577
drag, startPoint x: 701, startPoint y: 119, endPoint x: 704, endPoint y: 124, distance: 5.6
click at [704, 124] on div at bounding box center [397, 351] width 794 height 577
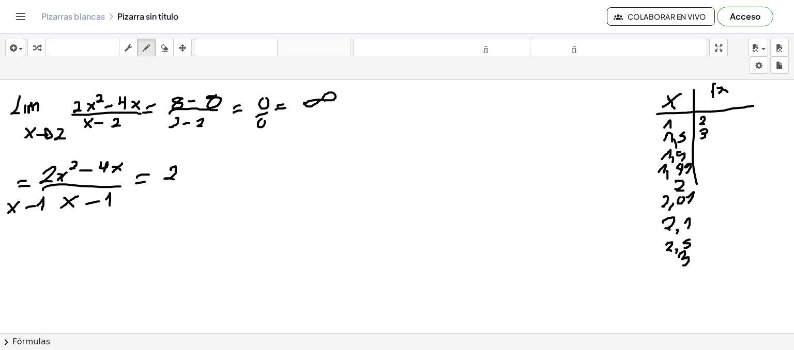
drag, startPoint x: 700, startPoint y: 131, endPoint x: 699, endPoint y: 138, distance: 7.4
click at [699, 138] on div at bounding box center [397, 351] width 794 height 577
drag, startPoint x: 698, startPoint y: 147, endPoint x: 698, endPoint y: 152, distance: 5.2
click at [698, 152] on div at bounding box center [397, 351] width 794 height 577
click at [707, 156] on div at bounding box center [397, 351] width 794 height 577
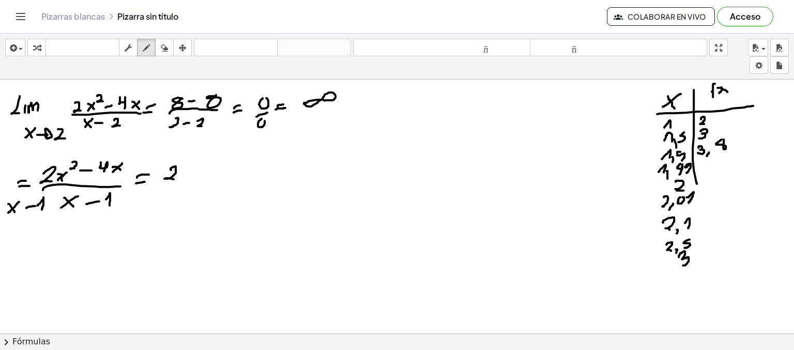
click at [723, 139] on div at bounding box center [397, 351] width 794 height 577
drag, startPoint x: 701, startPoint y: 162, endPoint x: 700, endPoint y: 172, distance: 9.4
click at [700, 172] on div at bounding box center [397, 351] width 794 height 577
click at [708, 175] on div at bounding box center [397, 351] width 794 height 577
drag, startPoint x: 722, startPoint y: 160, endPoint x: 717, endPoint y: 170, distance: 10.9
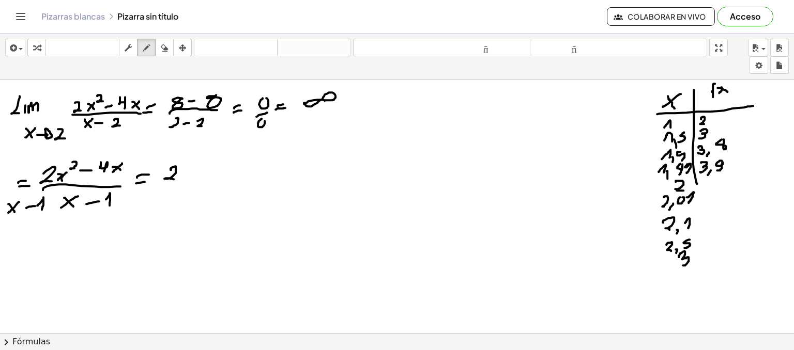
click at [717, 170] on div at bounding box center [397, 351] width 794 height 577
click at [732, 160] on div at bounding box center [397, 351] width 794 height 577
click at [666, 206] on div at bounding box center [397, 351] width 794 height 577
click at [713, 178] on div at bounding box center [397, 351] width 794 height 577
drag, startPoint x: 656, startPoint y: 200, endPoint x: 643, endPoint y: 201, distance: 13.0
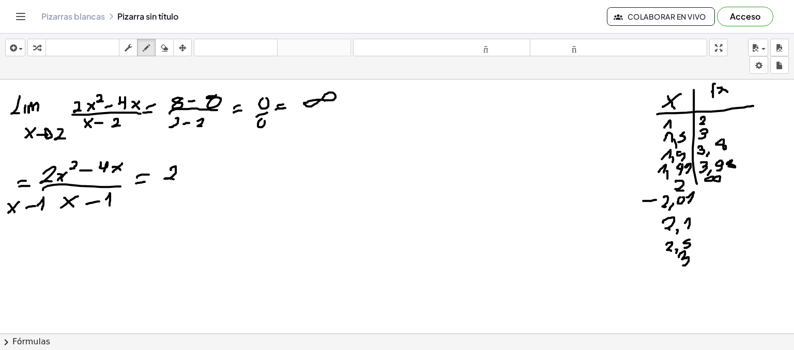
click at [643, 201] on div at bounding box center [397, 351] width 794 height 577
drag, startPoint x: 705, startPoint y: 189, endPoint x: 707, endPoint y: 200, distance: 11.6
click at [707, 200] on div at bounding box center [397, 351] width 794 height 577
click at [710, 203] on div at bounding box center [397, 351] width 794 height 577
click at [722, 191] on div at bounding box center [397, 351] width 794 height 577
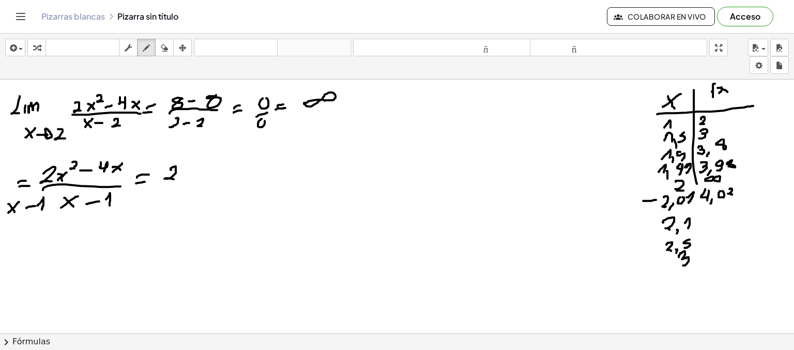
drag, startPoint x: 729, startPoint y: 189, endPoint x: 734, endPoint y: 195, distance: 7.8
click at [734, 195] on div at bounding box center [397, 351] width 794 height 577
drag, startPoint x: 705, startPoint y: 213, endPoint x: 706, endPoint y: 225, distance: 11.4
click at [706, 225] on div at bounding box center [397, 351] width 794 height 577
click at [711, 226] on div at bounding box center [397, 351] width 794 height 577
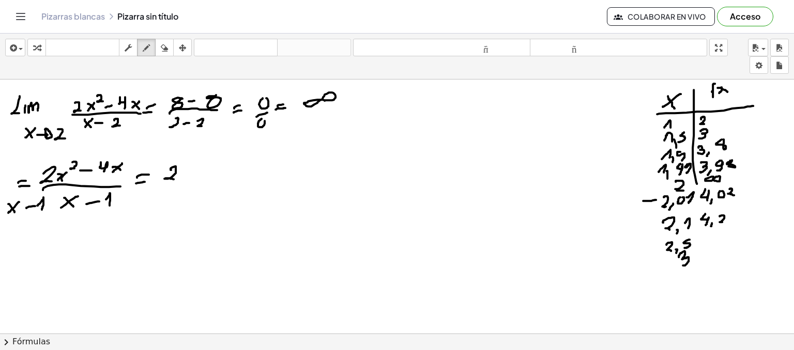
drag, startPoint x: 720, startPoint y: 216, endPoint x: 724, endPoint y: 222, distance: 7.0
click at [724, 222] on div at bounding box center [397, 351] width 794 height 577
drag, startPoint x: 714, startPoint y: 238, endPoint x: 707, endPoint y: 249, distance: 12.9
click at [707, 249] on div at bounding box center [397, 351] width 794 height 577
drag, startPoint x: 696, startPoint y: 184, endPoint x: 699, endPoint y: 268, distance: 84.3
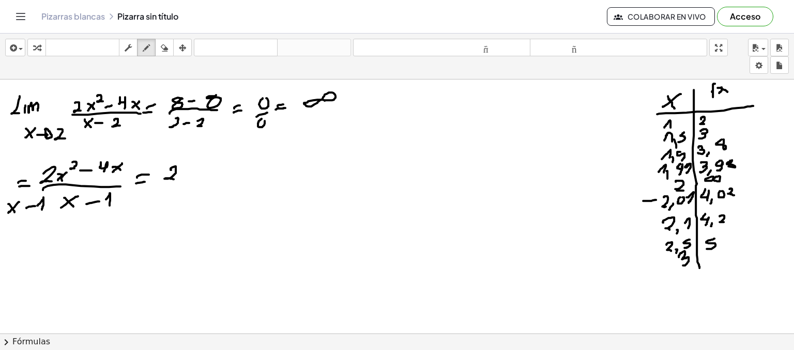
click at [699, 268] on div at bounding box center [397, 351] width 794 height 577
drag, startPoint x: 717, startPoint y: 254, endPoint x: 711, endPoint y: 265, distance: 12.5
click at [711, 265] on div at bounding box center [397, 351] width 794 height 577
drag, startPoint x: 358, startPoint y: 109, endPoint x: 371, endPoint y: 108, distance: 12.9
click at [371, 108] on div at bounding box center [397, 351] width 794 height 577
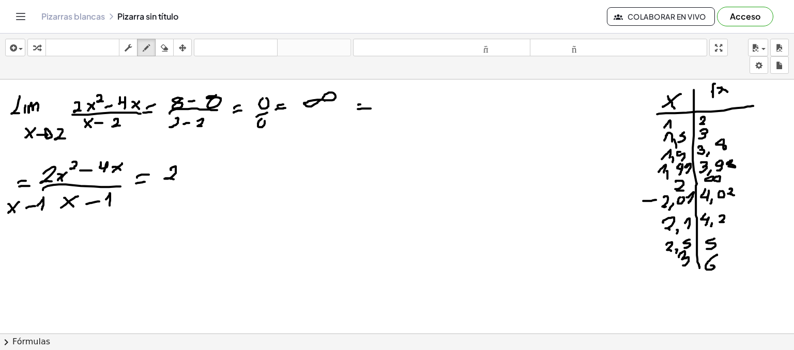
drag, startPoint x: 358, startPoint y: 104, endPoint x: 371, endPoint y: 103, distance: 12.5
click at [370, 103] on div at bounding box center [397, 351] width 794 height 577
drag, startPoint x: 386, startPoint y: 94, endPoint x: 389, endPoint y: 108, distance: 14.3
click at [389, 108] on div at bounding box center [397, 351] width 794 height 577
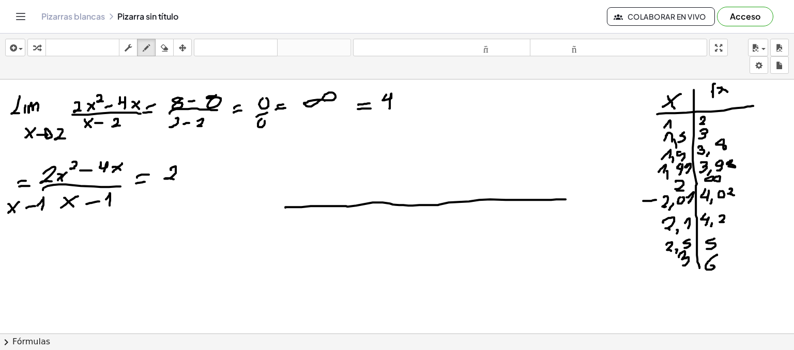
drag, startPoint x: 285, startPoint y: 207, endPoint x: 592, endPoint y: 197, distance: 307.2
click at [592, 197] on div at bounding box center [397, 351] width 794 height 577
drag, startPoint x: 290, startPoint y: 219, endPoint x: 293, endPoint y: 225, distance: 7.2
click at [293, 225] on div at bounding box center [397, 351] width 794 height 577
drag, startPoint x: 308, startPoint y: 217, endPoint x: 308, endPoint y: 225, distance: 8.3
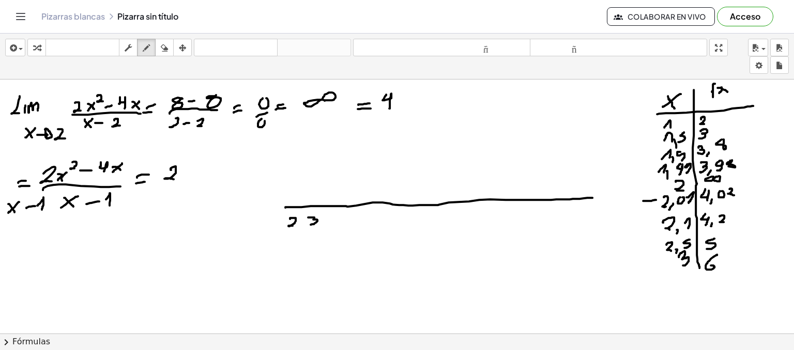
click at [308, 225] on div at bounding box center [397, 351] width 794 height 577
drag, startPoint x: 333, startPoint y: 218, endPoint x: 333, endPoint y: 227, distance: 9.8
click at [333, 227] on div at bounding box center [397, 351] width 794 height 577
click at [342, 230] on div at bounding box center [397, 351] width 794 height 577
click at [356, 212] on div at bounding box center [397, 351] width 794 height 577
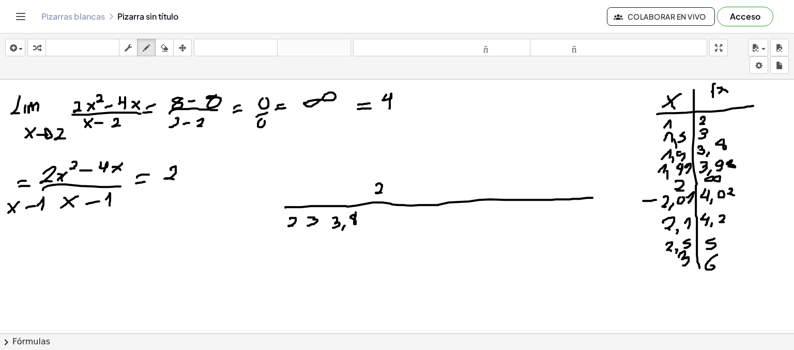
drag, startPoint x: 376, startPoint y: 185, endPoint x: 381, endPoint y: 193, distance: 9.3
click at [381, 193] on div at bounding box center [397, 351] width 794 height 577
drag, startPoint x: 400, startPoint y: 214, endPoint x: 401, endPoint y: 225, distance: 11.4
click at [401, 225] on div at bounding box center [397, 351] width 794 height 577
click at [405, 228] on div at bounding box center [397, 351] width 794 height 577
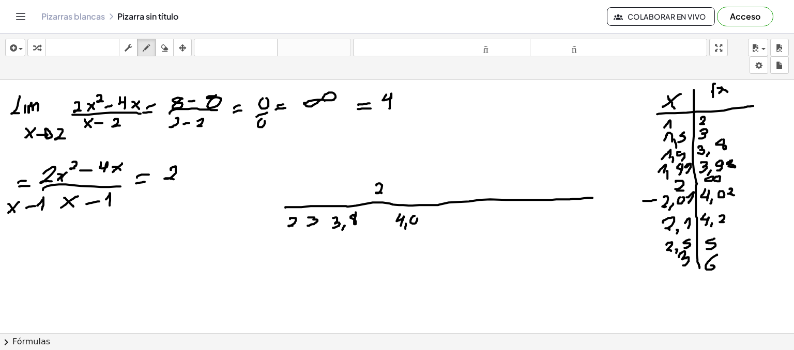
click at [416, 216] on div at bounding box center [397, 351] width 794 height 577
drag, startPoint x: 422, startPoint y: 216, endPoint x: 427, endPoint y: 222, distance: 8.1
click at [427, 222] on div at bounding box center [397, 351] width 794 height 577
drag, startPoint x: 445, startPoint y: 211, endPoint x: 450, endPoint y: 222, distance: 11.3
click at [450, 222] on div at bounding box center [397, 351] width 794 height 577
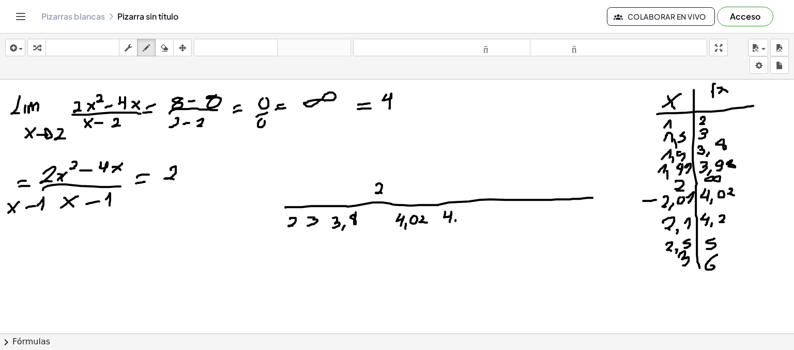
click at [455, 224] on div at bounding box center [397, 351] width 794 height 577
drag, startPoint x: 462, startPoint y: 214, endPoint x: 466, endPoint y: 220, distance: 7.0
click at [466, 220] on div at bounding box center [397, 351] width 794 height 577
click at [465, 213] on div at bounding box center [397, 351] width 794 height 577
click at [165, 48] on icon "button" at bounding box center [164, 48] width 7 height 12
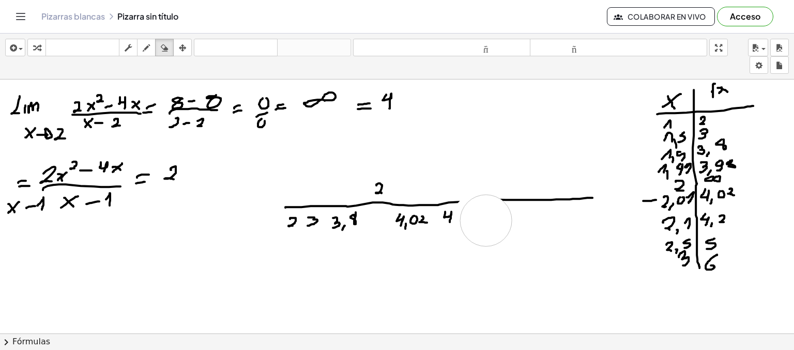
click at [486, 220] on div at bounding box center [397, 351] width 794 height 577
drag, startPoint x: 146, startPoint y: 43, endPoint x: 498, endPoint y: 247, distance: 406.4
click at [498, 247] on div "insertar Seleccione uno: Expresión matemática Función Texto Vídeo de YouTube Gr…" at bounding box center [397, 192] width 794 height 317
click at [452, 226] on div at bounding box center [397, 351] width 794 height 577
drag, startPoint x: 461, startPoint y: 215, endPoint x: 465, endPoint y: 218, distance: 5.6
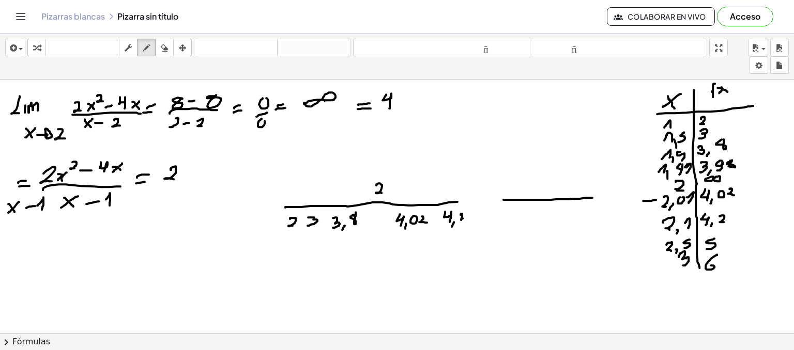
click at [465, 218] on div at bounding box center [397, 351] width 794 height 577
drag, startPoint x: 492, startPoint y: 212, endPoint x: 498, endPoint y: 216, distance: 7.4
click at [481, 219] on div at bounding box center [397, 351] width 794 height 577
drag, startPoint x: 517, startPoint y: 209, endPoint x: 510, endPoint y: 218, distance: 10.7
click at [510, 218] on div at bounding box center [397, 351] width 794 height 577
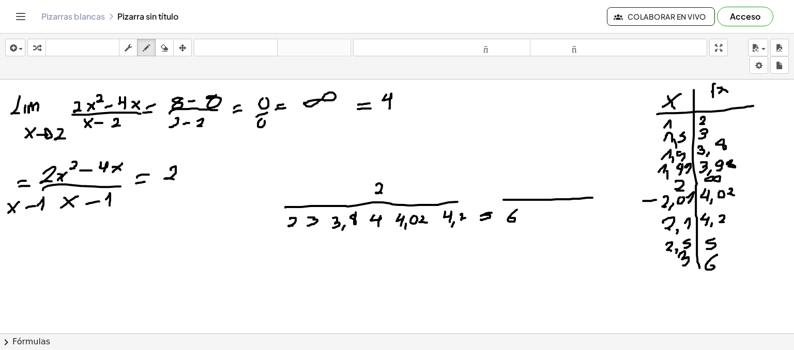
drag, startPoint x: 374, startPoint y: 215, endPoint x: 378, endPoint y: 227, distance: 12.6
click at [378, 227] on div at bounding box center [397, 351] width 794 height 577
drag, startPoint x: 464, startPoint y: 233, endPoint x: 405, endPoint y: 234, distance: 58.4
click at [406, 234] on div at bounding box center [397, 351] width 794 height 577
click at [408, 237] on div at bounding box center [397, 351] width 794 height 577
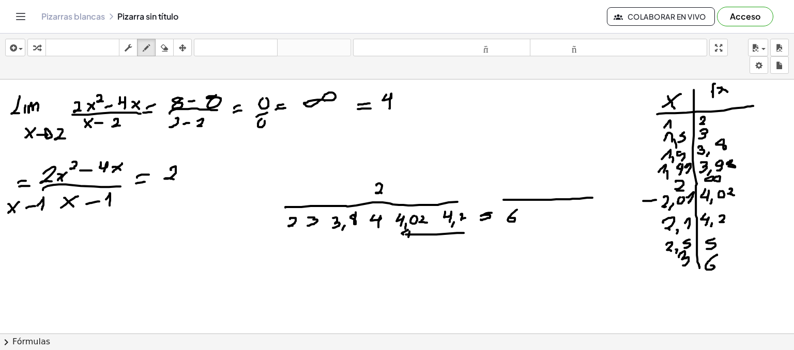
drag, startPoint x: 406, startPoint y: 231, endPoint x: 408, endPoint y: 236, distance: 6.1
click at [408, 236] on div at bounding box center [397, 351] width 794 height 577
drag, startPoint x: 286, startPoint y: 236, endPoint x: 356, endPoint y: 237, distance: 70.3
click at [356, 237] on div at bounding box center [397, 351] width 794 height 577
click at [353, 238] on div at bounding box center [397, 351] width 794 height 577
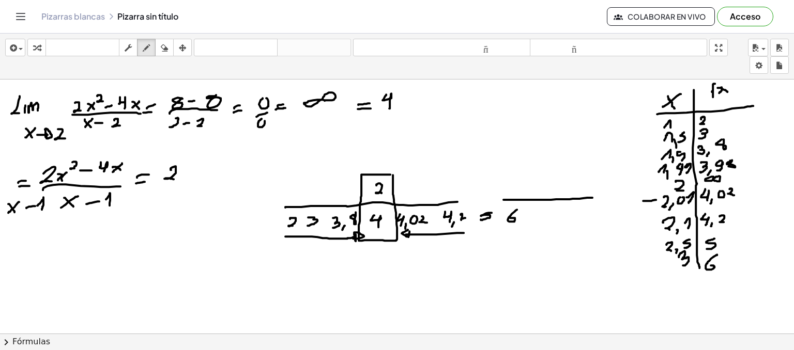
drag, startPoint x: 386, startPoint y: 174, endPoint x: 393, endPoint y: 174, distance: 6.7
click at [393, 174] on div at bounding box center [397, 351] width 794 height 577
click at [169, 48] on div "button" at bounding box center [164, 47] width 13 height 12
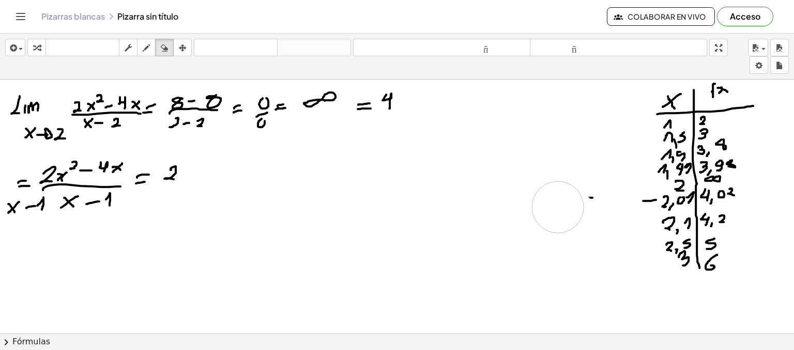
drag, startPoint x: 572, startPoint y: 222, endPoint x: 578, endPoint y: 210, distance: 13.6
click at [487, 212] on div at bounding box center [397, 351] width 794 height 577
drag, startPoint x: 596, startPoint y: 201, endPoint x: 579, endPoint y: 201, distance: 16.6
click at [579, 201] on div at bounding box center [397, 351] width 794 height 577
click at [147, 50] on icon "button" at bounding box center [146, 48] width 7 height 12
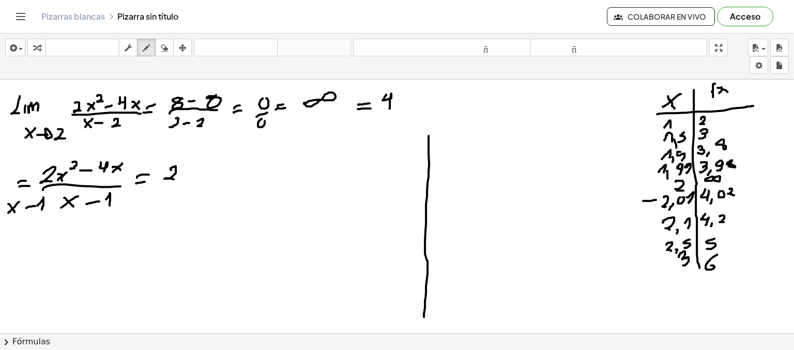
drag, startPoint x: 429, startPoint y: 135, endPoint x: 424, endPoint y: 325, distance: 189.3
click at [424, 325] on div at bounding box center [397, 351] width 794 height 577
drag, startPoint x: 341, startPoint y: 240, endPoint x: 598, endPoint y: 220, distance: 257.7
click at [598, 220] on div at bounding box center [397, 351] width 794 height 577
click at [449, 233] on div at bounding box center [397, 351] width 794 height 577
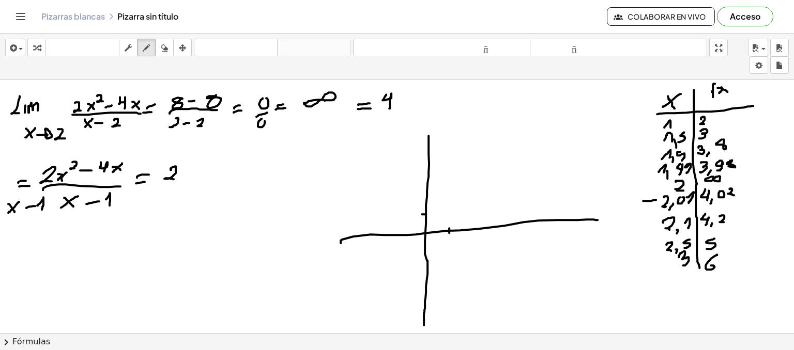
click at [421, 214] on div at bounding box center [397, 351] width 794 height 577
click at [422, 195] on div at bounding box center [397, 351] width 794 height 577
drag, startPoint x: 431, startPoint y: 195, endPoint x: 439, endPoint y: 193, distance: 8.5
click at [438, 193] on div at bounding box center [397, 351] width 794 height 577
drag, startPoint x: 439, startPoint y: 193, endPoint x: 447, endPoint y: 228, distance: 35.5
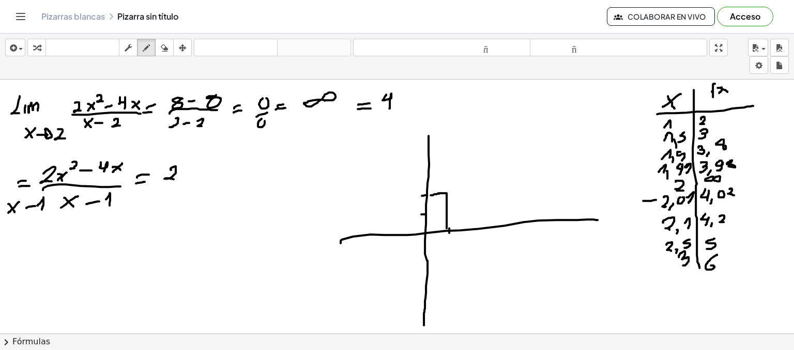
click at [447, 228] on div at bounding box center [397, 351] width 794 height 577
click at [445, 193] on div at bounding box center [397, 351] width 794 height 577
drag, startPoint x: 472, startPoint y: 226, endPoint x: 471, endPoint y: 233, distance: 6.8
click at [471, 233] on div at bounding box center [397, 351] width 794 height 577
click at [460, 229] on div at bounding box center [397, 351] width 794 height 577
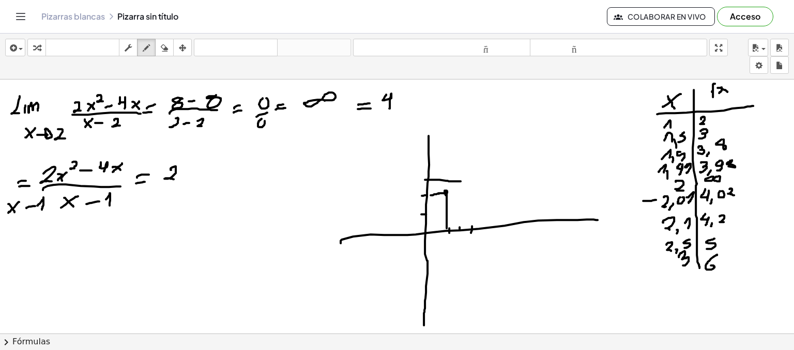
drag, startPoint x: 425, startPoint y: 179, endPoint x: 465, endPoint y: 180, distance: 39.8
click at [465, 180] on div at bounding box center [397, 351] width 794 height 577
drag, startPoint x: 460, startPoint y: 180, endPoint x: 457, endPoint y: 230, distance: 49.7
click at [457, 230] on div at bounding box center [397, 351] width 794 height 577
click at [459, 177] on div at bounding box center [397, 351] width 794 height 577
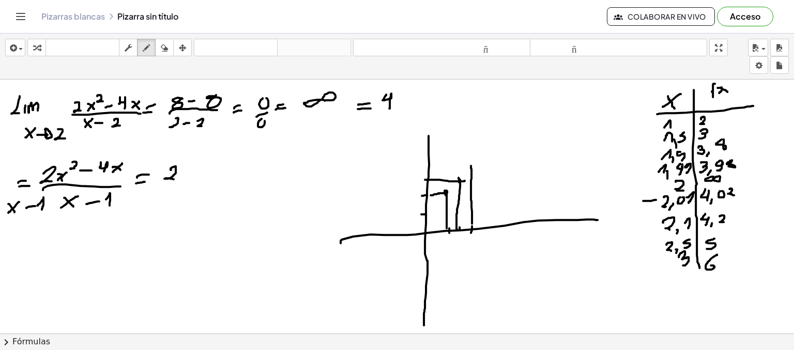
drag, startPoint x: 472, startPoint y: 223, endPoint x: 471, endPoint y: 165, distance: 57.9
click at [471, 165] on div at bounding box center [397, 351] width 794 height 577
drag, startPoint x: 413, startPoint y: 224, endPoint x: 564, endPoint y: 78, distance: 210.9
click at [564, 78] on div "insertar Seleccione uno: Expresión matemática Función Texto Vídeo de YouTube Gr…" at bounding box center [397, 192] width 794 height 317
drag, startPoint x: 471, startPoint y: 160, endPoint x: 478, endPoint y: 167, distance: 9.9
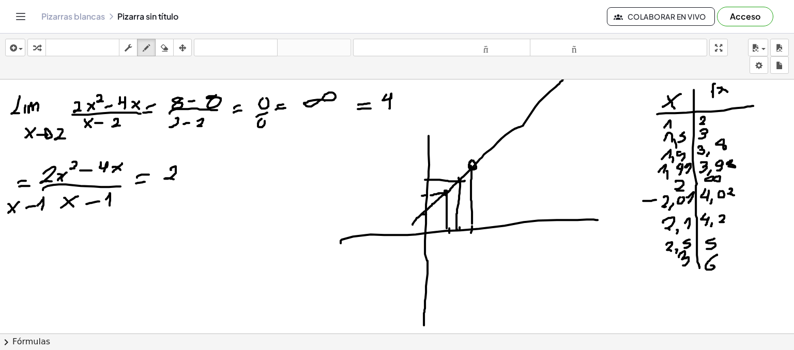
click at [478, 167] on div at bounding box center [397, 351] width 794 height 577
click at [429, 162] on div at bounding box center [397, 351] width 794 height 577
drag, startPoint x: 428, startPoint y: 164, endPoint x: 469, endPoint y: 164, distance: 41.9
click at [469, 164] on div at bounding box center [397, 351] width 794 height 577
click at [475, 163] on div at bounding box center [397, 351] width 794 height 577
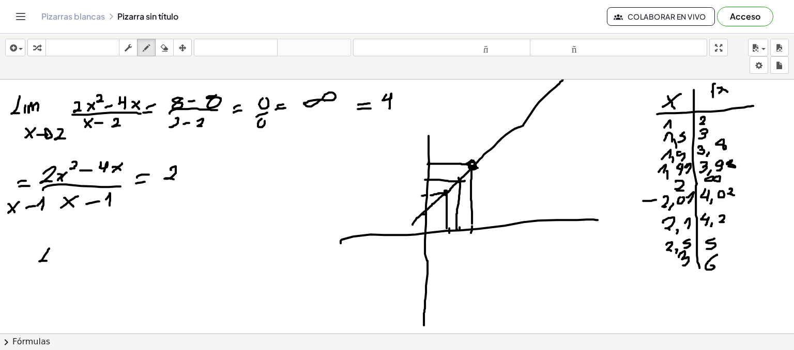
drag, startPoint x: 49, startPoint y: 248, endPoint x: 48, endPoint y: 261, distance: 12.4
click at [48, 261] on div at bounding box center [397, 351] width 794 height 577
drag, startPoint x: 54, startPoint y: 253, endPoint x: 53, endPoint y: 261, distance: 7.8
click at [53, 261] on div at bounding box center [397, 351] width 794 height 577
drag, startPoint x: 59, startPoint y: 253, endPoint x: 71, endPoint y: 256, distance: 12.8
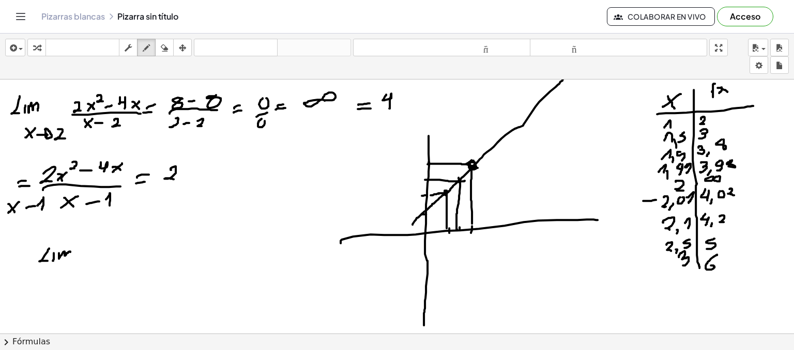
click at [71, 256] on div at bounding box center [397, 351] width 794 height 577
drag, startPoint x: 53, startPoint y: 273, endPoint x: 43, endPoint y: 280, distance: 11.9
click at [43, 286] on div at bounding box center [397, 351] width 794 height 577
drag, startPoint x: 45, startPoint y: 276, endPoint x: 50, endPoint y: 281, distance: 7.0
click at [50, 281] on div at bounding box center [397, 351] width 794 height 577
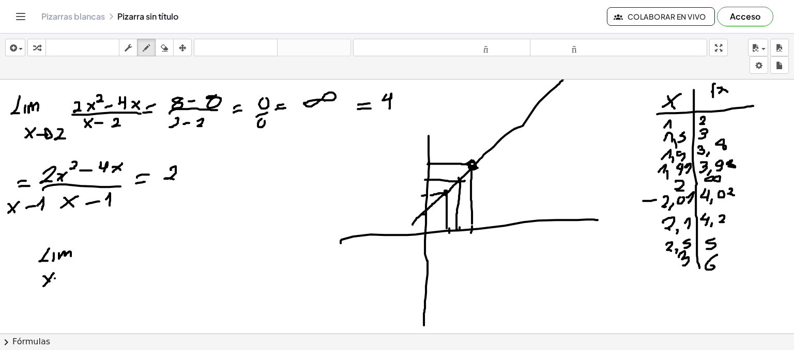
drag, startPoint x: 55, startPoint y: 278, endPoint x: 64, endPoint y: 278, distance: 8.8
click at [64, 278] on div at bounding box center [397, 351] width 794 height 577
drag, startPoint x: 72, startPoint y: 273, endPoint x: 78, endPoint y: 281, distance: 9.8
click at [77, 281] on div at bounding box center [397, 351] width 794 height 577
drag, startPoint x: 99, startPoint y: 240, endPoint x: 108, endPoint y: 254, distance: 15.8
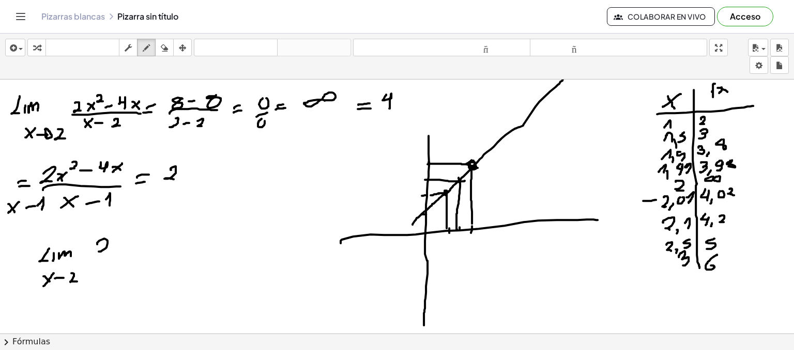
click at [104, 253] on div at bounding box center [397, 351] width 794 height 577
drag, startPoint x: 120, startPoint y: 247, endPoint x: 113, endPoint y: 252, distance: 9.2
click at [114, 253] on div at bounding box center [397, 351] width 794 height 577
drag, startPoint x: 114, startPoint y: 245, endPoint x: 119, endPoint y: 250, distance: 7.7
click at [119, 250] on div at bounding box center [397, 351] width 794 height 577
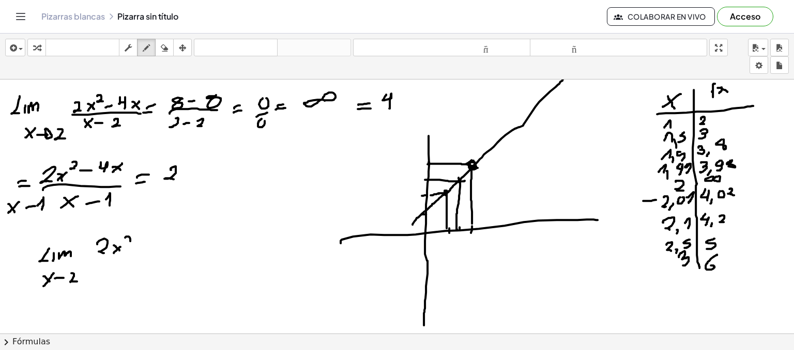
drag, startPoint x: 125, startPoint y: 237, endPoint x: 135, endPoint y: 241, distance: 10.5
click at [133, 241] on div at bounding box center [397, 351] width 794 height 577
drag, startPoint x: 133, startPoint y: 248, endPoint x: 145, endPoint y: 248, distance: 11.4
click at [145, 248] on div at bounding box center [397, 351] width 794 height 577
drag, startPoint x: 154, startPoint y: 233, endPoint x: 158, endPoint y: 251, distance: 18.7
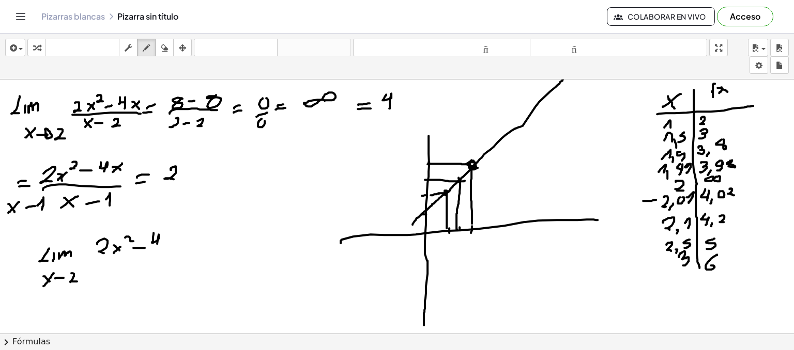
click at [157, 251] on div at bounding box center [397, 351] width 794 height 577
drag, startPoint x: 175, startPoint y: 241, endPoint x: 163, endPoint y: 251, distance: 15.8
click at [163, 251] on div at bounding box center [397, 351] width 794 height 577
drag, startPoint x: 167, startPoint y: 241, endPoint x: 170, endPoint y: 251, distance: 10.2
click at [170, 251] on div at bounding box center [397, 351] width 794 height 577
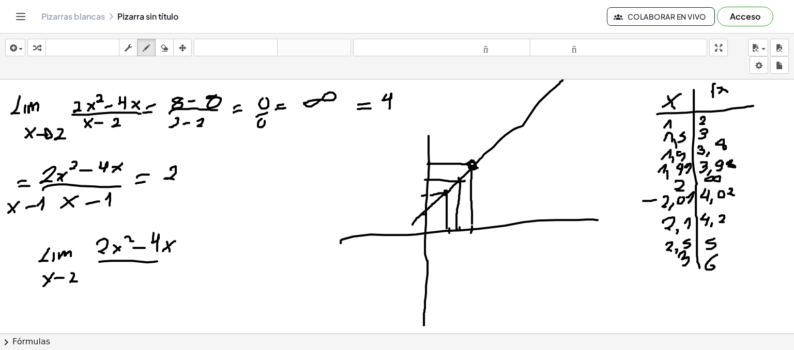
drag, startPoint x: 99, startPoint y: 262, endPoint x: 165, endPoint y: 260, distance: 65.7
click at [165, 260] on div at bounding box center [397, 351] width 794 height 577
drag, startPoint x: 116, startPoint y: 269, endPoint x: 104, endPoint y: 278, distance: 14.5
click at [104, 278] on div at bounding box center [397, 351] width 794 height 577
drag, startPoint x: 106, startPoint y: 269, endPoint x: 112, endPoint y: 277, distance: 9.6
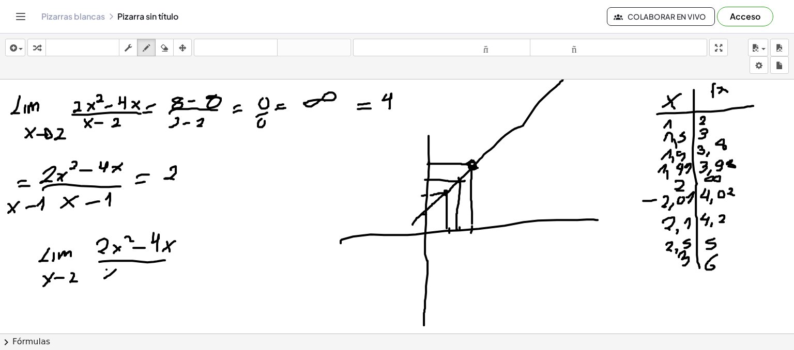
click at [112, 277] on div at bounding box center [397, 351] width 794 height 577
drag, startPoint x: 121, startPoint y: 274, endPoint x: 130, endPoint y: 274, distance: 8.8
click at [130, 274] on div at bounding box center [397, 351] width 794 height 577
drag, startPoint x: 139, startPoint y: 271, endPoint x: 145, endPoint y: 278, distance: 8.8
click at [145, 278] on div at bounding box center [397, 351] width 794 height 577
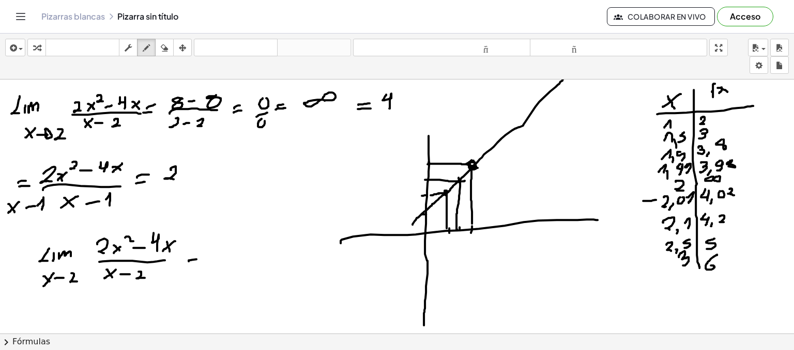
drag, startPoint x: 189, startPoint y: 261, endPoint x: 199, endPoint y: 259, distance: 10.5
click at [199, 259] on div at bounding box center [397, 351] width 794 height 577
drag, startPoint x: 189, startPoint y: 255, endPoint x: 206, endPoint y: 254, distance: 16.6
click at [202, 254] on div at bounding box center [397, 351] width 794 height 577
drag, startPoint x: 229, startPoint y: 240, endPoint x: 230, endPoint y: 262, distance: 21.7
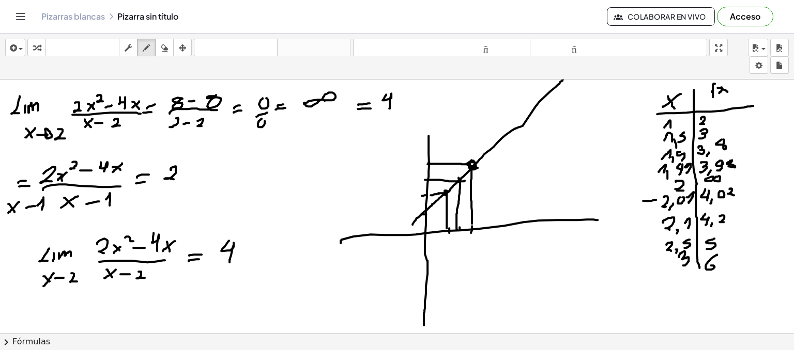
click at [230, 262] on div at bounding box center [397, 351] width 794 height 577
drag, startPoint x: 465, startPoint y: 145, endPoint x: 463, endPoint y: 139, distance: 5.9
click at [464, 139] on div at bounding box center [397, 351] width 794 height 577
click at [343, 91] on div at bounding box center [397, 351] width 794 height 577
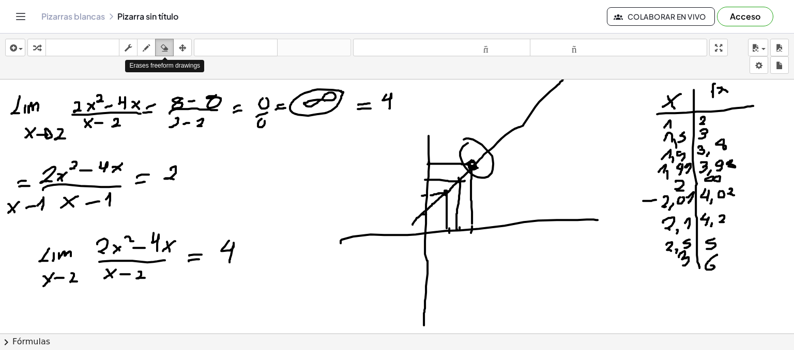
click at [163, 47] on icon "button" at bounding box center [164, 48] width 7 height 12
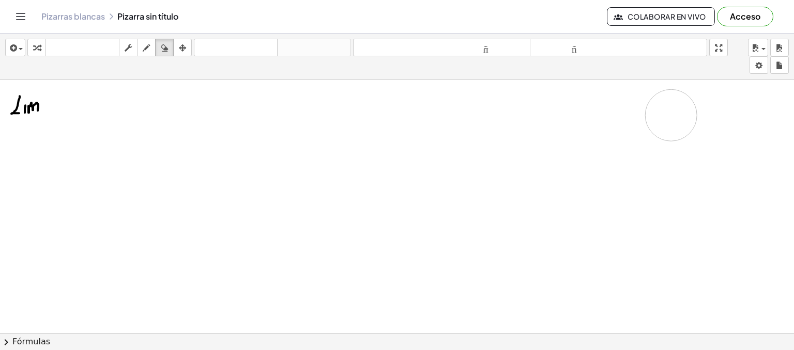
drag, startPoint x: 261, startPoint y: 264, endPoint x: 671, endPoint y: 115, distance: 436.6
click at [671, 115] on div at bounding box center [397, 351] width 794 height 577
click at [145, 52] on icon "button" at bounding box center [146, 48] width 7 height 12
drag, startPoint x: 59, startPoint y: 94, endPoint x: 53, endPoint y: 112, distance: 19.3
click at [53, 112] on div at bounding box center [397, 351] width 794 height 577
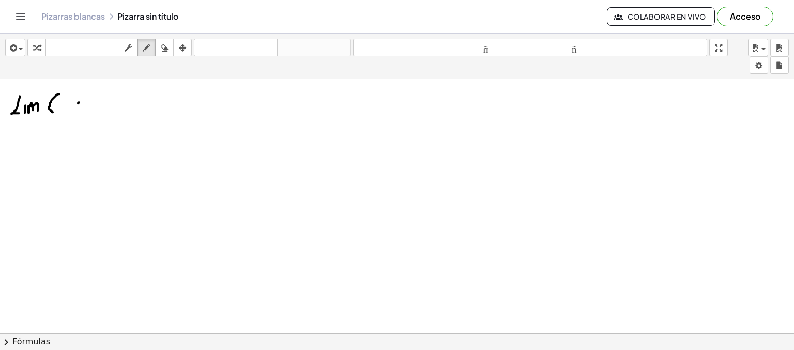
drag, startPoint x: 78, startPoint y: 102, endPoint x: 70, endPoint y: 109, distance: 10.3
click at [70, 109] on div at bounding box center [397, 351] width 794 height 577
drag, startPoint x: 70, startPoint y: 102, endPoint x: 78, endPoint y: 109, distance: 10.2
click at [78, 109] on div at bounding box center [397, 351] width 794 height 577
drag, startPoint x: 80, startPoint y: 94, endPoint x: 83, endPoint y: 102, distance: 8.2
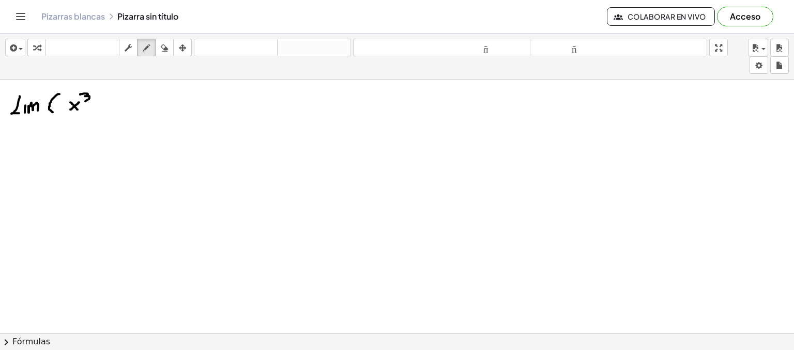
click at [83, 102] on div at bounding box center [397, 351] width 794 height 577
drag, startPoint x: 98, startPoint y: 108, endPoint x: 106, endPoint y: 108, distance: 8.8
click at [106, 108] on div at bounding box center [397, 351] width 794 height 577
drag, startPoint x: 123, startPoint y: 100, endPoint x: 116, endPoint y: 110, distance: 12.2
click at [115, 111] on div at bounding box center [397, 351] width 794 height 577
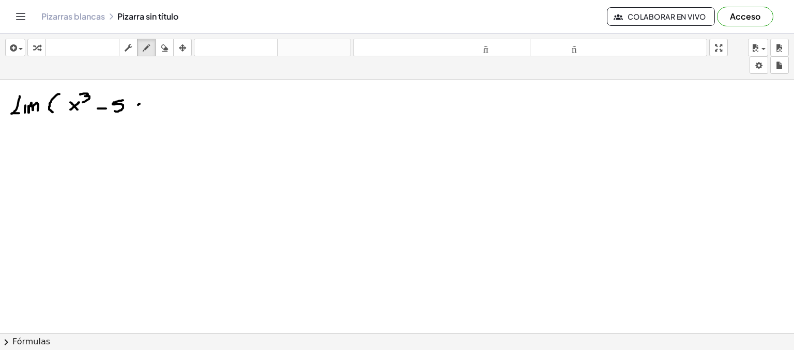
drag, startPoint x: 139, startPoint y: 104, endPoint x: 129, endPoint y: 112, distance: 12.4
click at [129, 112] on div at bounding box center [397, 351] width 794 height 577
drag, startPoint x: 130, startPoint y: 104, endPoint x: 137, endPoint y: 111, distance: 9.9
click at [136, 111] on div at bounding box center [397, 351] width 794 height 577
drag, startPoint x: 157, startPoint y: 102, endPoint x: 157, endPoint y: 110, distance: 7.8
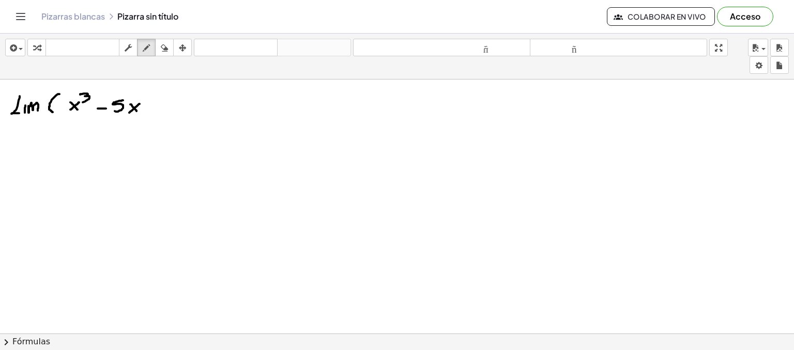
click at [157, 110] on div at bounding box center [397, 351] width 794 height 577
drag, startPoint x: 153, startPoint y: 106, endPoint x: 162, endPoint y: 104, distance: 9.5
click at [162, 104] on div at bounding box center [397, 351] width 794 height 577
drag, startPoint x: 169, startPoint y: 98, endPoint x: 171, endPoint y: 108, distance: 10.0
click at [171, 108] on div at bounding box center [397, 351] width 794 height 577
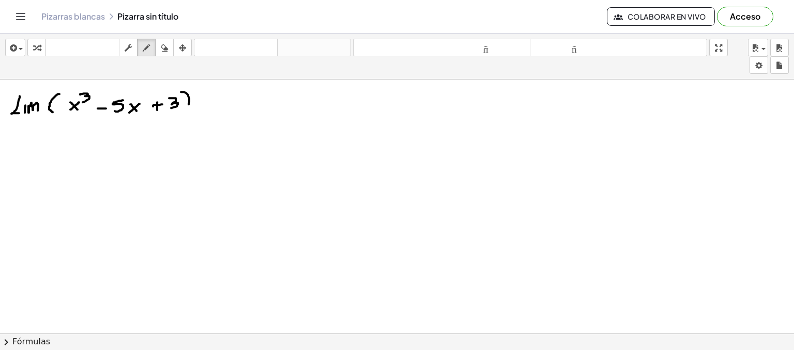
drag, startPoint x: 182, startPoint y: 91, endPoint x: 188, endPoint y: 105, distance: 15.3
click at [188, 105] on div at bounding box center [397, 351] width 794 height 577
drag, startPoint x: 22, startPoint y: 129, endPoint x: 12, endPoint y: 139, distance: 14.3
click at [12, 139] on div at bounding box center [397, 351] width 794 height 577
drag, startPoint x: 14, startPoint y: 130, endPoint x: 19, endPoint y: 140, distance: 10.9
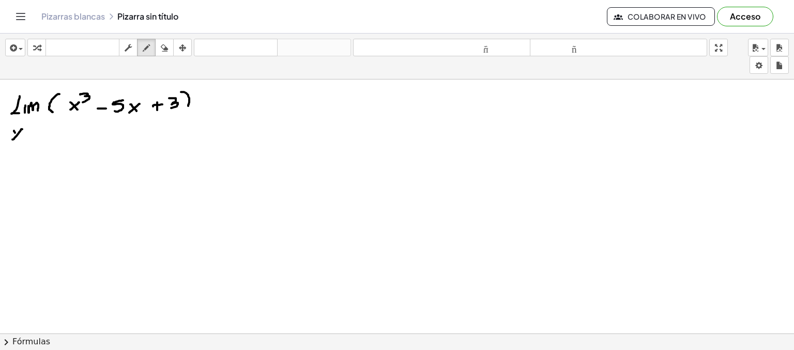
click at [19, 140] on div at bounding box center [397, 351] width 794 height 577
drag, startPoint x: 23, startPoint y: 136, endPoint x: 34, endPoint y: 135, distance: 10.9
click at [34, 135] on div at bounding box center [397, 351] width 794 height 577
drag, startPoint x: 40, startPoint y: 129, endPoint x: 44, endPoint y: 139, distance: 10.5
click at [44, 139] on div at bounding box center [397, 351] width 794 height 577
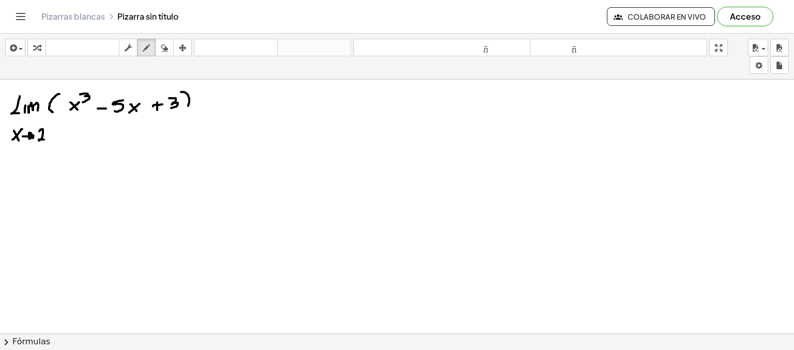
drag, startPoint x: 29, startPoint y: 132, endPoint x: 30, endPoint y: 138, distance: 5.3
click at [30, 138] on div at bounding box center [397, 351] width 794 height 577
drag, startPoint x: 345, startPoint y: 91, endPoint x: 332, endPoint y: 100, distance: 16.3
click at [332, 100] on div at bounding box center [397, 351] width 794 height 577
drag, startPoint x: 334, startPoint y: 89, endPoint x: 342, endPoint y: 101, distance: 14.5
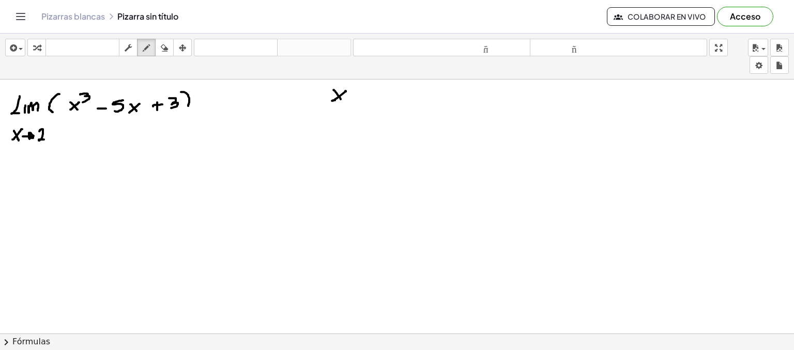
click at [342, 101] on div at bounding box center [397, 351] width 794 height 577
drag, startPoint x: 400, startPoint y: 83, endPoint x: 391, endPoint y: 100, distance: 18.7
click at [391, 100] on div at bounding box center [397, 351] width 794 height 577
click at [393, 90] on div at bounding box center [397, 351] width 794 height 577
drag, startPoint x: 408, startPoint y: 89, endPoint x: 400, endPoint y: 96, distance: 10.3
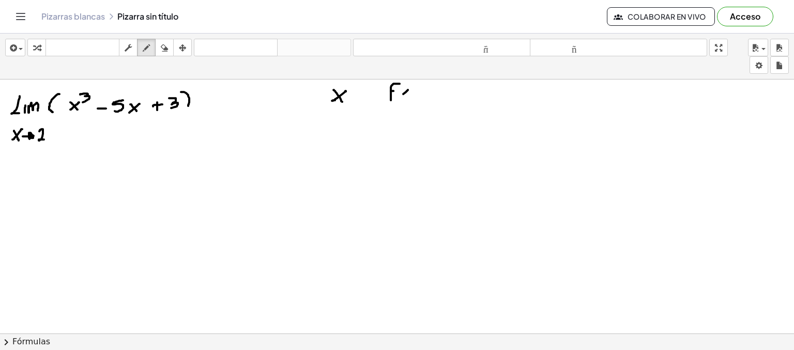
click at [400, 96] on div at bounding box center [397, 351] width 794 height 577
drag, startPoint x: 401, startPoint y: 89, endPoint x: 405, endPoint y: 97, distance: 8.6
click at [405, 96] on div at bounding box center [397, 351] width 794 height 577
drag, startPoint x: 366, startPoint y: 88, endPoint x: 353, endPoint y: 328, distance: 239.7
click at [353, 328] on div at bounding box center [397, 351] width 794 height 577
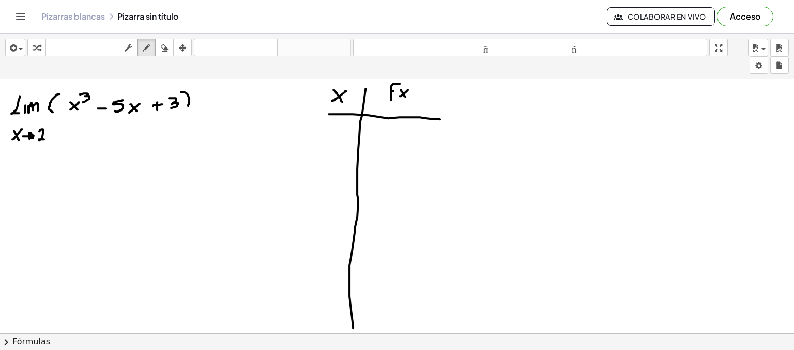
drag, startPoint x: 332, startPoint y: 114, endPoint x: 440, endPoint y: 119, distance: 108.2
click at [440, 119] on div at bounding box center [397, 351] width 794 height 577
click at [316, 125] on div at bounding box center [397, 351] width 794 height 577
click at [322, 137] on div at bounding box center [397, 351] width 794 height 577
drag, startPoint x: 328, startPoint y: 124, endPoint x: 334, endPoint y: 131, distance: 10.3
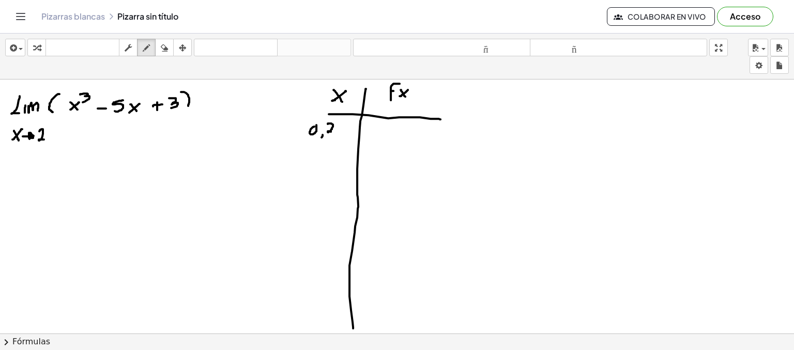
click at [334, 131] on div at bounding box center [397, 351] width 794 height 577
click at [312, 146] on div at bounding box center [397, 351] width 794 height 577
drag, startPoint x: 319, startPoint y: 151, endPoint x: 317, endPoint y: 158, distance: 6.4
click at [317, 158] on div at bounding box center [397, 351] width 794 height 577
drag, startPoint x: 324, startPoint y: 142, endPoint x: 327, endPoint y: 154, distance: 12.3
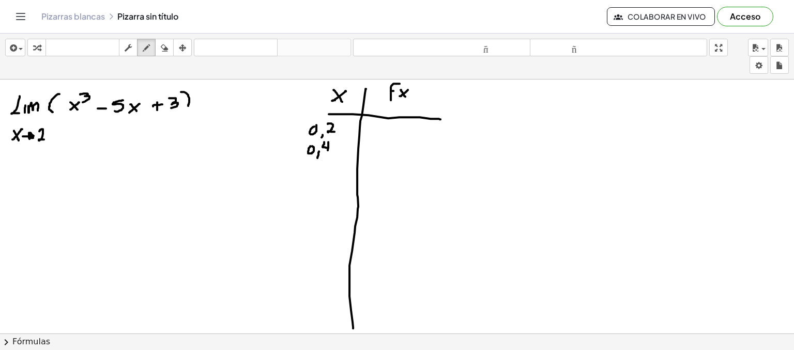
click at [327, 154] on div at bounding box center [397, 351] width 794 height 577
click at [309, 165] on div at bounding box center [397, 351] width 794 height 577
drag, startPoint x: 316, startPoint y: 176, endPoint x: 312, endPoint y: 180, distance: 5.9
click at [312, 180] on div at bounding box center [397, 351] width 794 height 577
drag, startPoint x: 326, startPoint y: 165, endPoint x: 319, endPoint y: 175, distance: 11.5
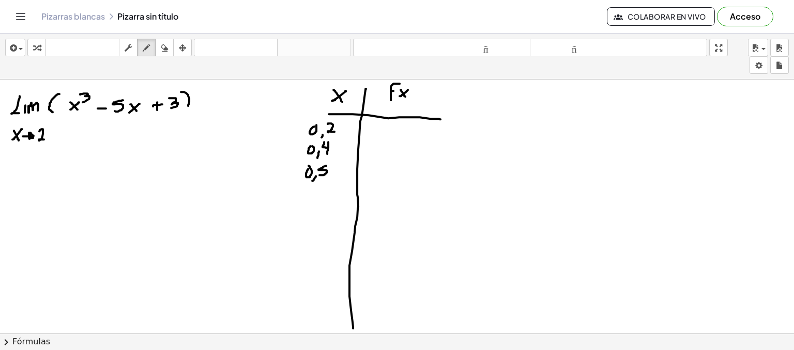
click at [319, 175] on div at bounding box center [397, 351] width 794 height 577
drag, startPoint x: 311, startPoint y: 190, endPoint x: 316, endPoint y: 193, distance: 6.0
click at [316, 193] on div at bounding box center [397, 351] width 794 height 577
click at [309, 210] on div at bounding box center [397, 351] width 794 height 577
click at [311, 213] on div at bounding box center [397, 351] width 794 height 577
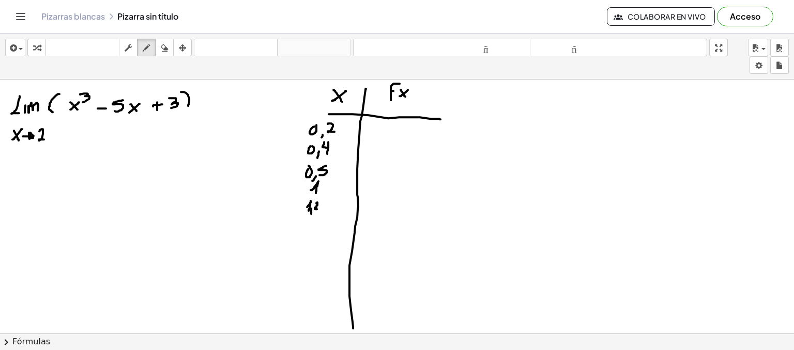
drag, startPoint x: 317, startPoint y: 202, endPoint x: 321, endPoint y: 209, distance: 7.6
click at [321, 209] on div at bounding box center [397, 351] width 794 height 577
drag, startPoint x: 308, startPoint y: 228, endPoint x: 314, endPoint y: 230, distance: 6.9
click at [314, 230] on div at bounding box center [397, 351] width 794 height 577
drag, startPoint x: 320, startPoint y: 228, endPoint x: 318, endPoint y: 235, distance: 6.9
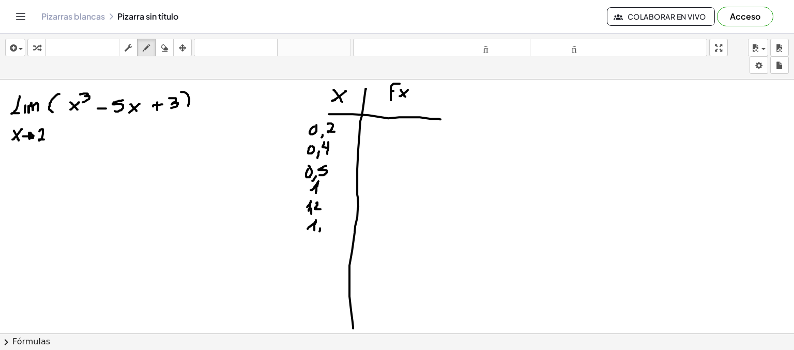
click at [318, 235] on div at bounding box center [397, 351] width 794 height 577
drag, startPoint x: 334, startPoint y: 220, endPoint x: 327, endPoint y: 228, distance: 11.4
click at [327, 228] on div at bounding box center [397, 351] width 794 height 577
drag, startPoint x: 315, startPoint y: 242, endPoint x: 321, endPoint y: 252, distance: 10.9
click at [321, 252] on div at bounding box center [397, 351] width 794 height 577
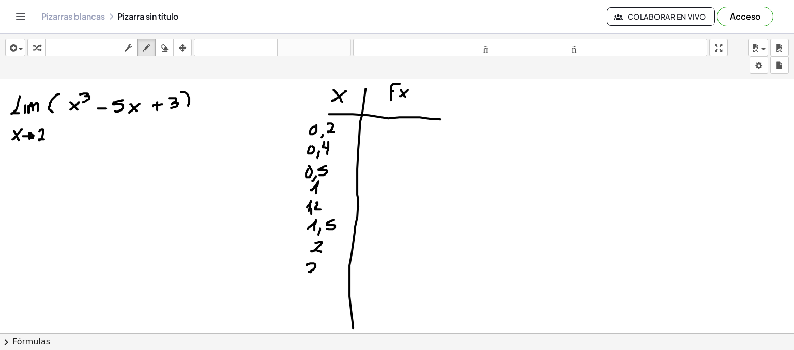
drag, startPoint x: 307, startPoint y: 265, endPoint x: 312, endPoint y: 272, distance: 9.3
click at [312, 272] on div at bounding box center [397, 351] width 794 height 577
click at [315, 277] on div at bounding box center [397, 351] width 794 height 577
drag, startPoint x: 325, startPoint y: 265, endPoint x: 330, endPoint y: 271, distance: 8.1
click at [330, 271] on div at bounding box center [397, 351] width 794 height 577
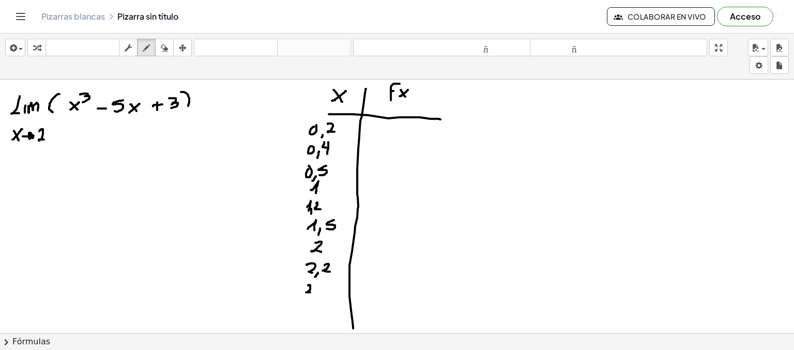
drag, startPoint x: 308, startPoint y: 285, endPoint x: 312, endPoint y: 292, distance: 7.9
click at [312, 292] on div at bounding box center [397, 351] width 794 height 577
click at [315, 297] on div at bounding box center [397, 351] width 794 height 577
drag, startPoint x: 321, startPoint y: 285, endPoint x: 321, endPoint y: 294, distance: 9.3
click at [321, 294] on div at bounding box center [397, 351] width 794 height 577
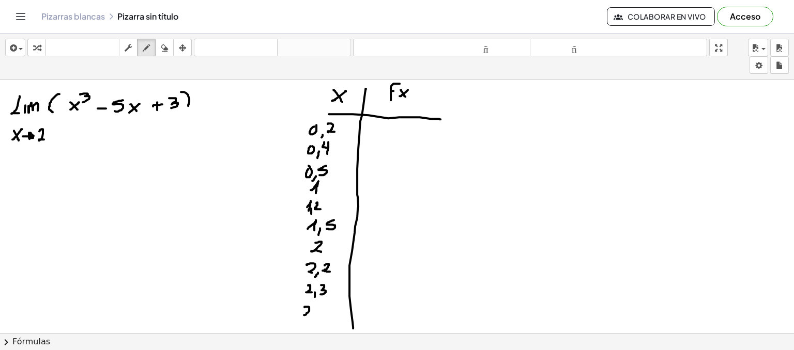
drag, startPoint x: 304, startPoint y: 307, endPoint x: 308, endPoint y: 314, distance: 8.1
click at [308, 314] on div at bounding box center [397, 351] width 794 height 577
click at [311, 318] on div at bounding box center [397, 351] width 794 height 577
drag, startPoint x: 326, startPoint y: 306, endPoint x: 317, endPoint y: 316, distance: 13.2
click at [317, 316] on div at bounding box center [397, 351] width 794 height 577
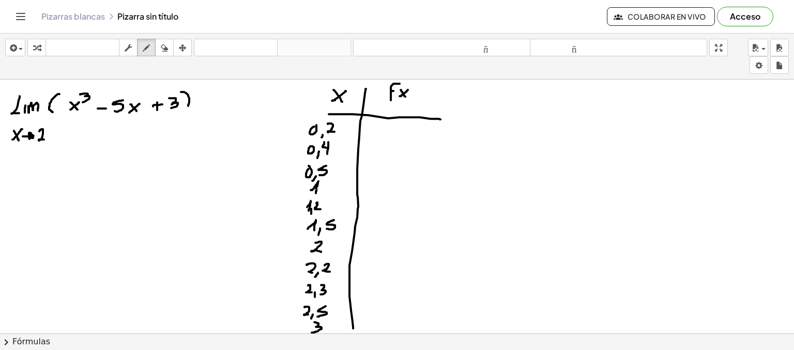
drag, startPoint x: 314, startPoint y: 322, endPoint x: 311, endPoint y: 333, distance: 11.4
click at [311, 333] on div at bounding box center [397, 351] width 794 height 577
drag, startPoint x: 210, startPoint y: 110, endPoint x: 247, endPoint y: 90, distance: 42.3
click at [247, 90] on div at bounding box center [397, 351] width 794 height 577
click at [163, 52] on icon "button" at bounding box center [164, 48] width 7 height 12
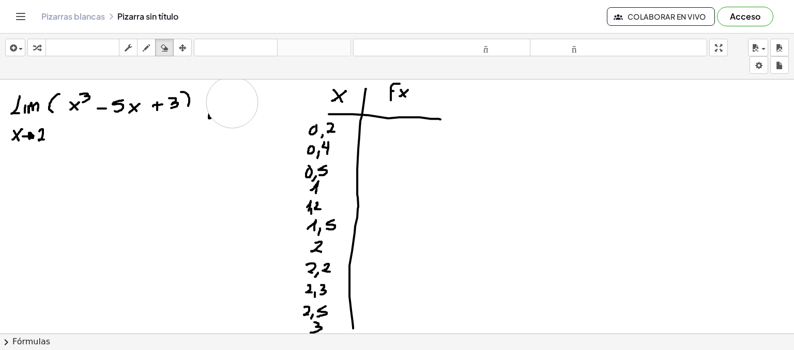
drag, startPoint x: 255, startPoint y: 89, endPoint x: 226, endPoint y: 107, distance: 34.6
click at [226, 107] on div at bounding box center [397, 351] width 794 height 577
drag, startPoint x: 148, startPoint y: 49, endPoint x: 209, endPoint y: 101, distance: 80.4
click at [209, 101] on div "insertar Seleccione uno: Expresión matemática Función Texto Vídeo de YouTube Gr…" at bounding box center [397, 192] width 794 height 317
drag, startPoint x: 202, startPoint y: 110, endPoint x: 211, endPoint y: 112, distance: 9.0
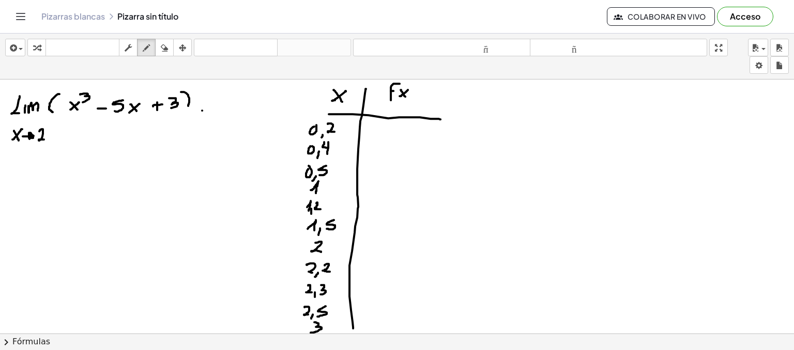
click at [211, 112] on div at bounding box center [397, 351] width 794 height 577
drag, startPoint x: 203, startPoint y: 106, endPoint x: 211, endPoint y: 107, distance: 8.3
click at [211, 107] on div at bounding box center [397, 351] width 794 height 577
drag, startPoint x: 232, startPoint y: 102, endPoint x: 239, endPoint y: 108, distance: 8.8
click at [239, 108] on div at bounding box center [397, 351] width 794 height 577
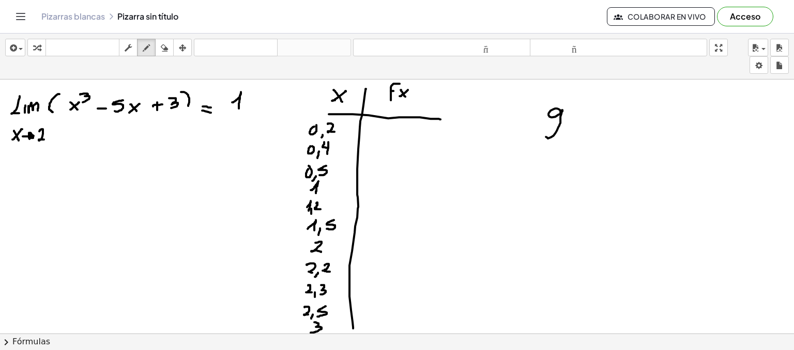
drag, startPoint x: 559, startPoint y: 109, endPoint x: 560, endPoint y: 126, distance: 17.1
click at [546, 135] on div at bounding box center [397, 351] width 794 height 577
drag, startPoint x: 573, startPoint y: 112, endPoint x: 583, endPoint y: 105, distance: 12.1
click at [579, 105] on div at bounding box center [397, 351] width 794 height 577
drag, startPoint x: 587, startPoint y: 107, endPoint x: 600, endPoint y: 112, distance: 13.4
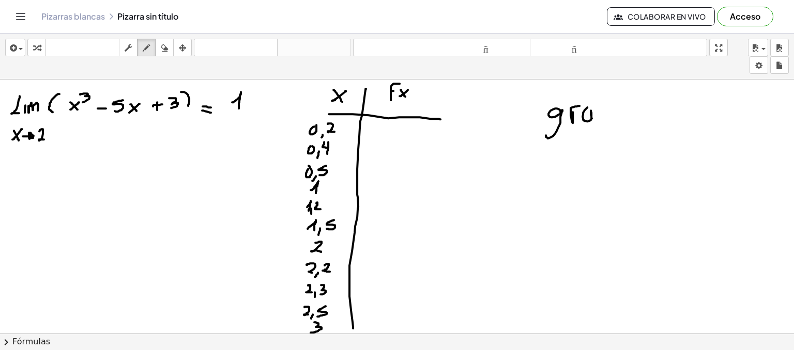
click at [592, 118] on div at bounding box center [397, 351] width 794 height 577
drag, startPoint x: 608, startPoint y: 93, endPoint x: 604, endPoint y: 117, distance: 24.6
click at [604, 118] on div at bounding box center [397, 351] width 794 height 577
click at [603, 108] on div at bounding box center [397, 351] width 794 height 577
click at [613, 114] on div at bounding box center [397, 351] width 794 height 577
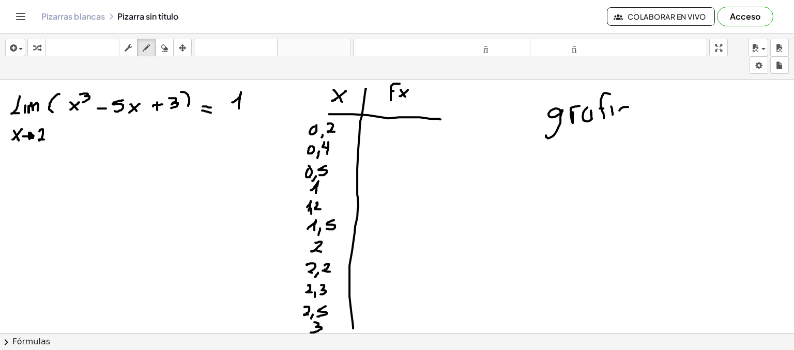
drag, startPoint x: 628, startPoint y: 106, endPoint x: 628, endPoint y: 115, distance: 8.8
click at [628, 115] on div at bounding box center [397, 351] width 794 height 577
drag, startPoint x: 636, startPoint y: 108, endPoint x: 647, endPoint y: 111, distance: 11.8
click at [646, 111] on div at bounding box center [397, 351] width 794 height 577
drag, startPoint x: 653, startPoint y: 106, endPoint x: 662, endPoint y: 103, distance: 9.5
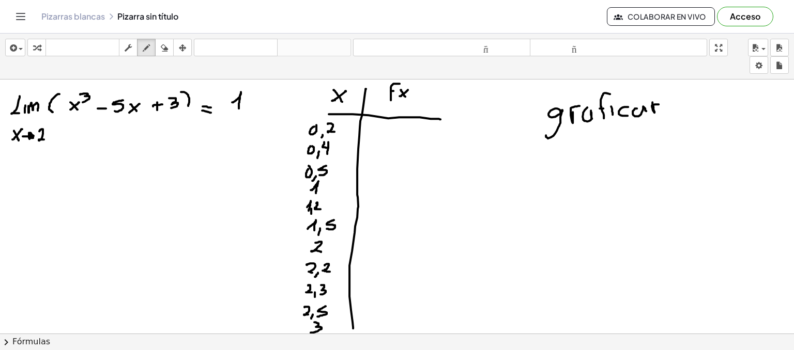
click at [662, 103] on div at bounding box center [397, 351] width 794 height 577
